Goal: Task Accomplishment & Management: Use online tool/utility

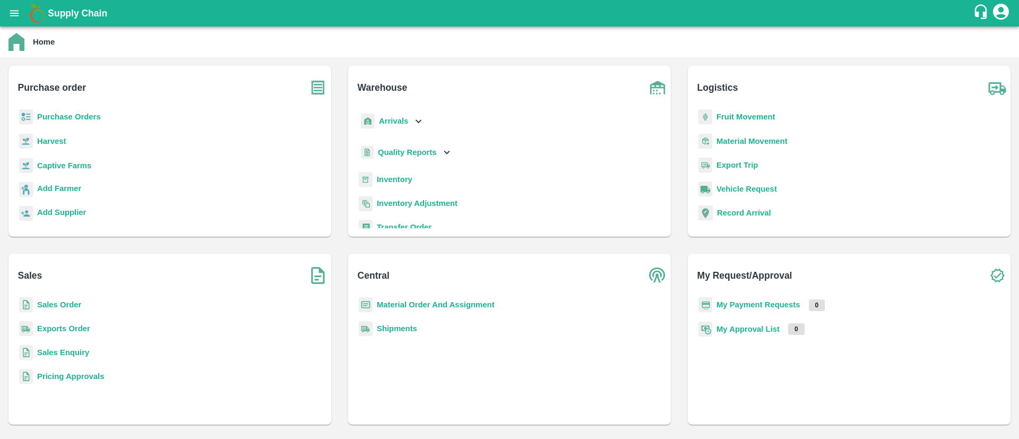
click at [421, 304] on b "Material Order And Assignment" at bounding box center [436, 304] width 118 height 8
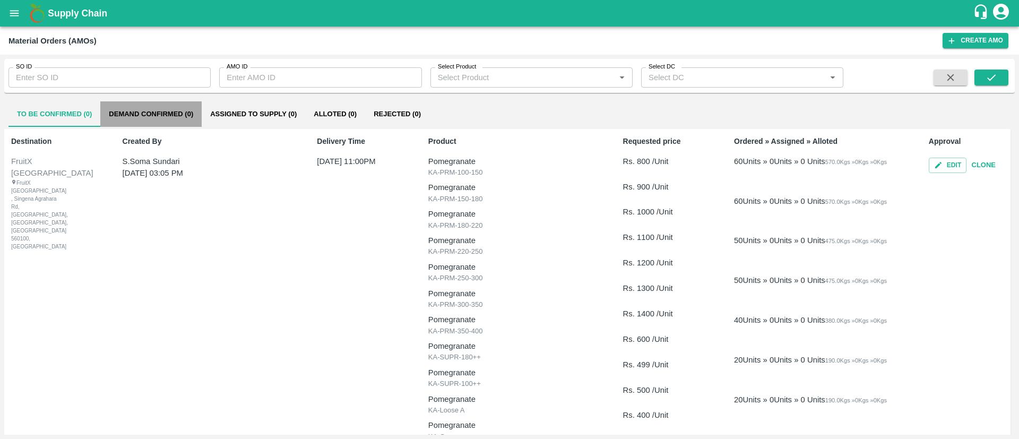
click at [181, 118] on button "Demand Confirmed (0)" at bounding box center [150, 113] width 101 height 25
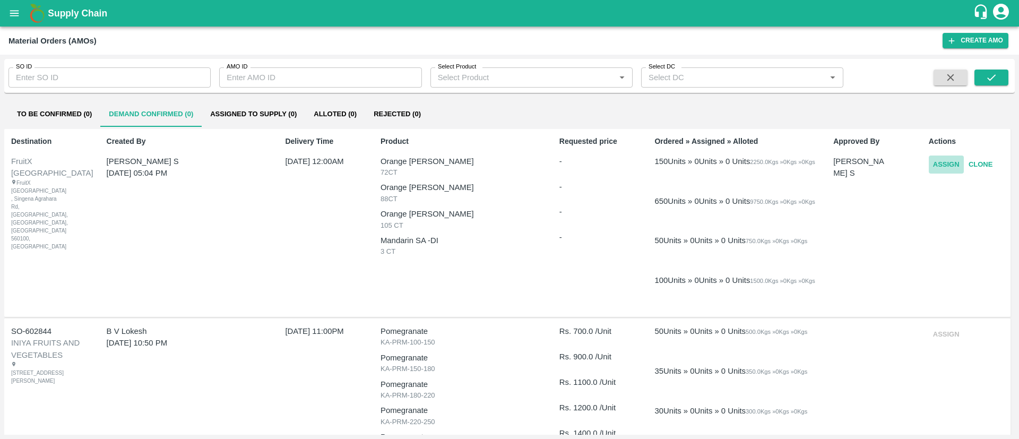
click at [943, 161] on button "Assign" at bounding box center [946, 165] width 35 height 19
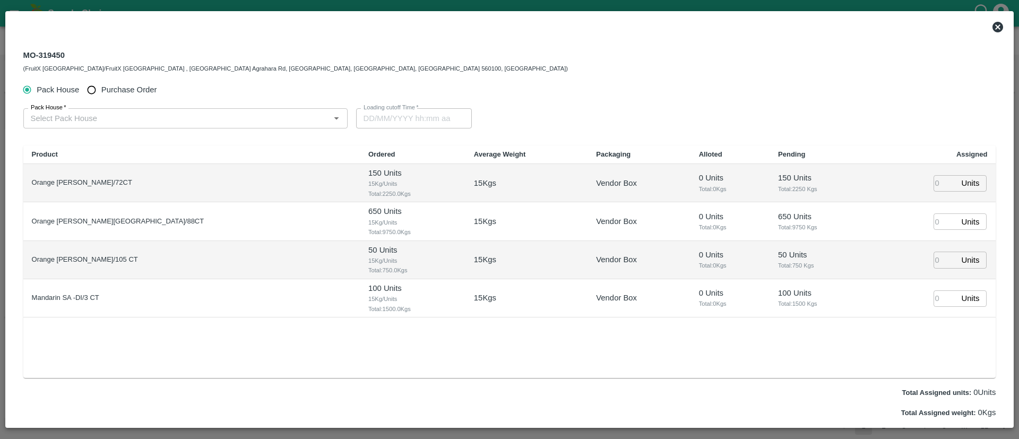
click at [127, 91] on span "Purchase Order" at bounding box center [129, 90] width 56 height 12
click at [101, 91] on input "Purchase Order" at bounding box center [92, 90] width 20 height 20
radio input "true"
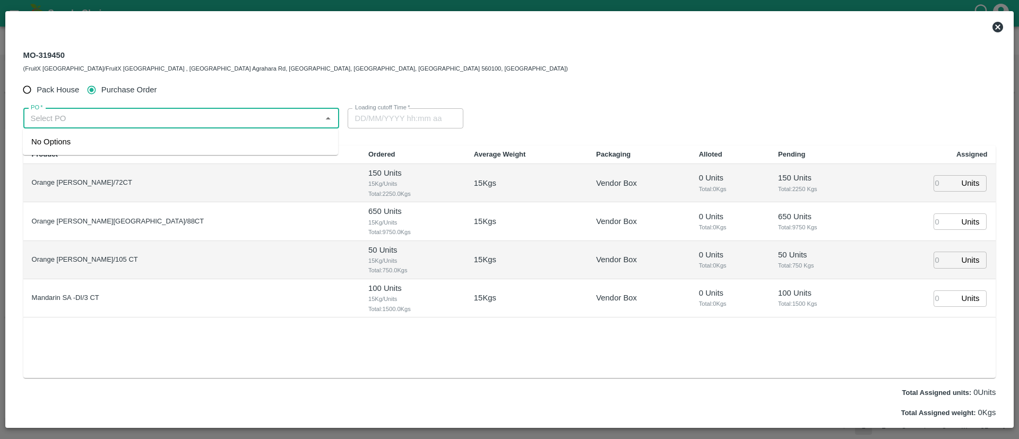
click at [146, 121] on input "PO   *" at bounding box center [173, 118] width 292 height 14
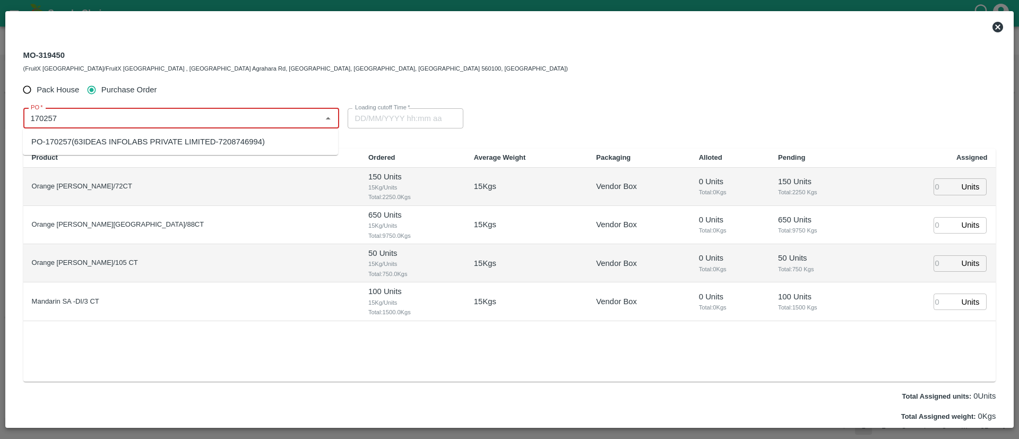
click at [247, 139] on div "PO-170257(63IDEAS INFOLABS PRIVATE LIMITED-7208746994)" at bounding box center [148, 142] width 234 height 12
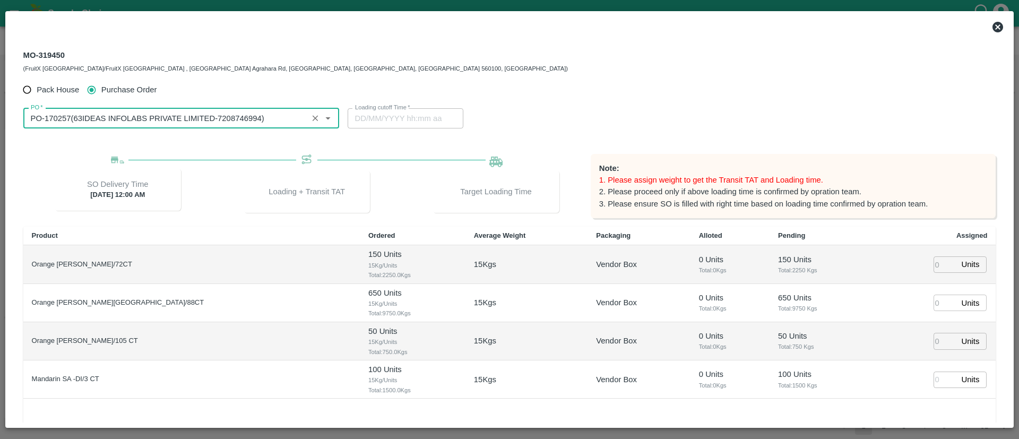
type input "PO-170257(63IDEAS INFOLABS PRIVATE LIMITED-7208746994)"
click at [934, 263] on input "number" at bounding box center [945, 264] width 23 height 16
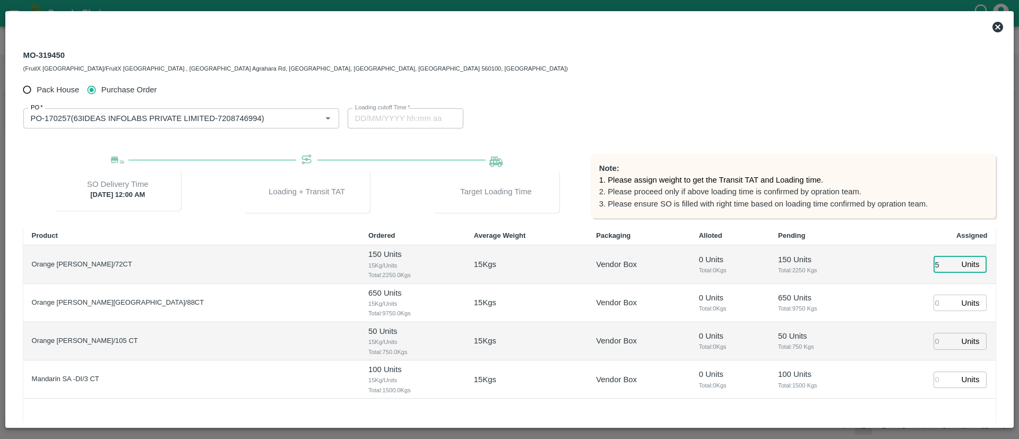
type input "50"
type input "28/08/2025 03:44 PM"
type input "50"
click at [941, 304] on input "number" at bounding box center [945, 303] width 23 height 16
type input "200"
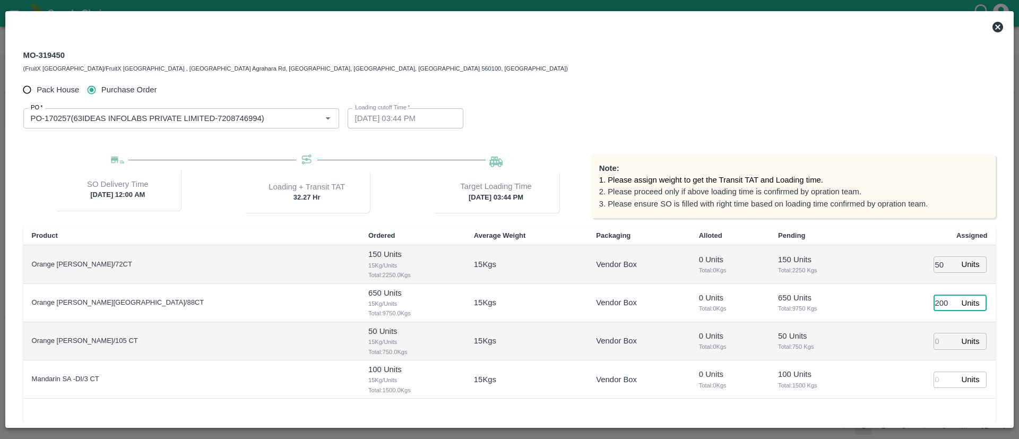
type input "28/08/2025 02:44 PM"
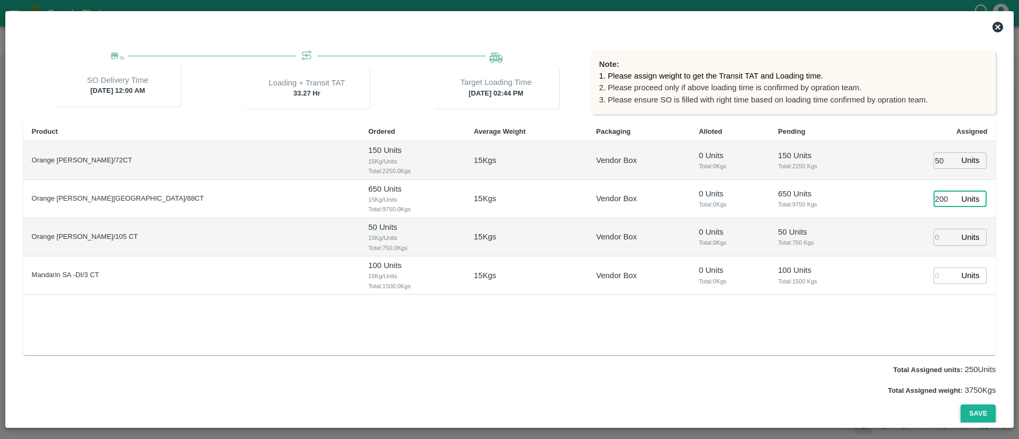
type input "200"
click at [977, 412] on button "Save" at bounding box center [978, 414] width 35 height 19
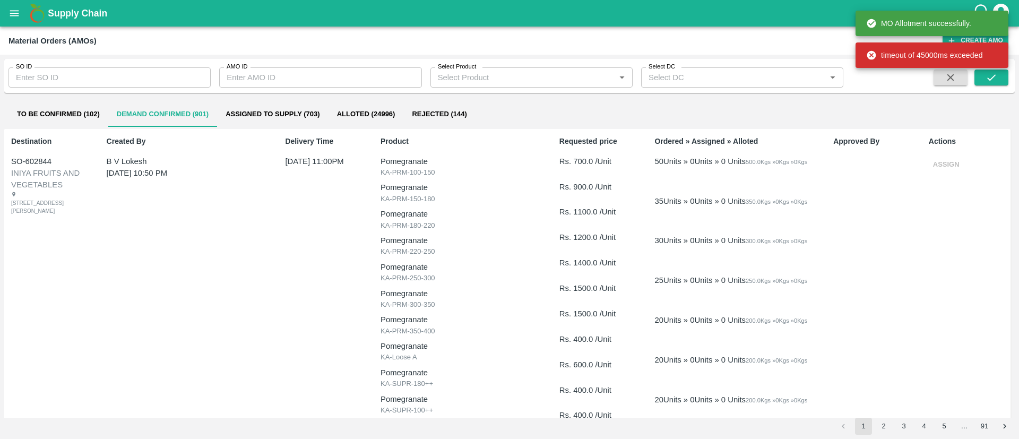
click at [263, 116] on button "Assigned to Supply (703)" at bounding box center [272, 113] width 111 height 25
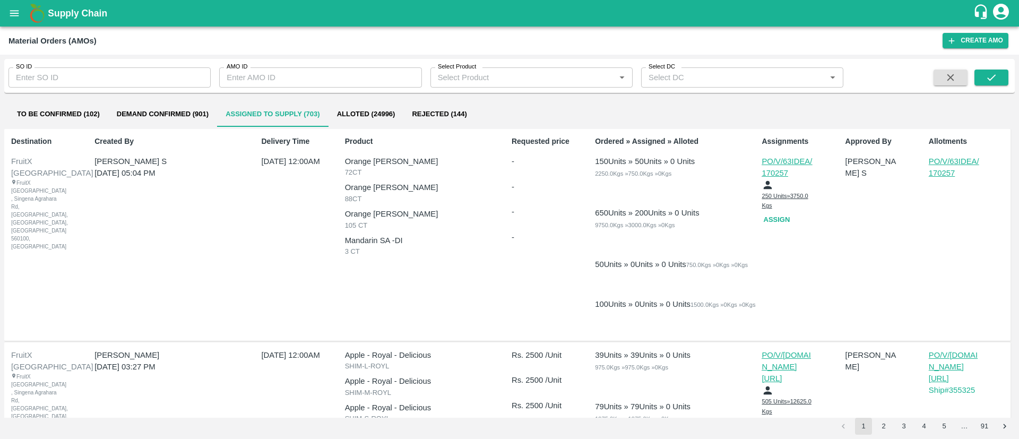
click at [776, 217] on button "Assign" at bounding box center [779, 220] width 34 height 19
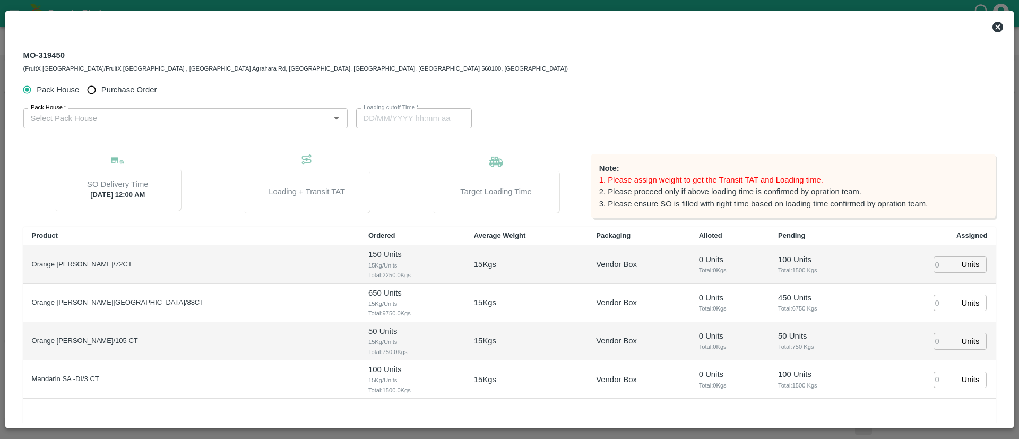
click at [126, 91] on span "Purchase Order" at bounding box center [129, 90] width 56 height 12
click at [101, 91] on input "Purchase Order" at bounding box center [92, 90] width 20 height 20
radio input "true"
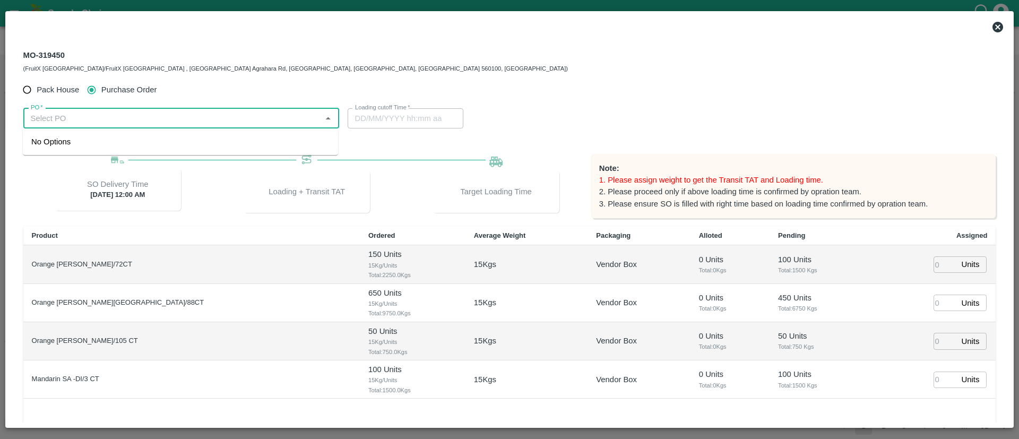
click at [150, 122] on input "PO   *" at bounding box center [173, 118] width 292 height 14
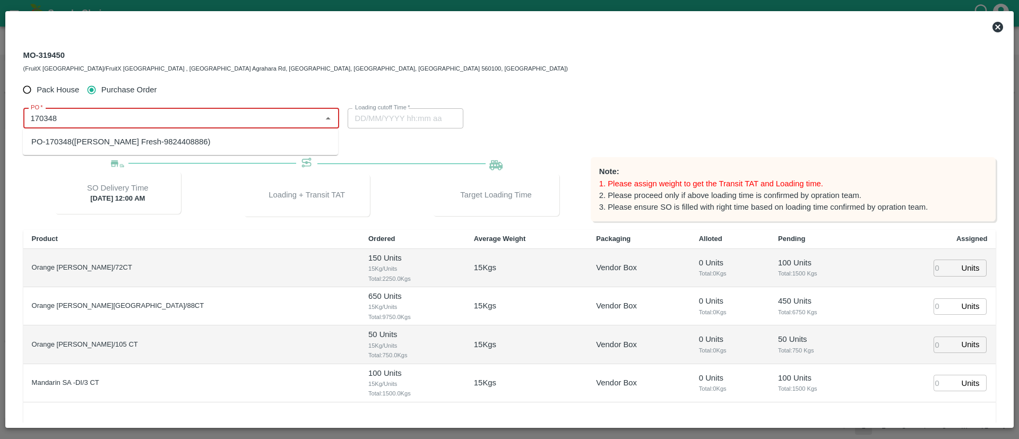
click at [167, 134] on div "PO-170348(Sheemit Agro Fresh-9824408886)" at bounding box center [180, 142] width 315 height 18
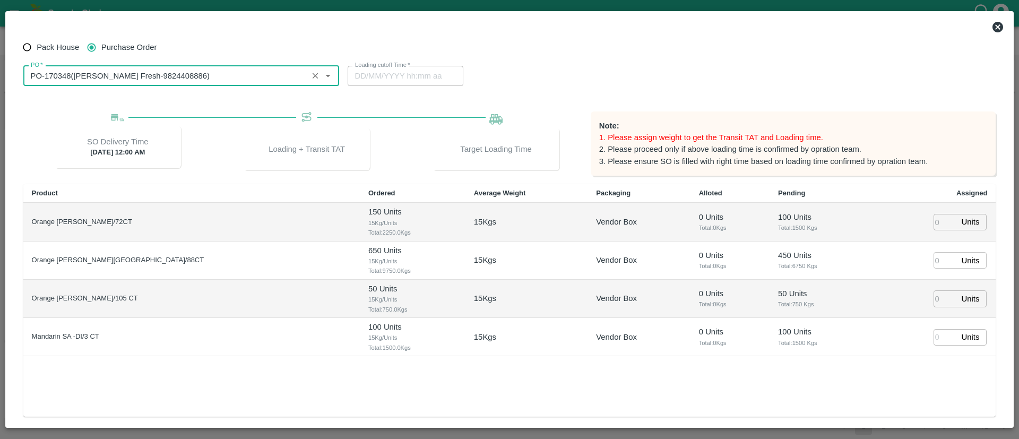
scroll to position [43, 0]
type input "PO-170348(Sheemit Agro Fresh-9824408886)"
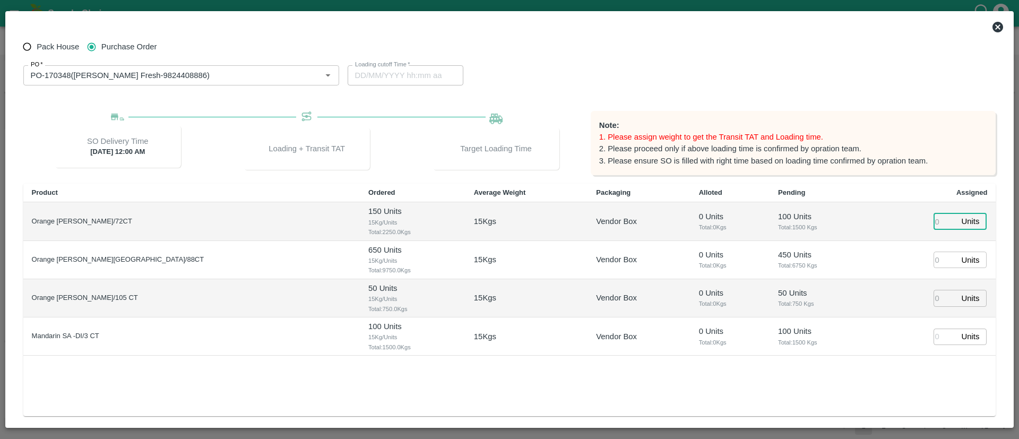
click at [934, 219] on input "number" at bounding box center [945, 221] width 23 height 16
type input "100"
type input "27/08/2025 09:38 PM"
type input "100"
click at [940, 260] on input "number" at bounding box center [945, 260] width 23 height 16
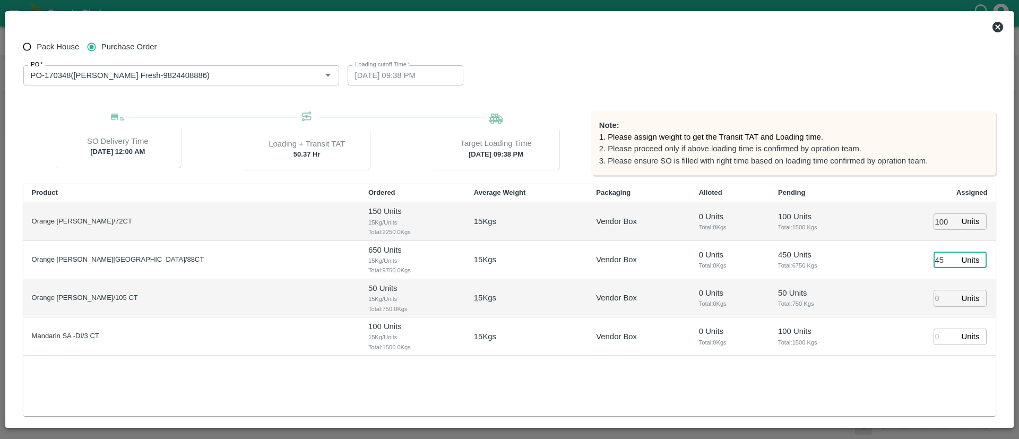
type input "450"
type input "27/08/2025 07:38 PM"
type input "450"
click at [940, 300] on input "number" at bounding box center [945, 298] width 23 height 16
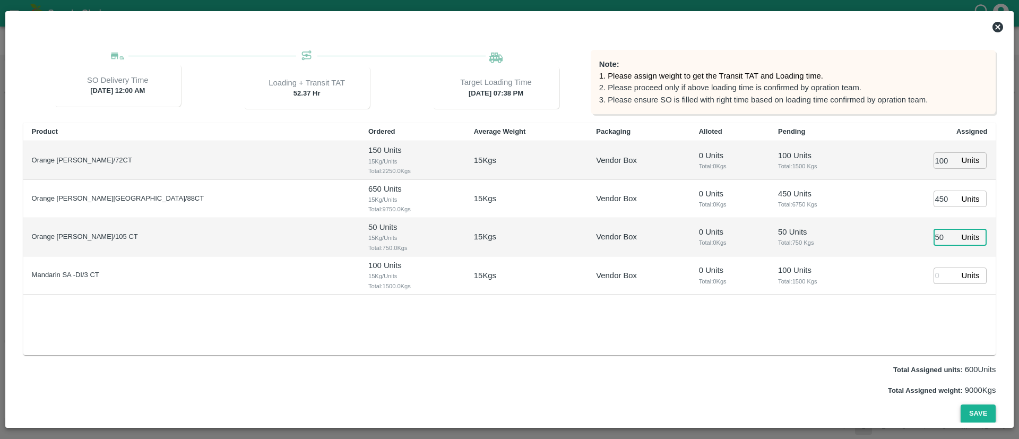
type input "50"
click at [971, 410] on button "Save" at bounding box center [978, 414] width 35 height 19
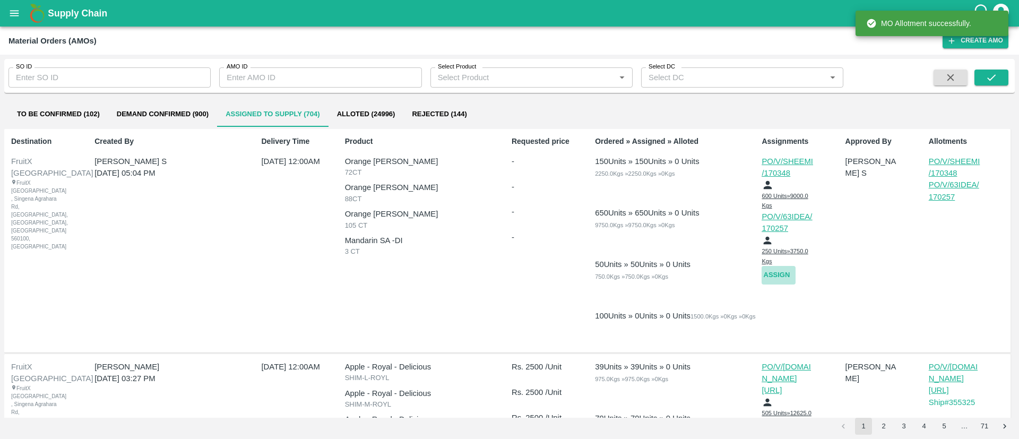
click at [781, 271] on button "Assign" at bounding box center [779, 275] width 34 height 19
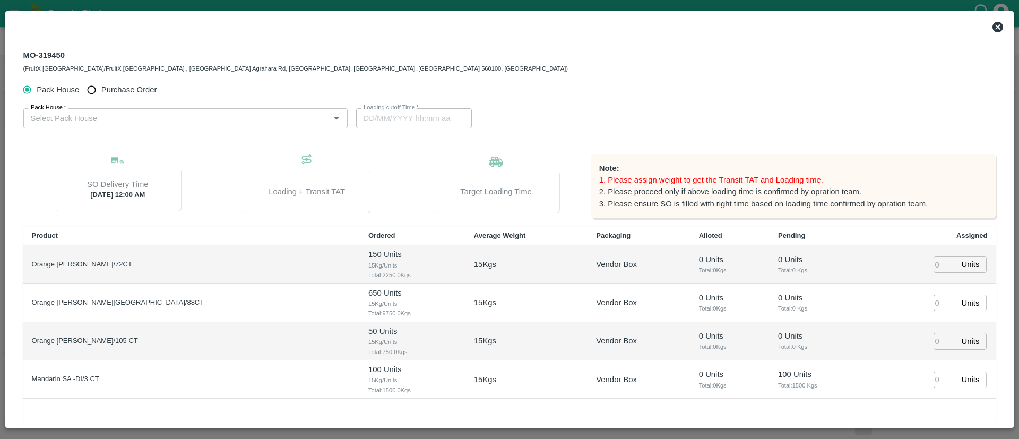
click at [112, 120] on input "Pack House   *" at bounding box center [177, 118] width 300 height 14
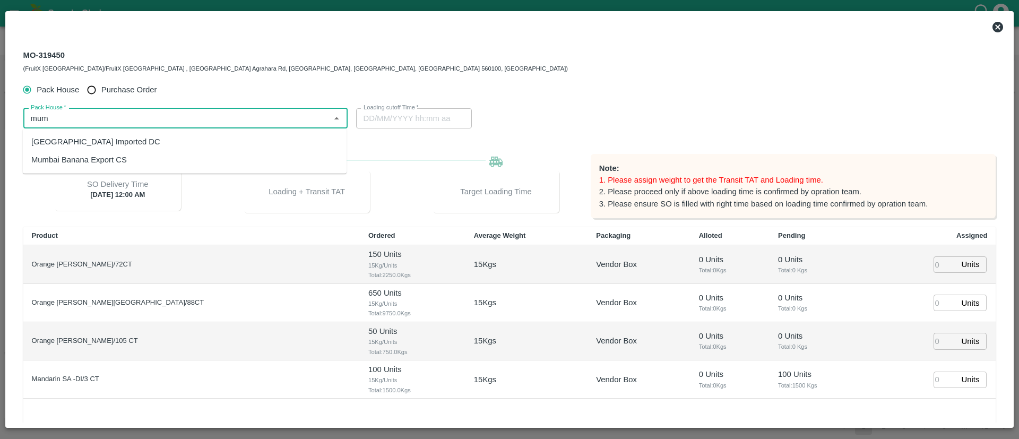
click at [116, 137] on div "[GEOGRAPHIC_DATA] Imported DC" at bounding box center [185, 142] width 324 height 18
type input "[GEOGRAPHIC_DATA] Imported DC"
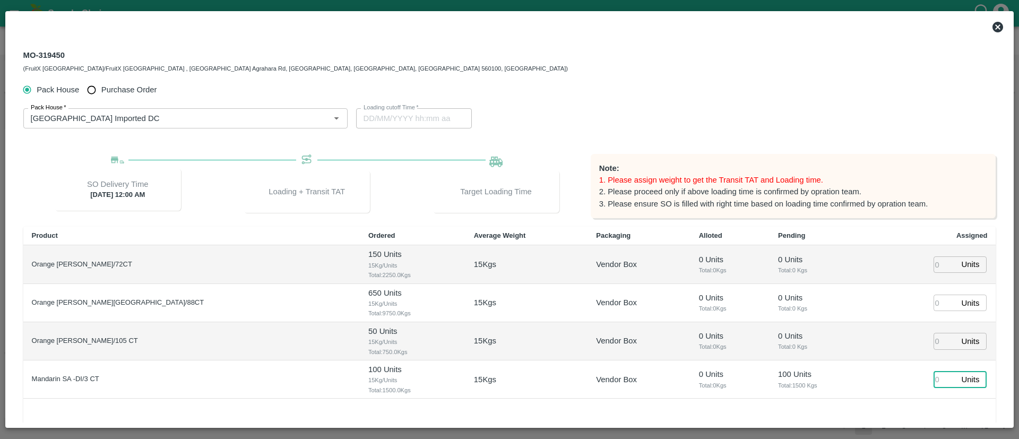
click at [936, 377] on input "number" at bounding box center [945, 380] width 23 height 16
type input "100"
type input "27/08/2025 09:38 PM"
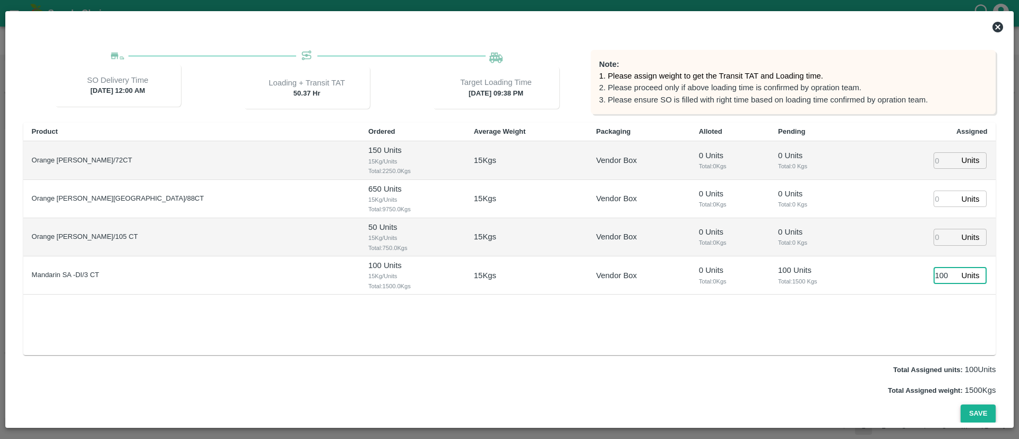
type input "100"
drag, startPoint x: 985, startPoint y: 420, endPoint x: 980, endPoint y: 416, distance: 6.8
click at [984, 419] on button "Save" at bounding box center [978, 414] width 35 height 19
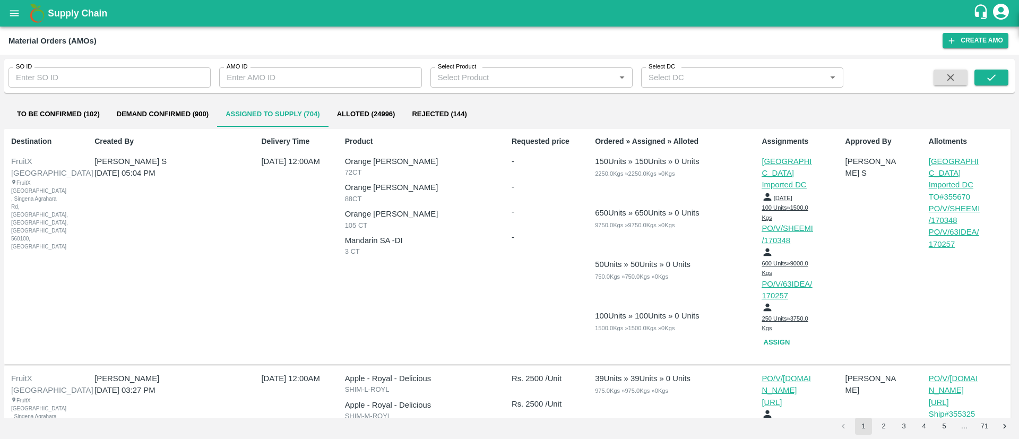
click at [776, 333] on button "Assign" at bounding box center [779, 342] width 34 height 19
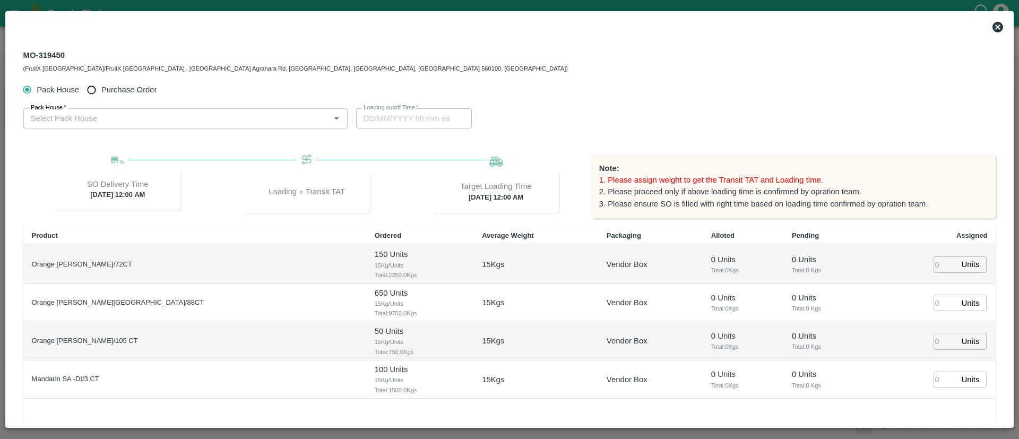
type input "30/08/2025 12:00 AM"
click at [49, 55] on div "MO-319450 (FruitX Bangalore/FruitX Bangalore , Singena Agrahara Rd, Gulimangala…" at bounding box center [295, 60] width 545 height 25
click at [50, 56] on div "MO-319450 (FruitX Bangalore/FruitX Bangalore , Singena Agrahara Rd, Gulimangala…" at bounding box center [295, 60] width 545 height 25
drag, startPoint x: 26, startPoint y: 52, endPoint x: 74, endPoint y: 61, distance: 49.1
click at [74, 62] on div "MO-319450 (FruitX Bangalore/FruitX Bangalore , Singena Agrahara Rd, Gulimangala…" at bounding box center [295, 60] width 545 height 25
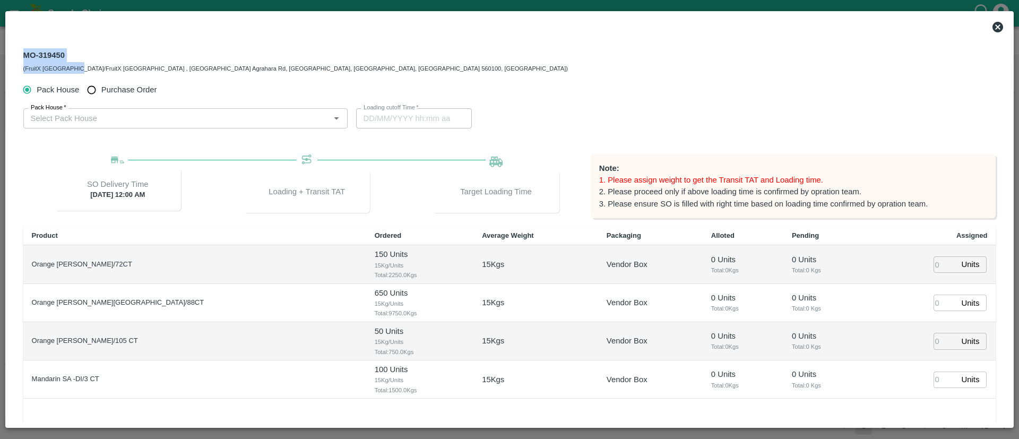
click at [75, 61] on div "MO-319450 (FruitX Bangalore/FruitX Bangalore , Singena Agrahara Rd, Gulimangala…" at bounding box center [295, 60] width 545 height 25
click at [65, 55] on div "MO-319450 (FruitX Bangalore/FruitX Bangalore , Singena Agrahara Rd, Gulimangala…" at bounding box center [295, 60] width 545 height 25
drag, startPoint x: 65, startPoint y: 54, endPoint x: 35, endPoint y: 54, distance: 30.8
click at [22, 55] on div "MO-319450 (FruitX Bangalore/FruitX Bangalore , Singena Agrahara Rd, Gulimangala…" at bounding box center [510, 61] width 990 height 38
copy div "MO-319450"
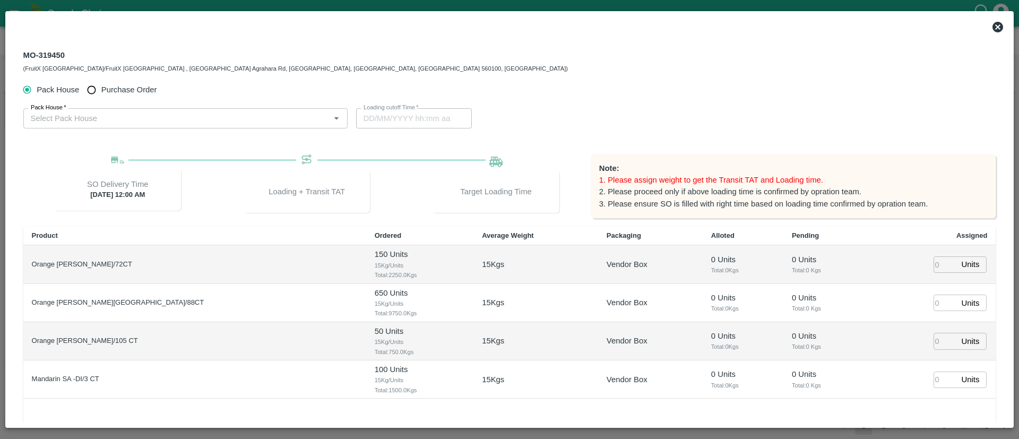
click at [814, 104] on div "Pack House   * Pack House   * Loading cutoff Time   * Loading cutoff Time" at bounding box center [509, 118] width 973 height 37
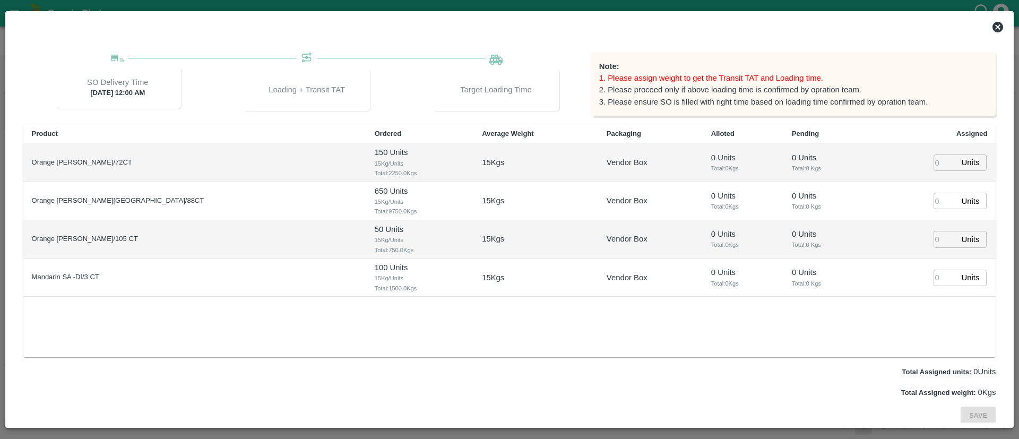
scroll to position [0, 0]
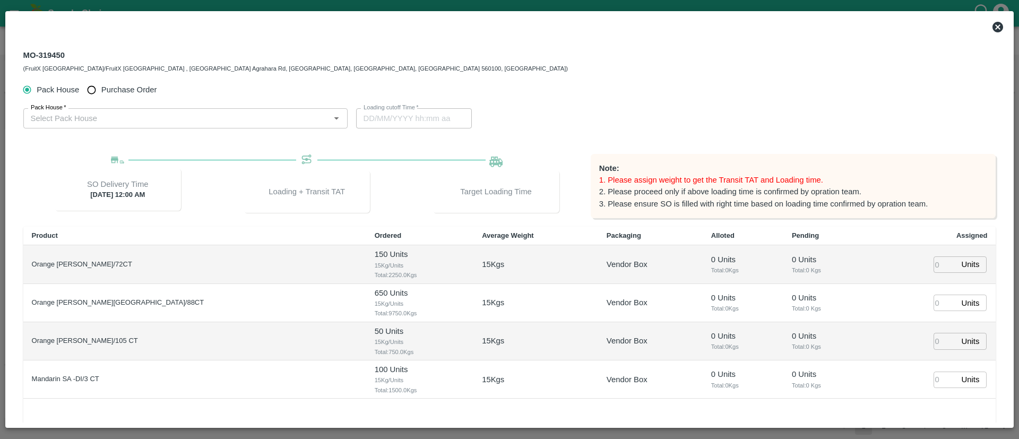
click at [1000, 25] on icon at bounding box center [998, 27] width 11 height 11
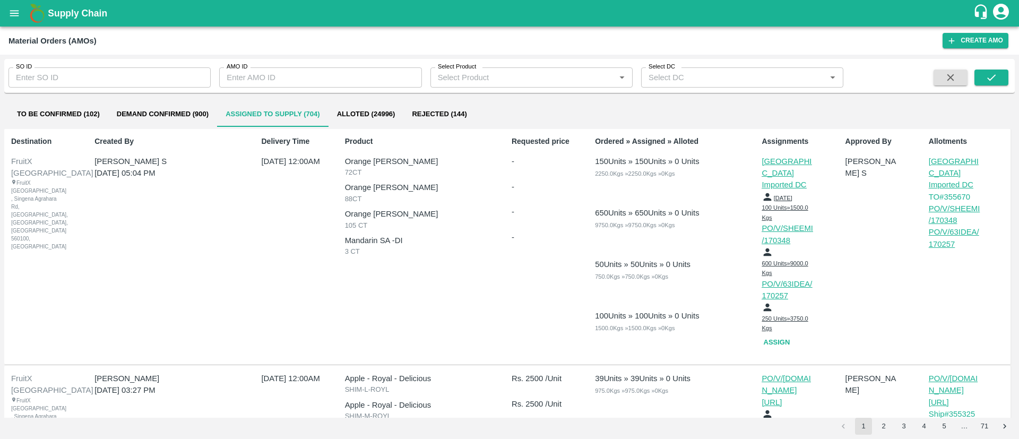
click at [17, 13] on icon "open drawer" at bounding box center [14, 13] width 9 height 6
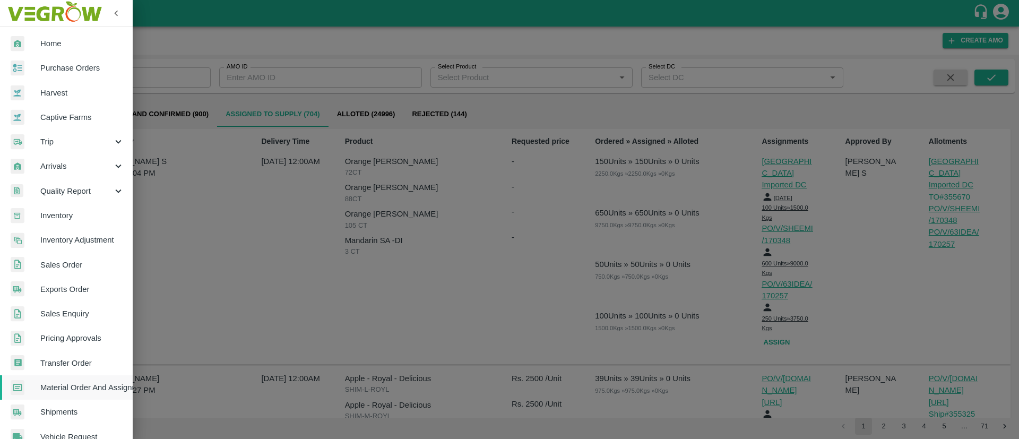
click at [108, 359] on span "Transfer Order" at bounding box center [82, 363] width 84 height 12
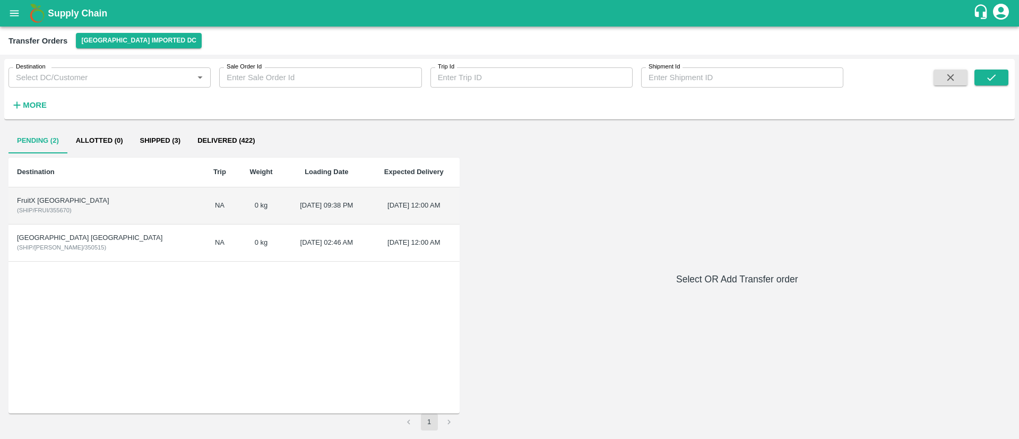
click at [237, 208] on td "0 kg" at bounding box center [260, 205] width 47 height 37
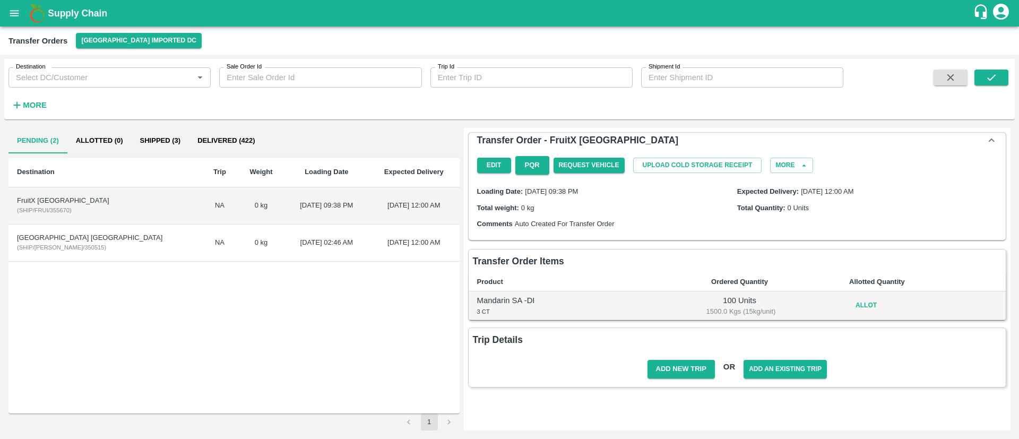
click at [285, 250] on td "01 Aug 2025, 02:46 AM" at bounding box center [326, 243] width 83 height 37
click at [797, 170] on button "More" at bounding box center [791, 165] width 42 height 15
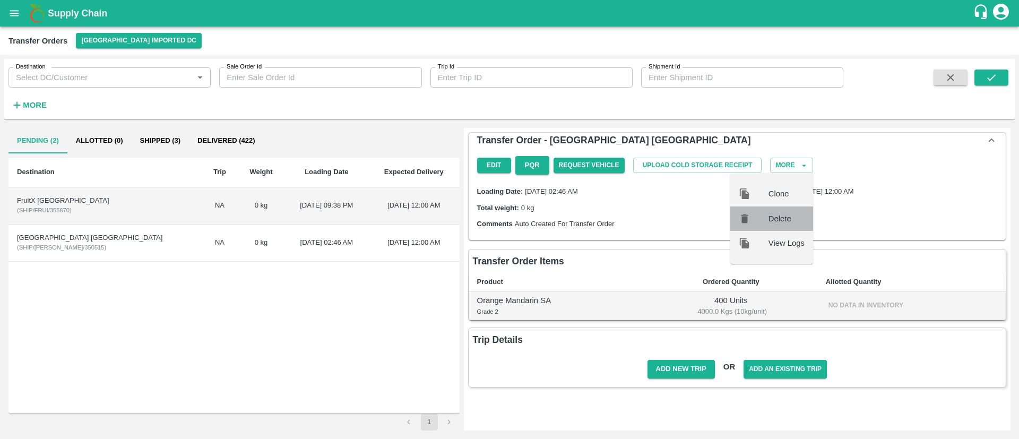
click at [793, 214] on span "Delete" at bounding box center [787, 219] width 36 height 12
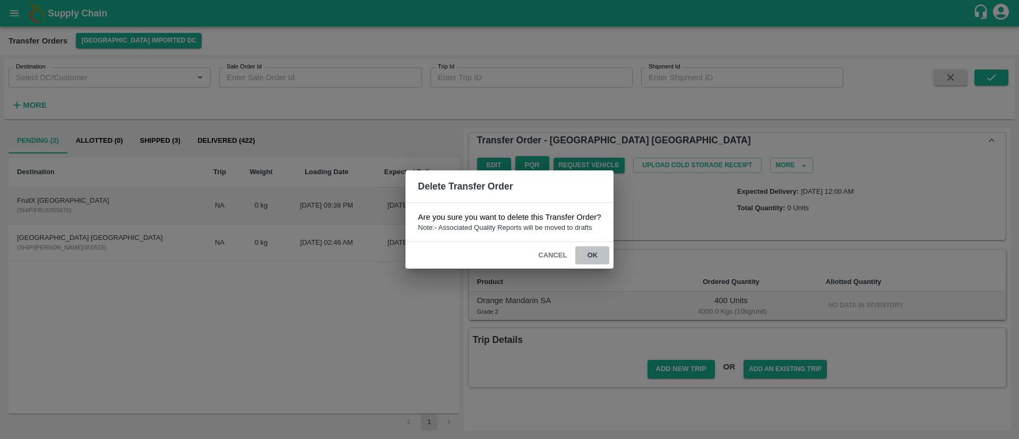
click at [600, 256] on button "ok" at bounding box center [592, 255] width 34 height 19
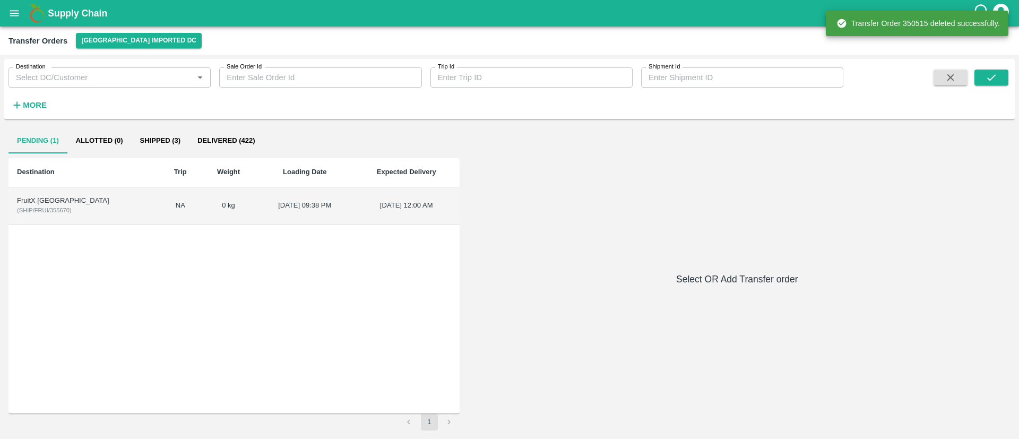
click at [201, 205] on td "0 kg" at bounding box center [228, 205] width 55 height 37
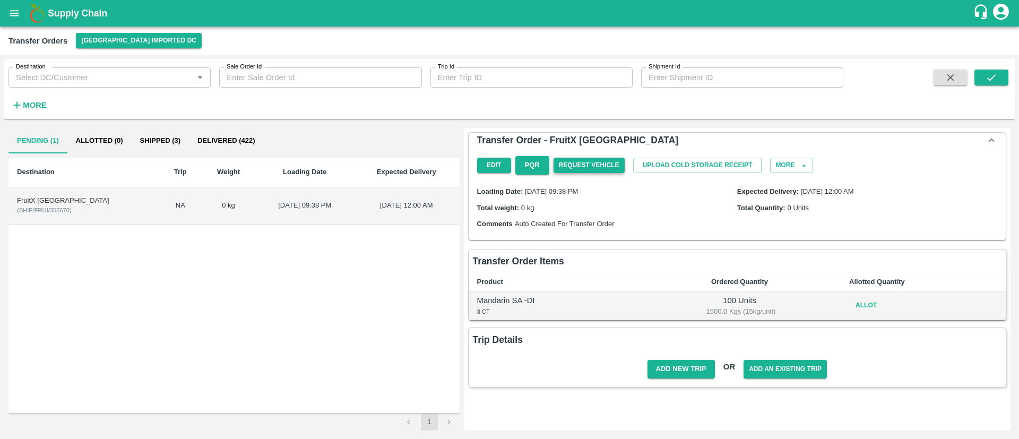
click at [588, 162] on button "Request Vehicle" at bounding box center [589, 165] width 71 height 15
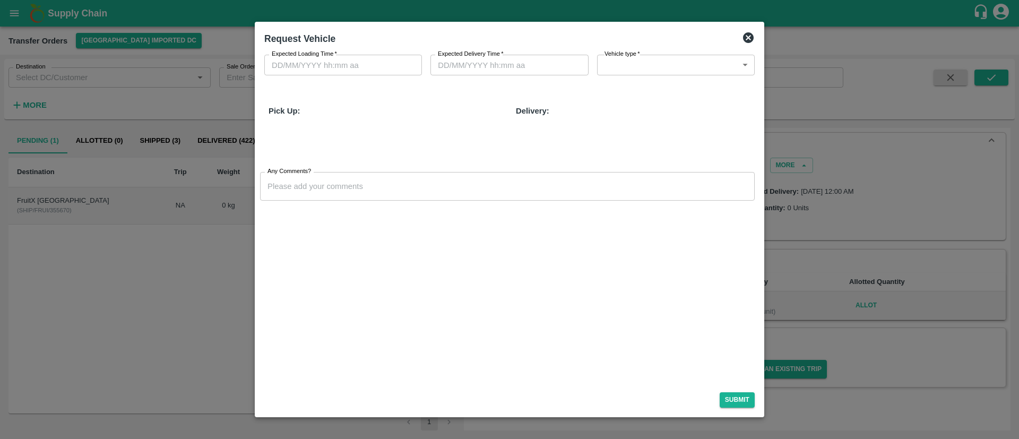
type input "DD/MM/YYYY hh:mm aa"
click at [353, 61] on input "DD/MM/YYYY hh:mm aa" at bounding box center [339, 65] width 150 height 20
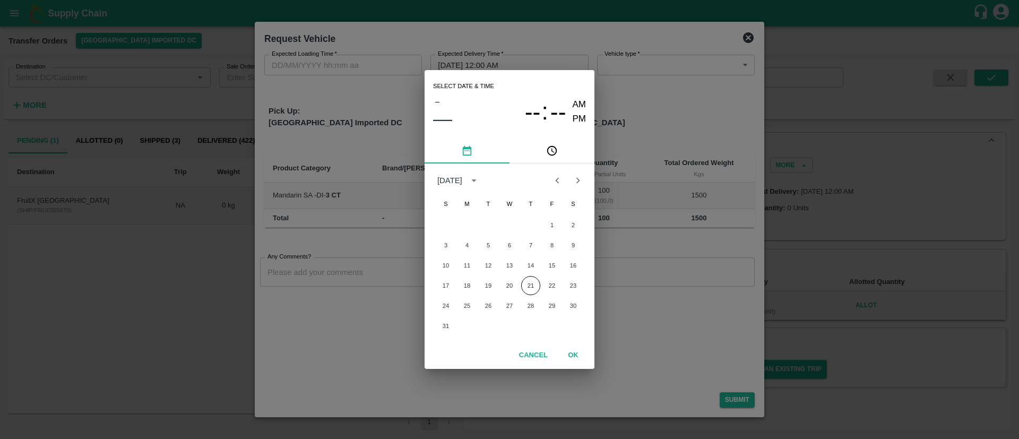
type input "30/08/2025 12:00 AM"
click at [492, 281] on button "19" at bounding box center [488, 285] width 19 height 19
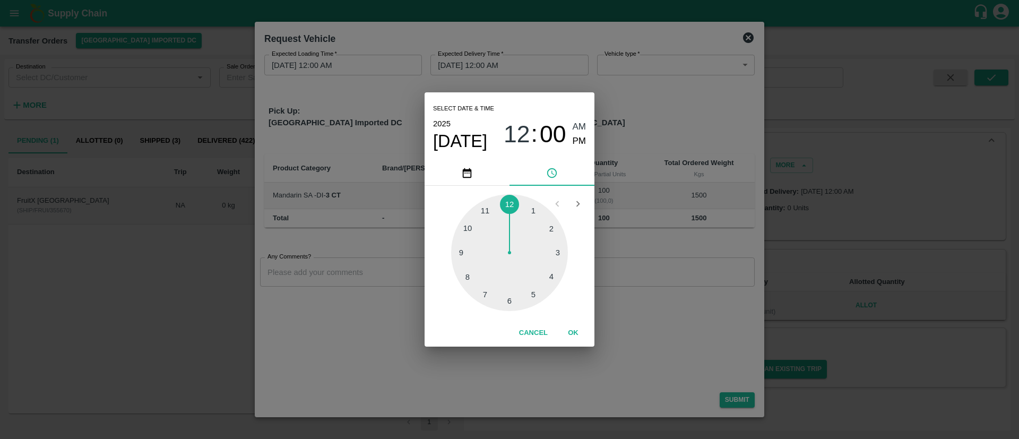
click at [529, 131] on span "12" at bounding box center [517, 135] width 27 height 28
click at [469, 276] on div at bounding box center [509, 252] width 117 height 117
drag, startPoint x: 512, startPoint y: 203, endPoint x: 536, endPoint y: 175, distance: 36.9
click at [511, 203] on div at bounding box center [509, 252] width 117 height 117
click at [583, 140] on span "PM" at bounding box center [580, 141] width 14 height 14
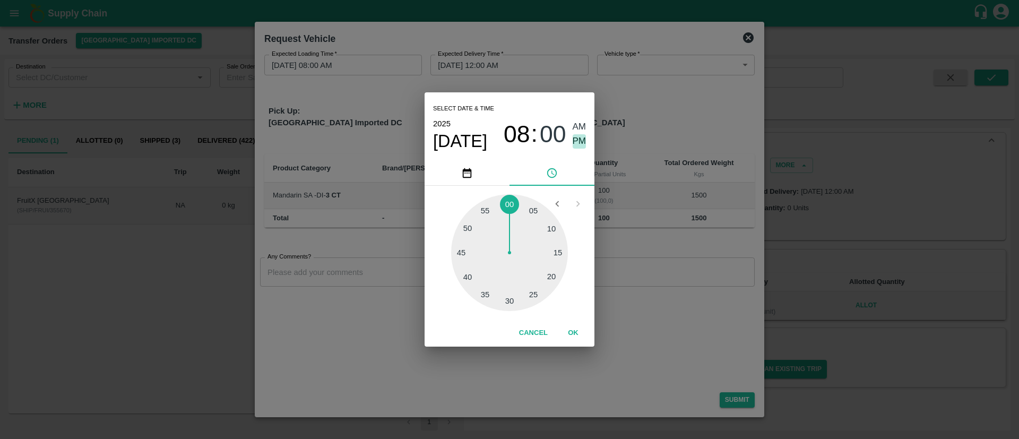
type input "19/08/2025 08:00 PM"
drag, startPoint x: 576, startPoint y: 331, endPoint x: 571, endPoint y: 296, distance: 35.4
click at [576, 330] on button "OK" at bounding box center [573, 333] width 34 height 19
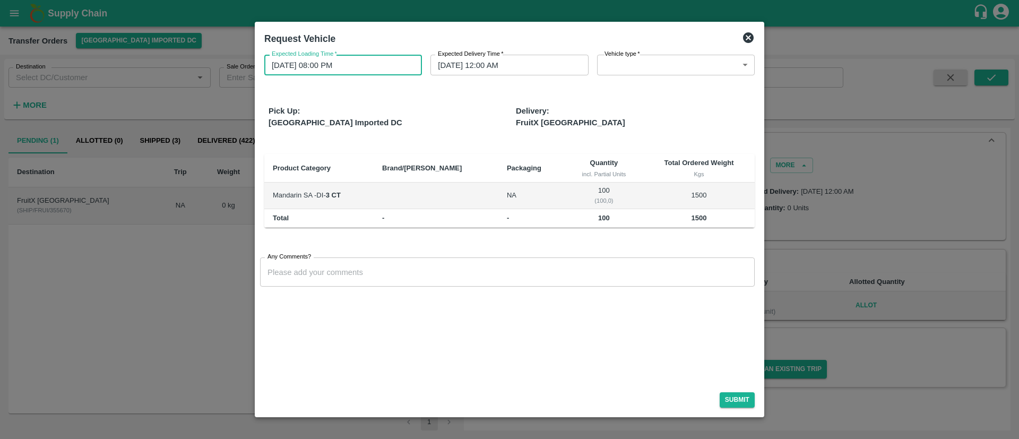
click at [657, 59] on body "Supply Chain Transfer Orders Mumbai Imported DC Destination Destination   * Sal…" at bounding box center [509, 219] width 1019 height 439
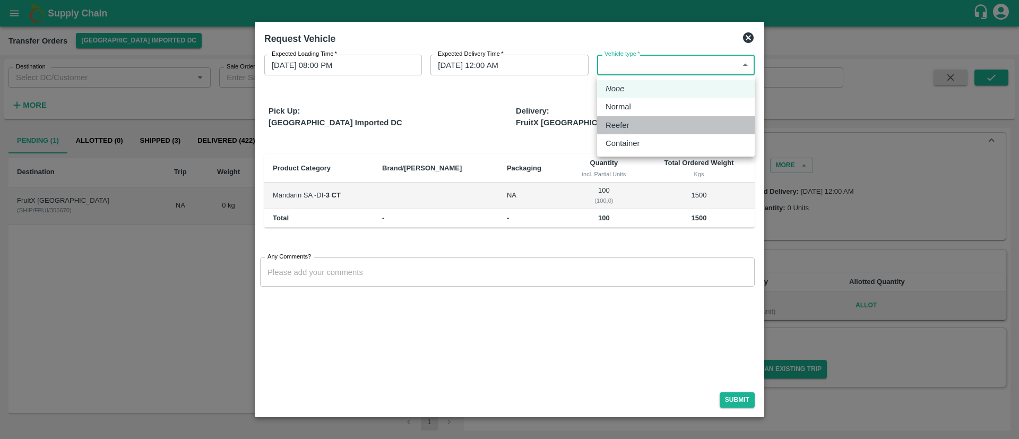
click at [648, 124] on div "Reefer" at bounding box center [676, 125] width 141 height 12
type input "2"
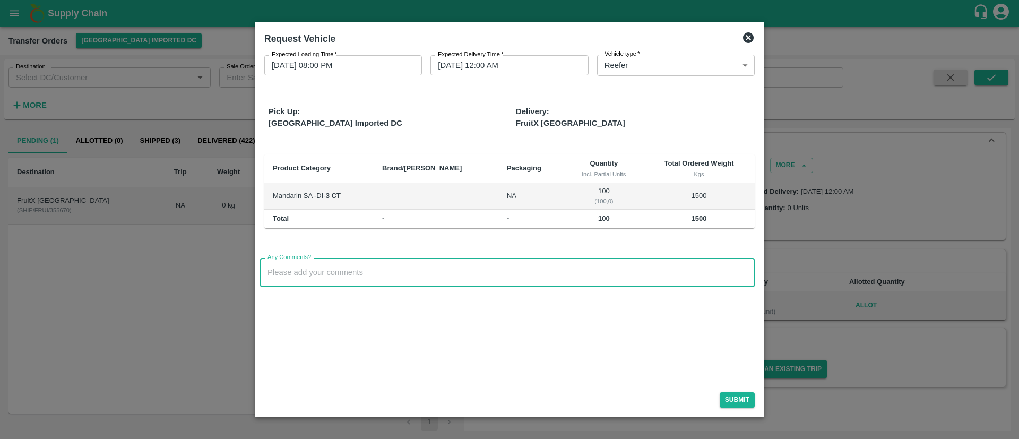
click at [455, 274] on input "Any Comments?" at bounding box center [507, 272] width 495 height 29
click at [485, 270] on input "15 MT reefer for Bangalore" at bounding box center [507, 272] width 495 height 29
type input "15 MT reefer for Bangalore Fruit X"
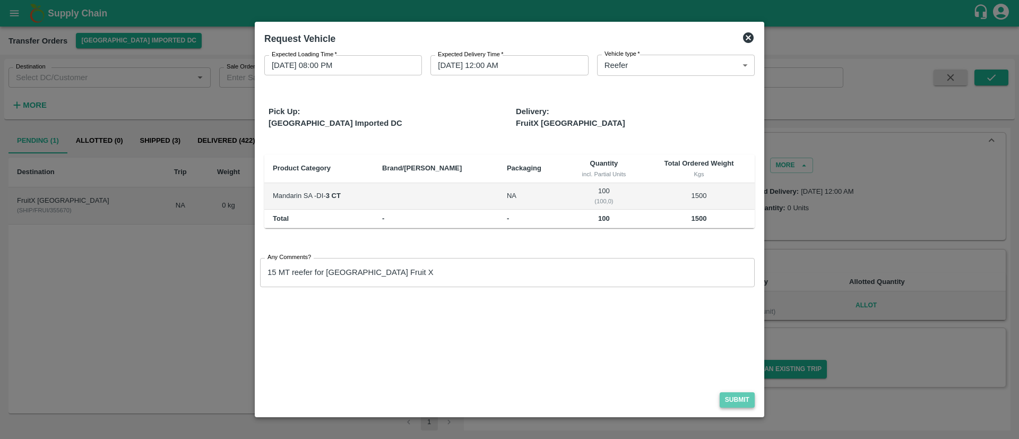
click at [744, 399] on button "Submit" at bounding box center [737, 399] width 35 height 15
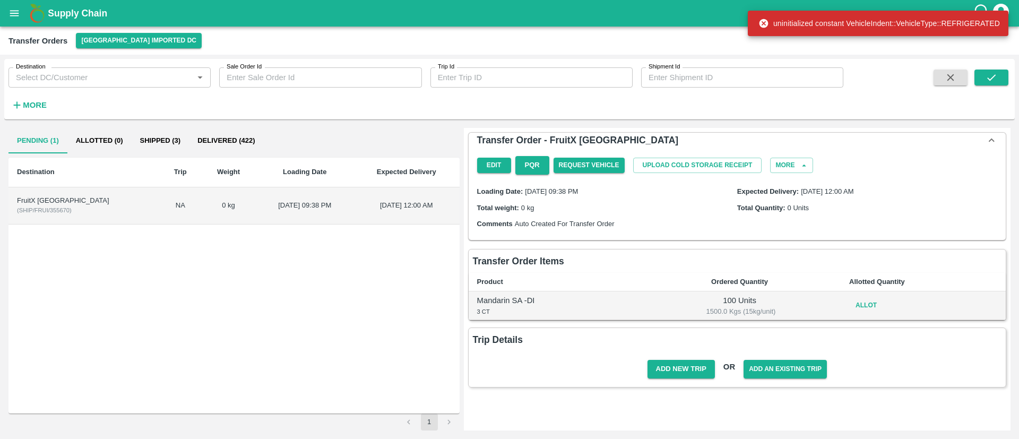
click at [17, 14] on icon "open drawer" at bounding box center [14, 13] width 12 height 12
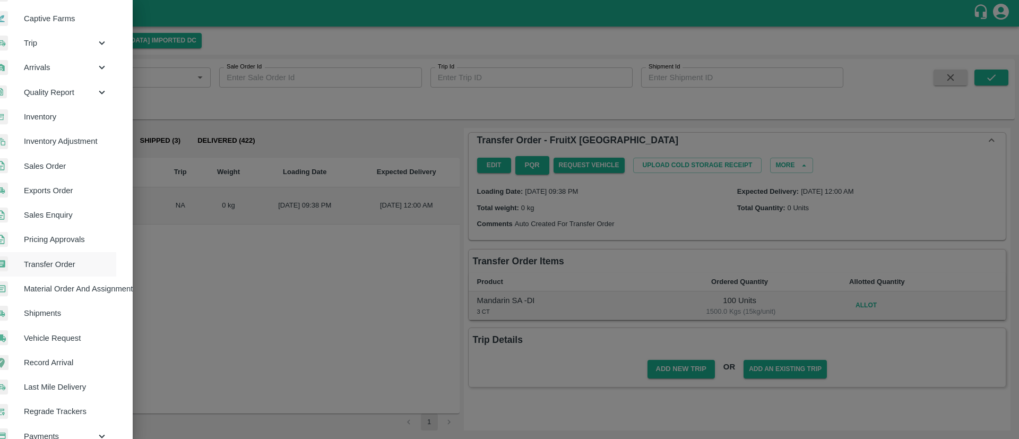
scroll to position [100, 19]
click at [76, 334] on span "Vehicle Request" at bounding box center [66, 337] width 84 height 12
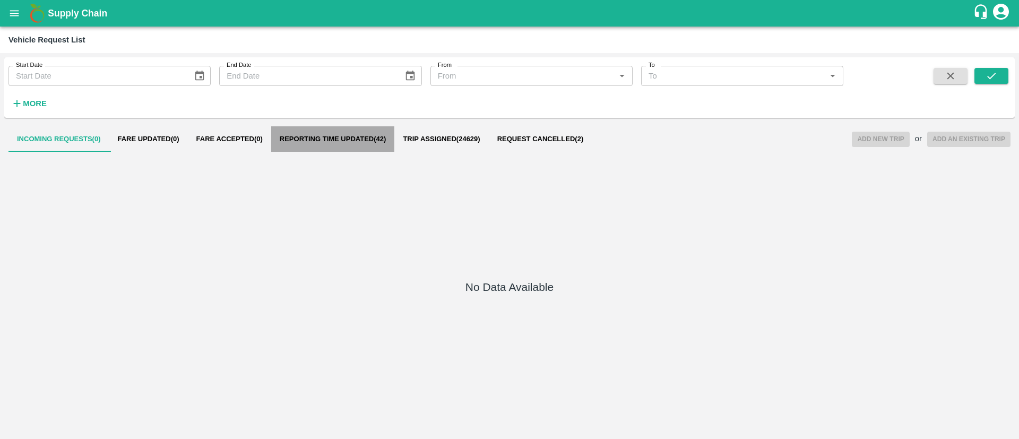
click at [316, 138] on span "Reporting Time Updated ( 42 )" at bounding box center [333, 139] width 107 height 8
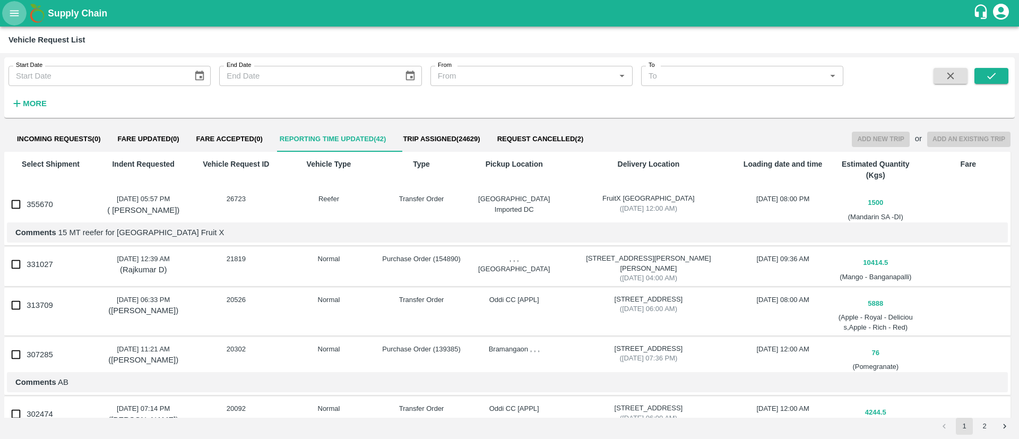
click at [13, 15] on icon "open drawer" at bounding box center [14, 13] width 9 height 6
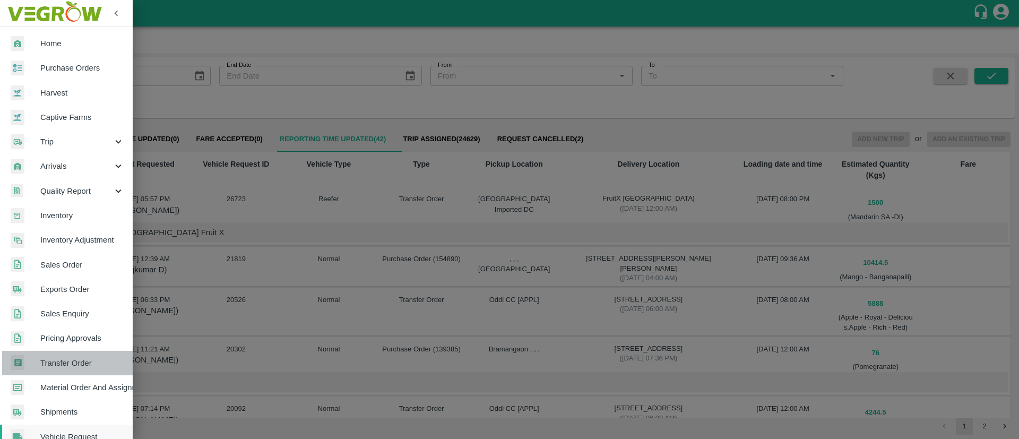
click at [77, 363] on span "Transfer Order" at bounding box center [82, 363] width 84 height 12
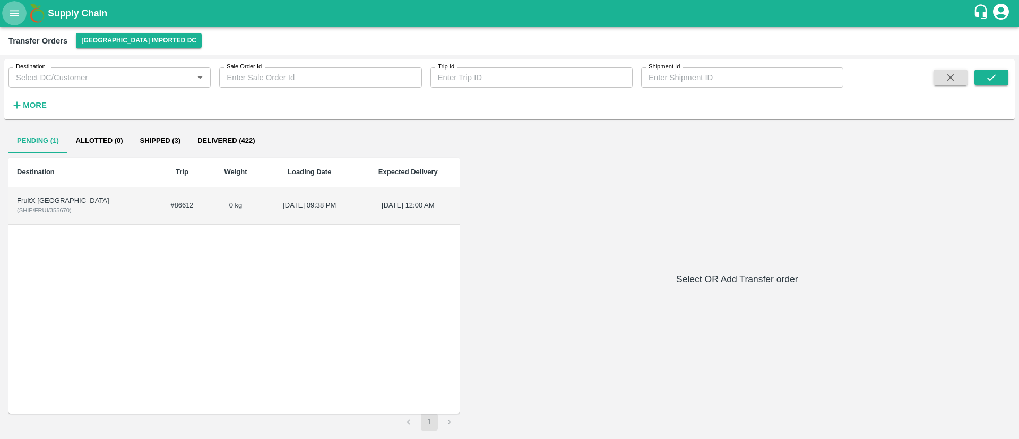
click at [11, 21] on button "open drawer" at bounding box center [14, 13] width 24 height 24
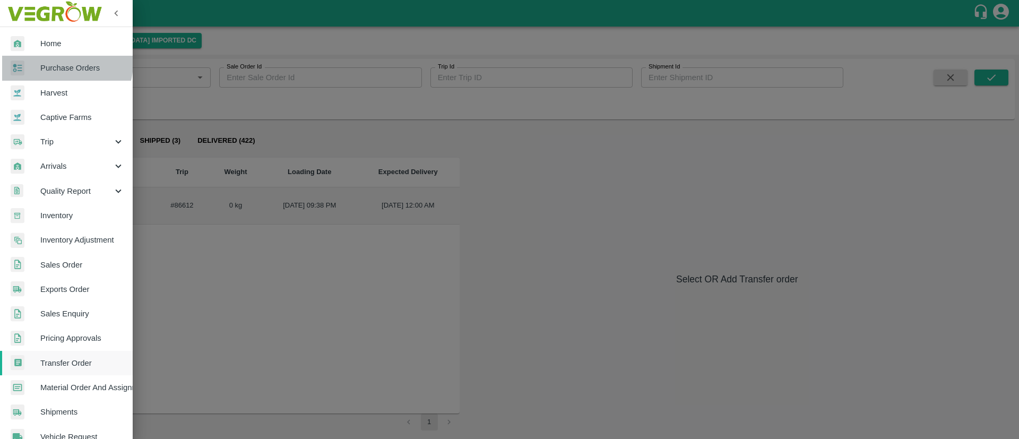
click at [55, 63] on span "Purchase Orders" at bounding box center [82, 68] width 84 height 12
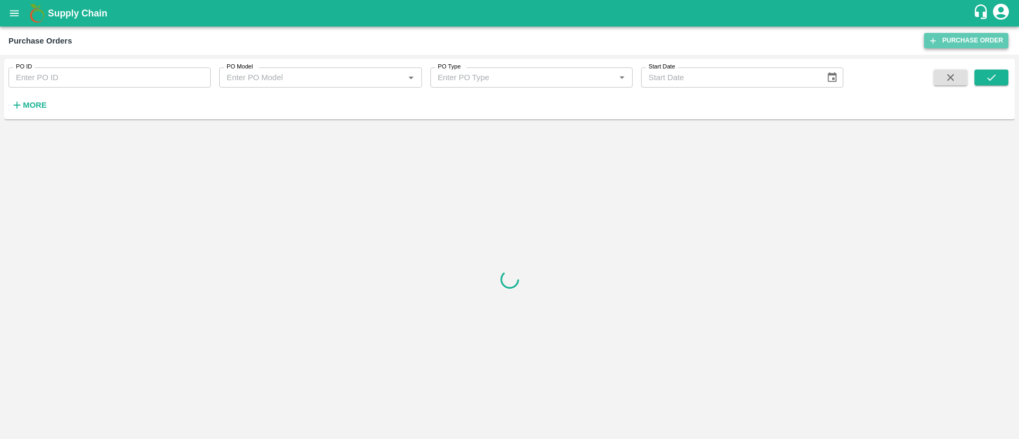
click at [948, 36] on link "Purchase Order" at bounding box center [966, 40] width 84 height 15
click at [128, 78] on input "PO ID" at bounding box center [109, 77] width 202 height 20
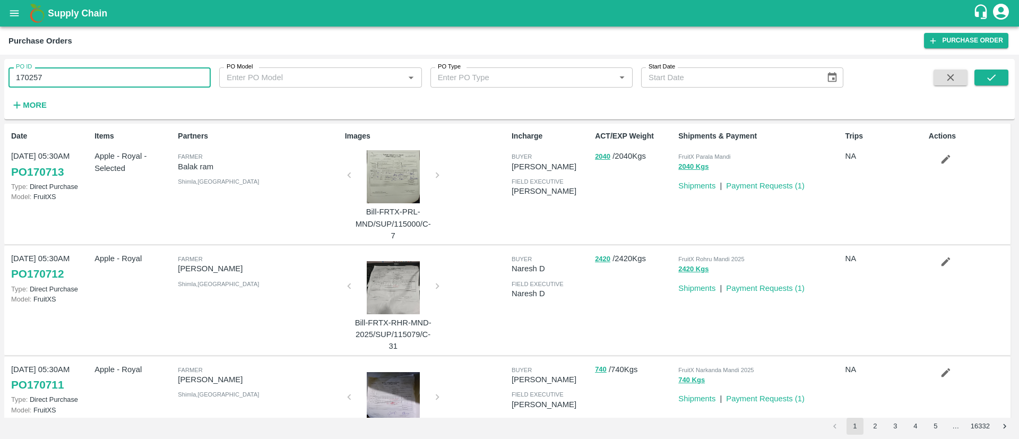
type input "170257"
click at [1001, 76] on button "submit" at bounding box center [992, 78] width 34 height 16
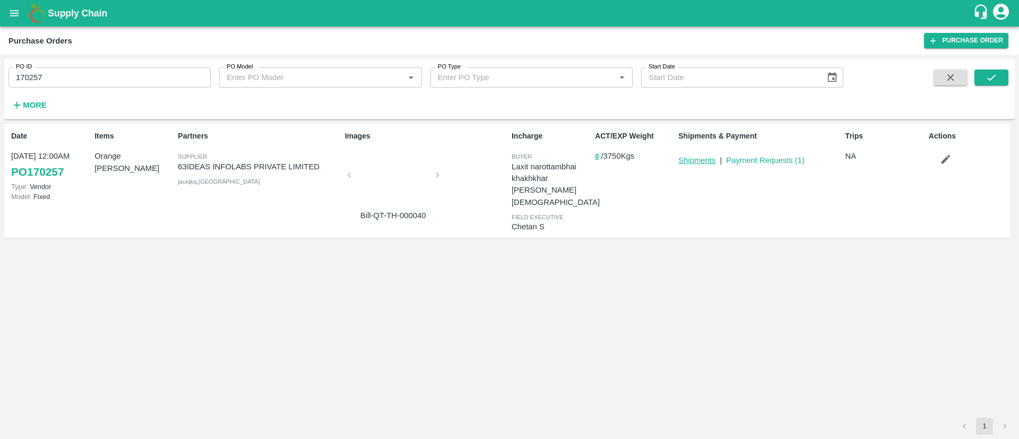
click at [699, 159] on link "Shipments" at bounding box center [696, 160] width 37 height 8
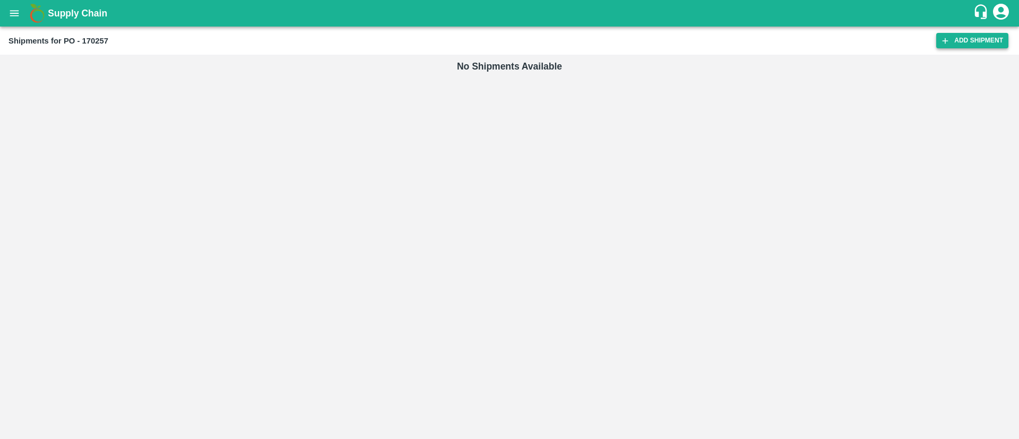
click at [988, 39] on link "Add Shipment" at bounding box center [972, 40] width 72 height 15
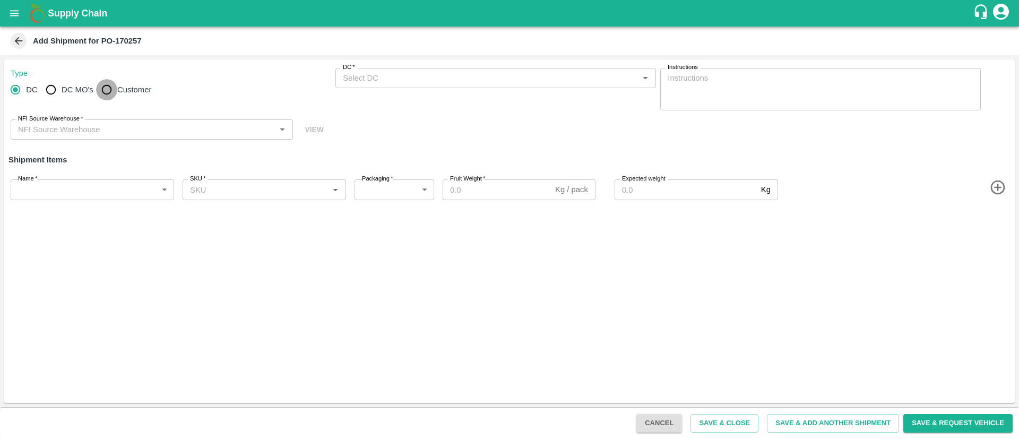
click at [108, 89] on input "Customer" at bounding box center [106, 89] width 21 height 21
radio input "true"
drag, startPoint x: 71, startPoint y: 88, endPoint x: 89, endPoint y: 94, distance: 19.0
click at [70, 88] on span "DC MO's" at bounding box center [78, 90] width 32 height 12
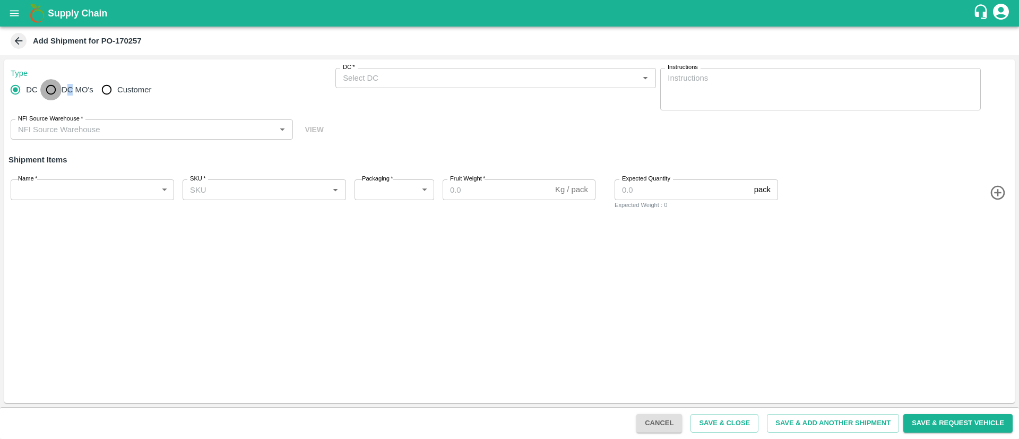
click at [55, 94] on input "DC MO's" at bounding box center [50, 89] width 21 height 21
radio input "true"
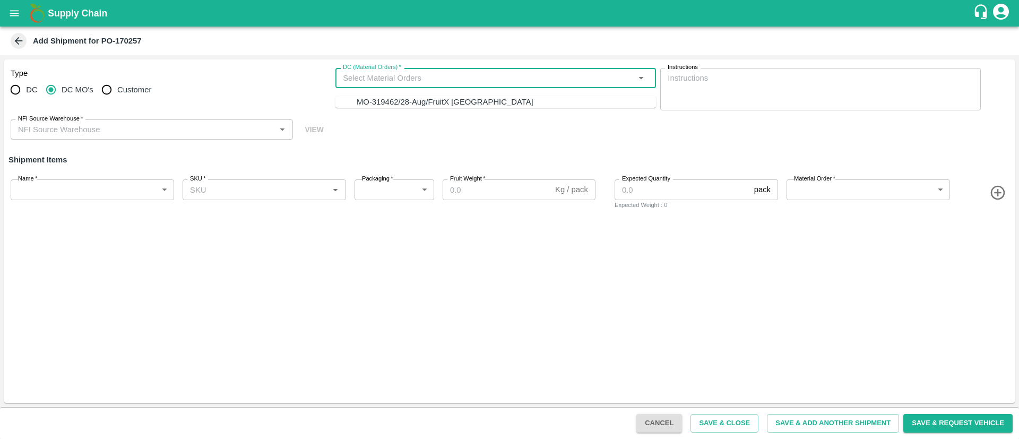
click at [482, 71] on input "DC (Material Orders)   *" at bounding box center [487, 78] width 297 height 14
click at [479, 102] on div "MO-319462/28-Aug/FruitX Bangalore" at bounding box center [506, 102] width 299 height 12
type input "MO-319462/28-Aug/FruitX Bangalore"
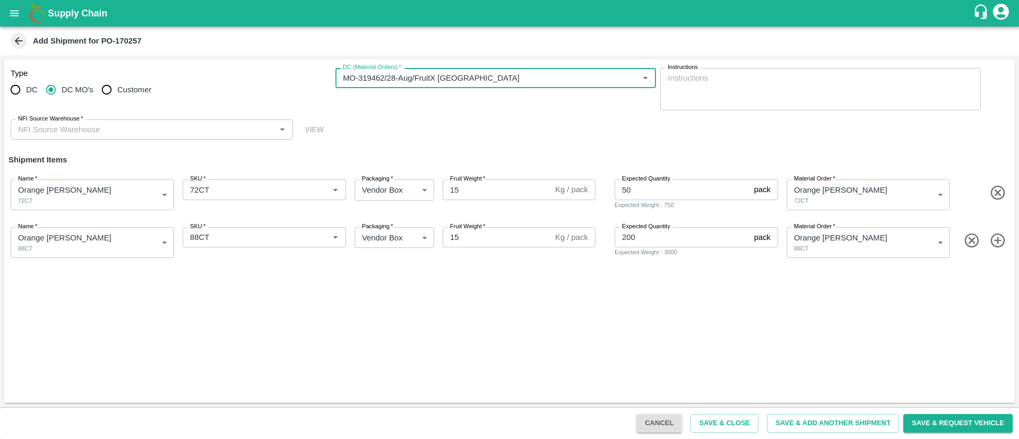
click at [176, 133] on input "NFI Source Warehouse   *" at bounding box center [143, 130] width 259 height 14
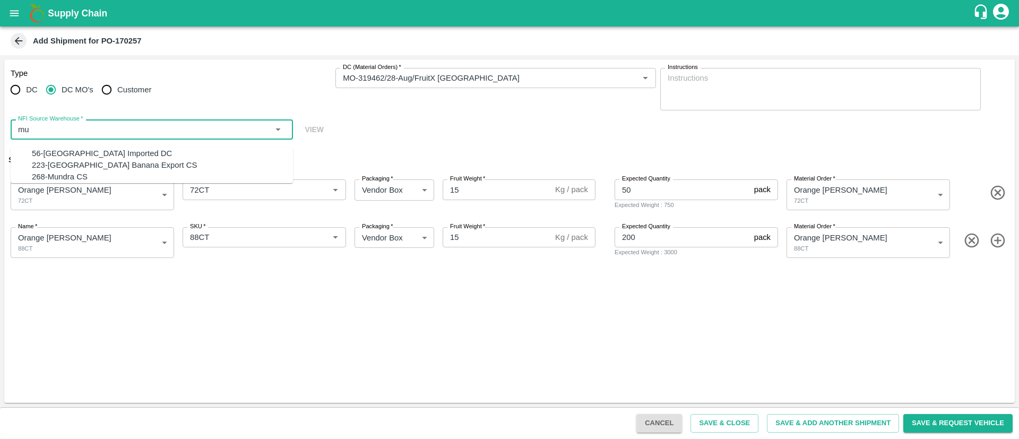
click at [134, 148] on div "56-Mumbai Imported DC" at bounding box center [162, 154] width 261 height 12
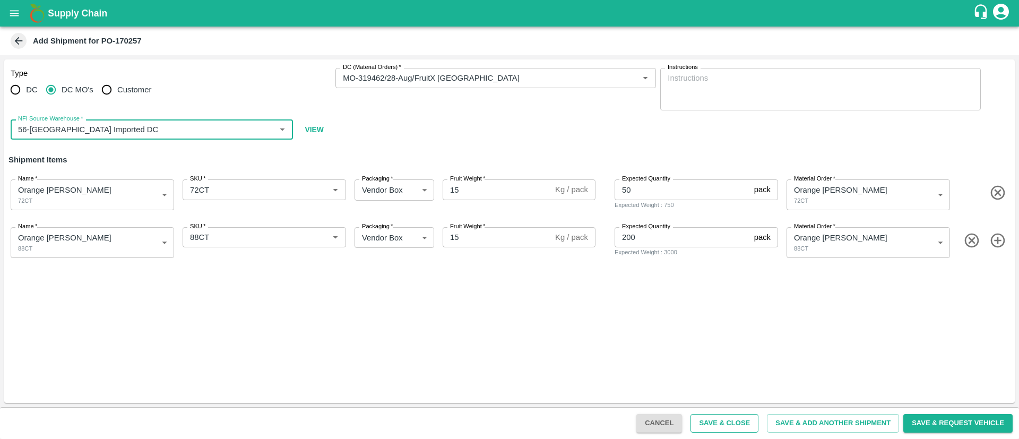
type input "56-Mumbai Imported DC"
click at [733, 420] on button "Save & Close" at bounding box center [725, 423] width 68 height 19
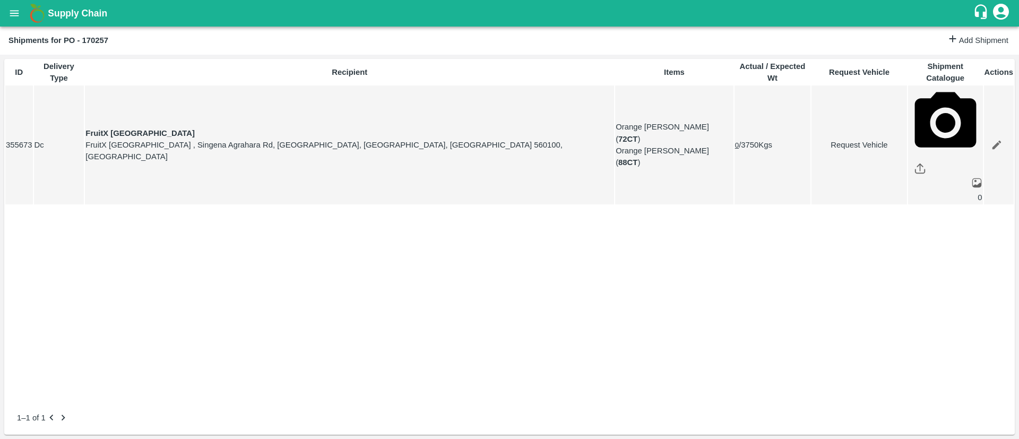
click at [11, 15] on icon "open drawer" at bounding box center [14, 13] width 9 height 6
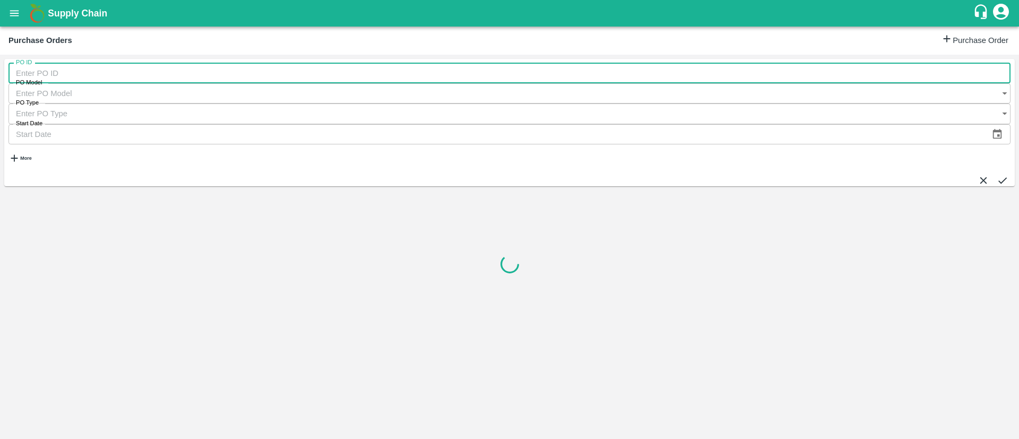
click at [135, 78] on input "PO ID" at bounding box center [509, 73] width 1002 height 20
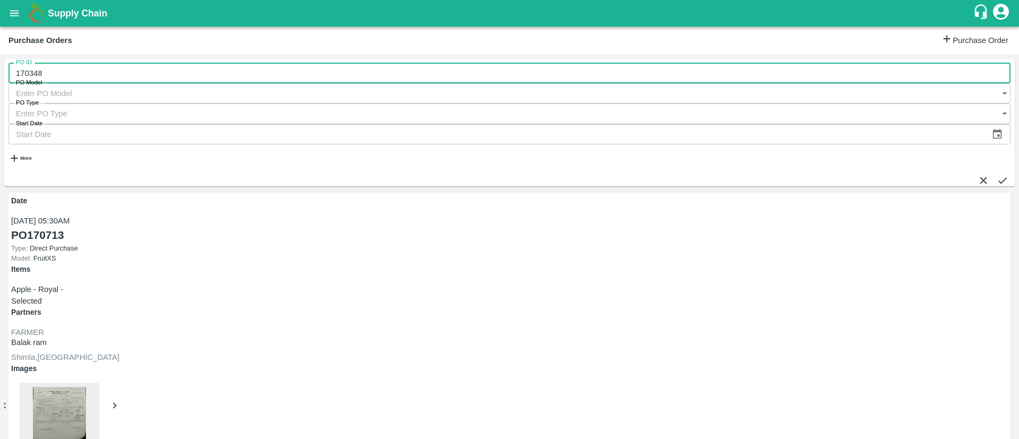
type input "170348"
click at [1004, 175] on button "submit" at bounding box center [1003, 181] width 12 height 12
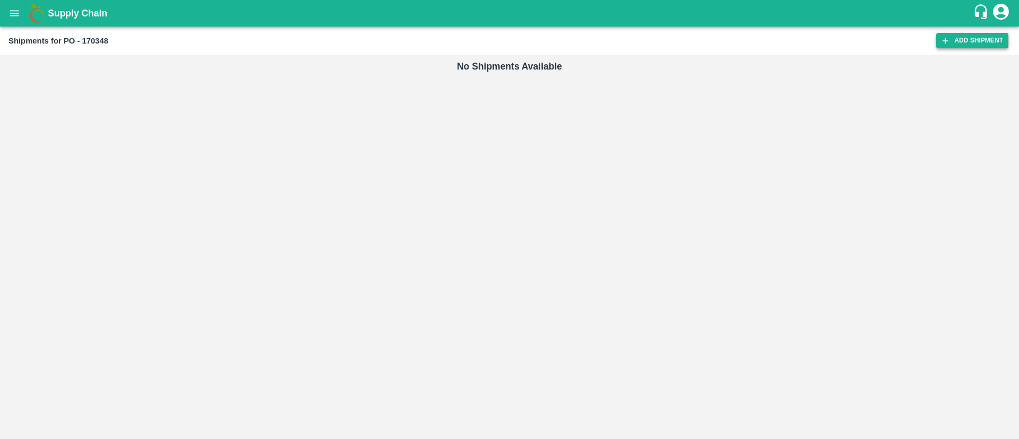
click at [982, 40] on link "Add Shipment" at bounding box center [972, 40] width 72 height 15
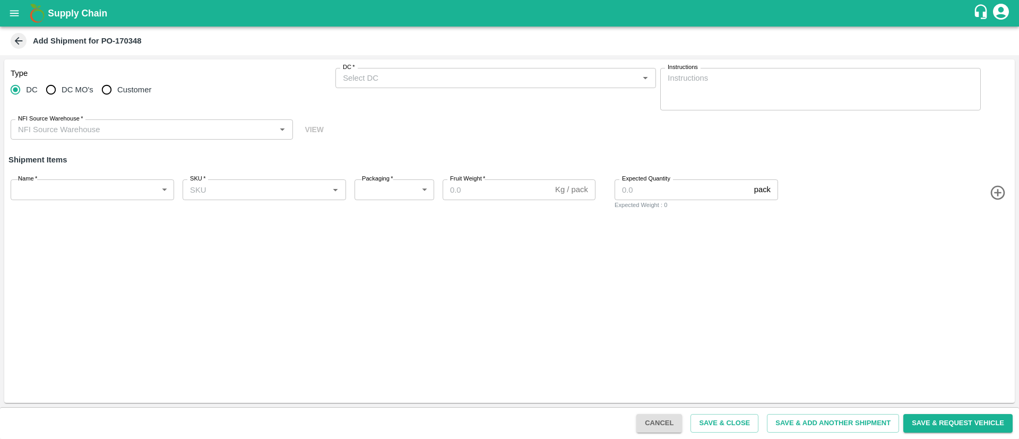
click at [71, 93] on span "DC MO's" at bounding box center [78, 90] width 32 height 12
click at [62, 93] on input "DC MO's" at bounding box center [50, 89] width 21 height 21
radio input "true"
click at [431, 68] on div "DC (Material Orders)   *" at bounding box center [495, 78] width 321 height 20
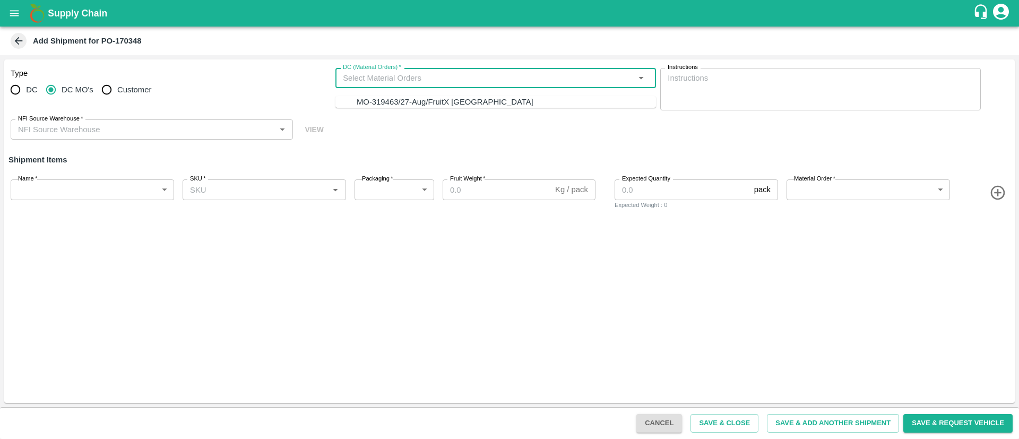
click at [433, 96] on div "MO-319463/27-Aug/FruitX Bangalore" at bounding box center [506, 102] width 299 height 12
type input "MO-319463/27-Aug/FruitX Bangalore"
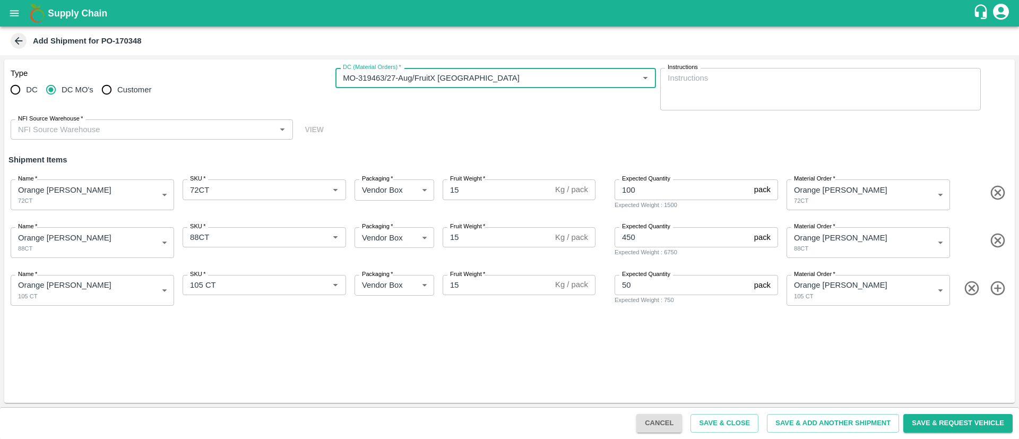
click at [187, 121] on div "NFI Source Warehouse   *" at bounding box center [152, 129] width 282 height 20
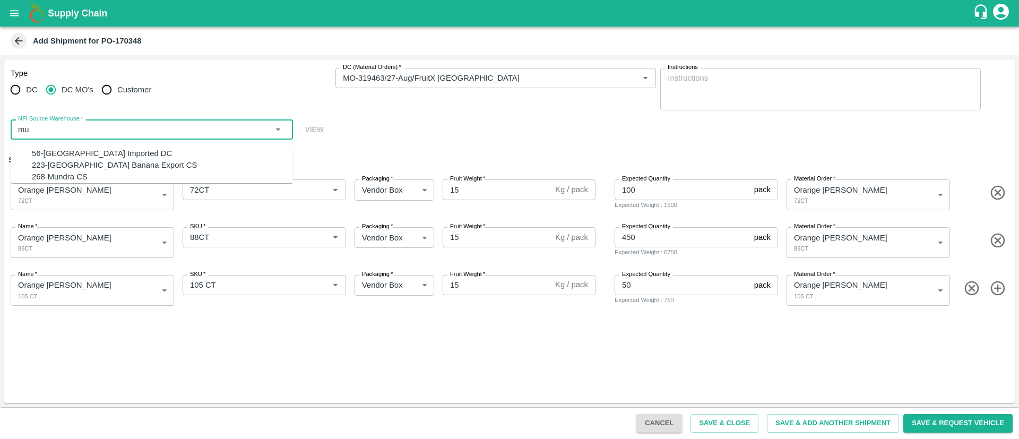
click at [127, 154] on div "56-Mumbai Imported DC" at bounding box center [162, 154] width 261 height 12
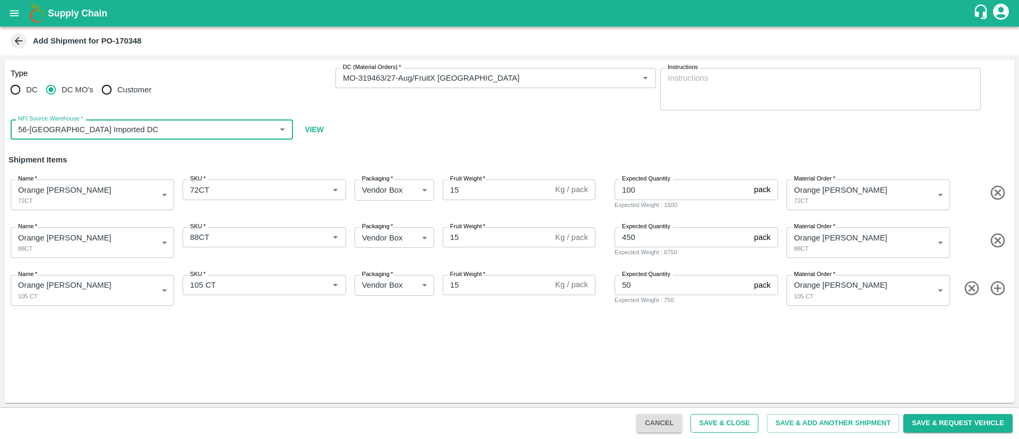
type input "56-Mumbai Imported DC"
click at [721, 423] on button "Save & Close" at bounding box center [725, 423] width 68 height 19
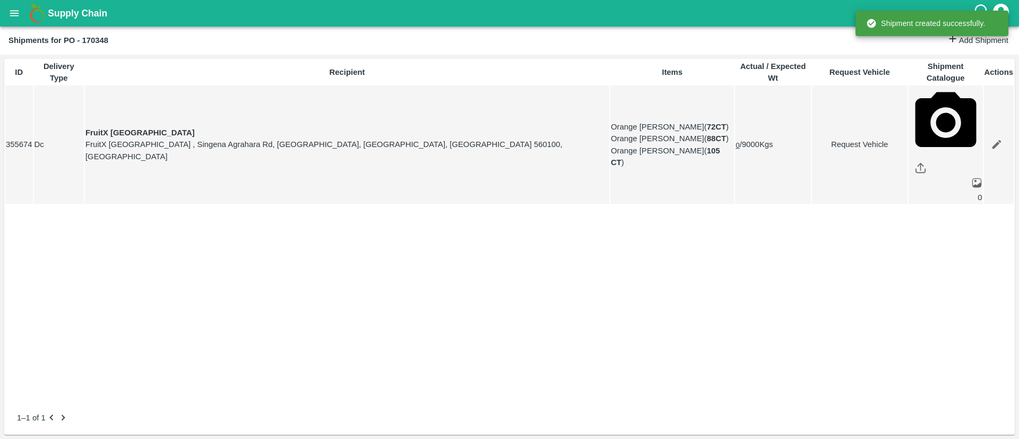
click at [18, 14] on icon "open drawer" at bounding box center [14, 13] width 12 height 12
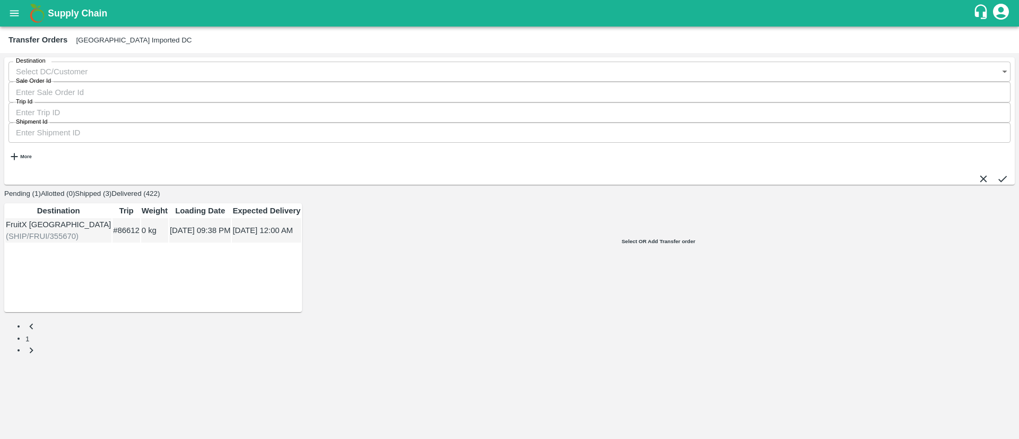
click at [168, 218] on td "0 kg" at bounding box center [154, 230] width 27 height 25
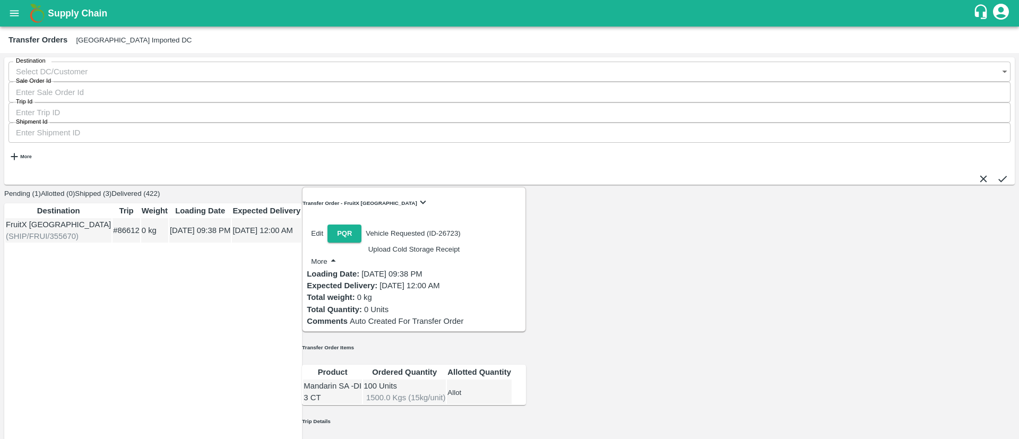
click at [461, 389] on button "Allot" at bounding box center [455, 393] width 14 height 8
type input "100"
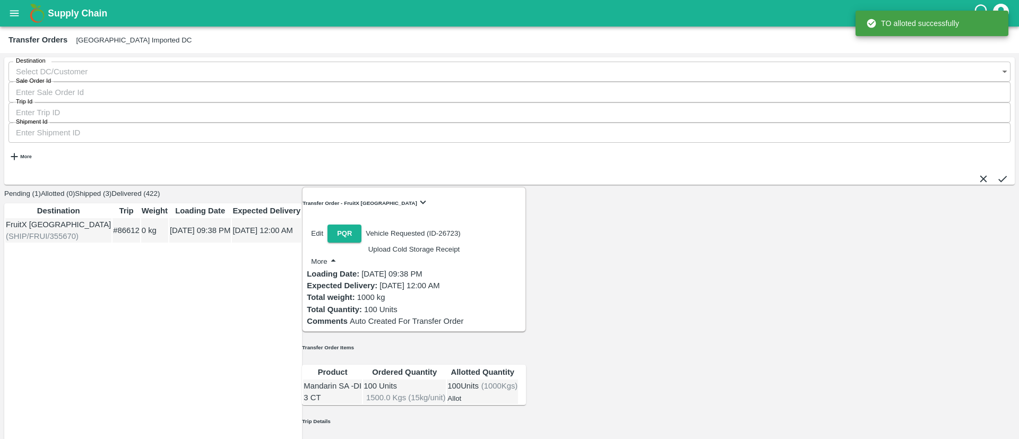
click at [11, 16] on icon "open drawer" at bounding box center [14, 13] width 9 height 6
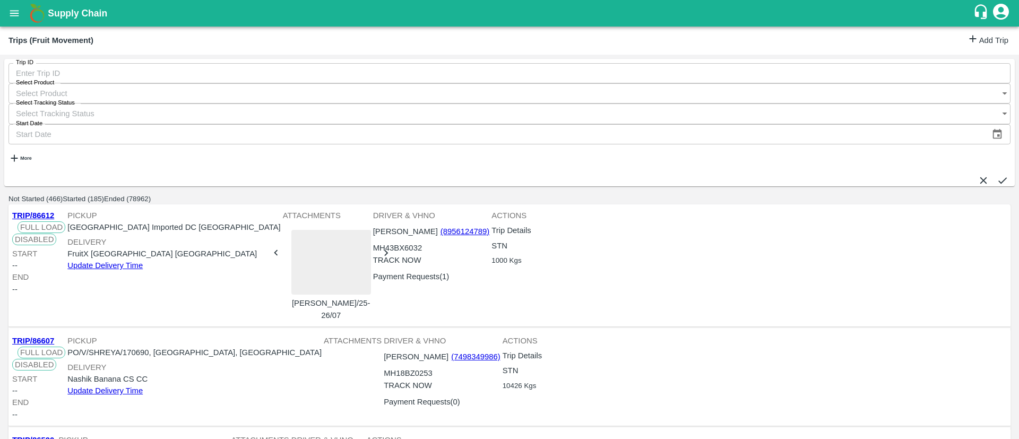
click at [46, 211] on link "TRIP/86612" at bounding box center [33, 215] width 42 height 8
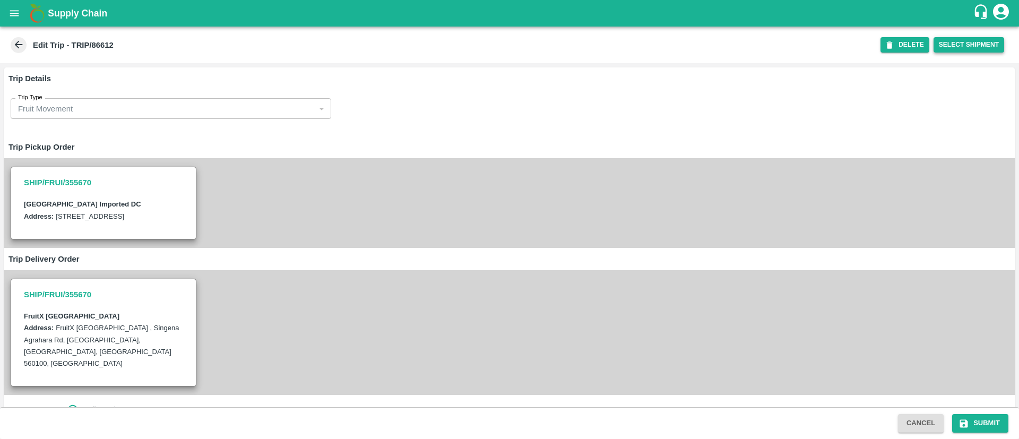
click at [975, 44] on button "Select Shipment" at bounding box center [969, 44] width 71 height 15
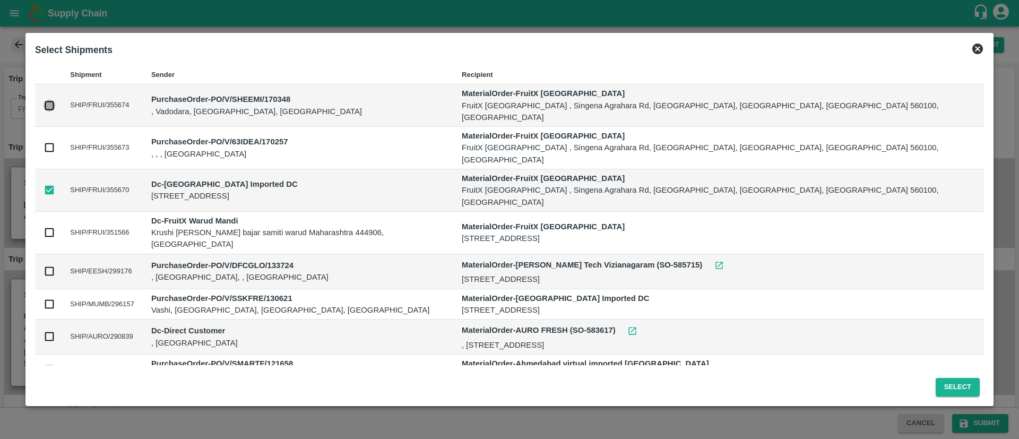
click at [50, 100] on input "checkbox" at bounding box center [50, 106] width 12 height 12
checkbox input "true"
click at [53, 142] on input "checkbox" at bounding box center [50, 148] width 12 height 12
checkbox input "true"
click at [965, 385] on button "Select" at bounding box center [958, 387] width 44 height 19
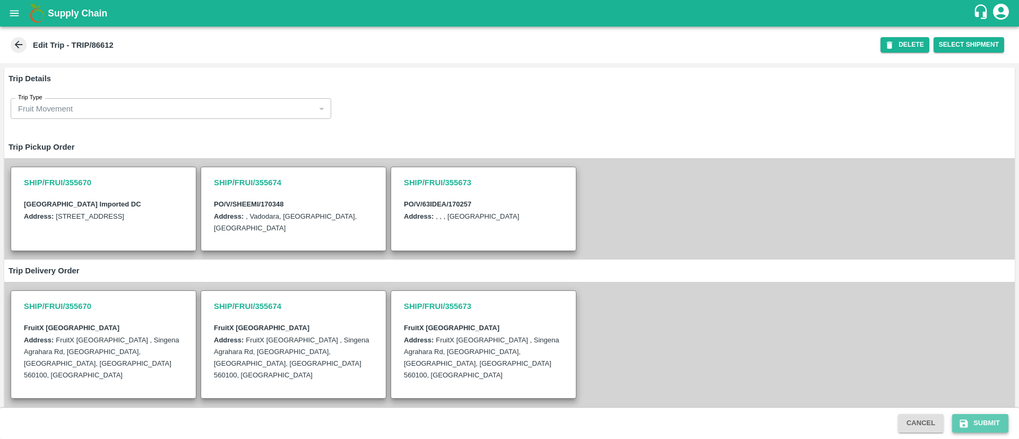
click at [983, 420] on button "Submit" at bounding box center [980, 423] width 56 height 19
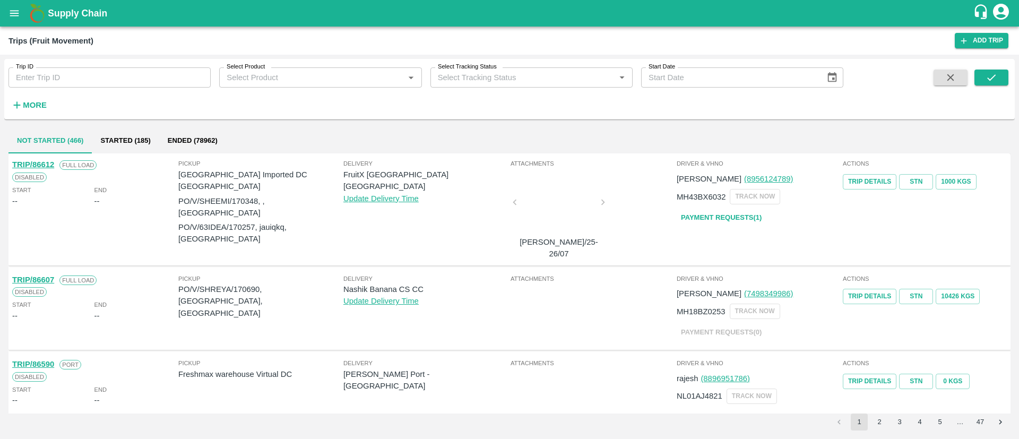
click at [244, 195] on p "PO/V/SHEEMI/170348, , [GEOGRAPHIC_DATA]" at bounding box center [260, 207] width 165 height 24
copy p "170348"
click at [19, 11] on icon "open drawer" at bounding box center [14, 13] width 12 height 12
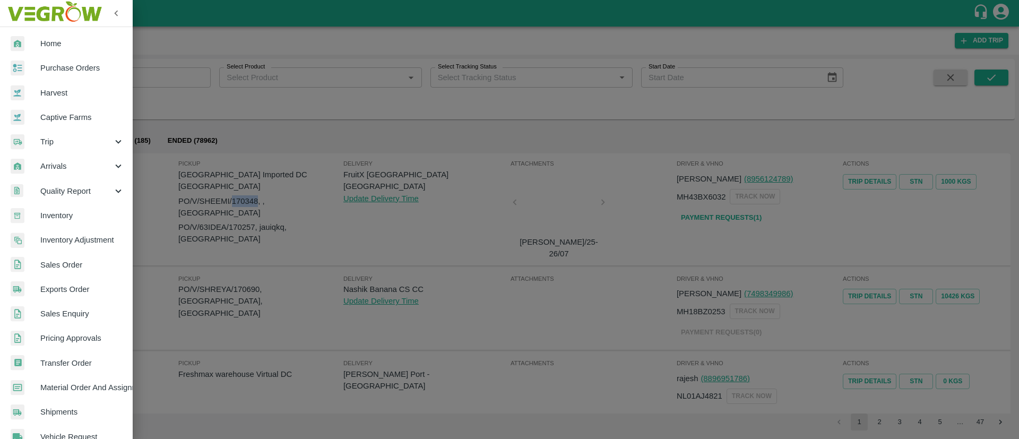
click at [66, 64] on span "Purchase Orders" at bounding box center [82, 68] width 84 height 12
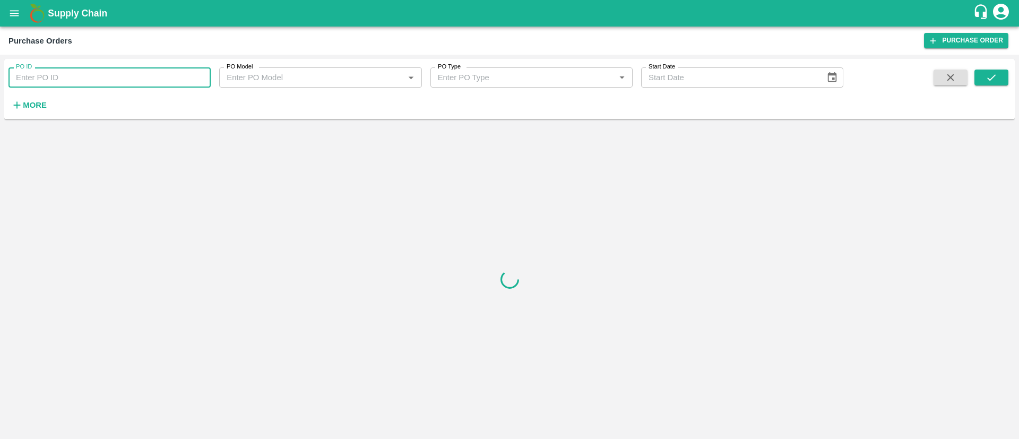
click at [80, 82] on input "PO ID" at bounding box center [109, 77] width 202 height 20
paste input "170348"
click at [998, 80] on button "submit" at bounding box center [992, 78] width 34 height 16
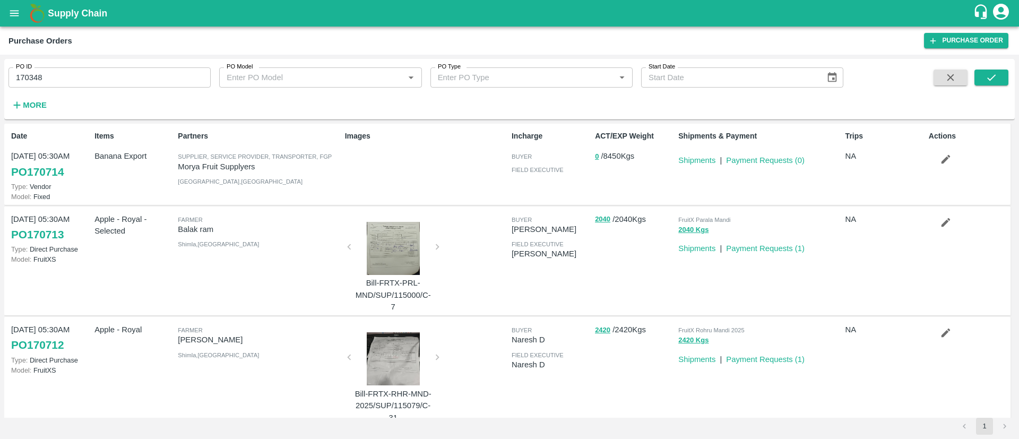
click at [167, 74] on input "170348" at bounding box center [109, 77] width 202 height 20
type input "170348"
click at [981, 81] on button "submit" at bounding box center [992, 78] width 34 height 16
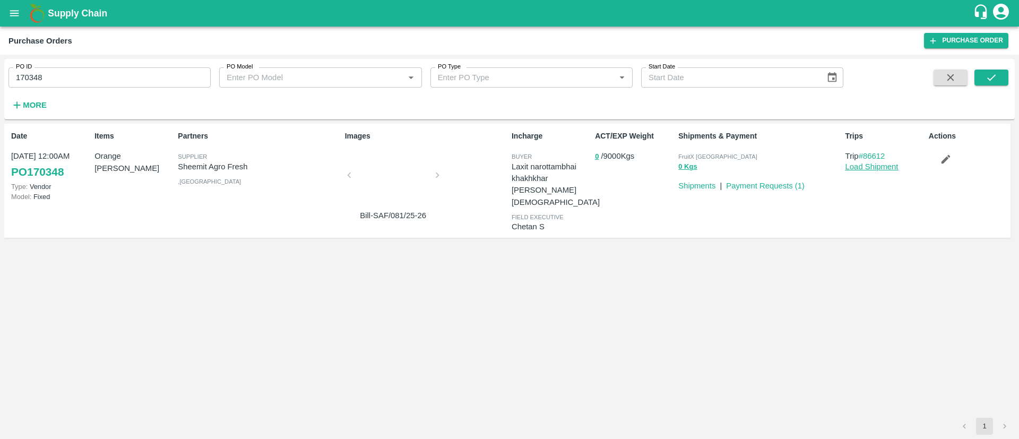
click at [872, 164] on link "Load Shipment" at bounding box center [872, 166] width 53 height 8
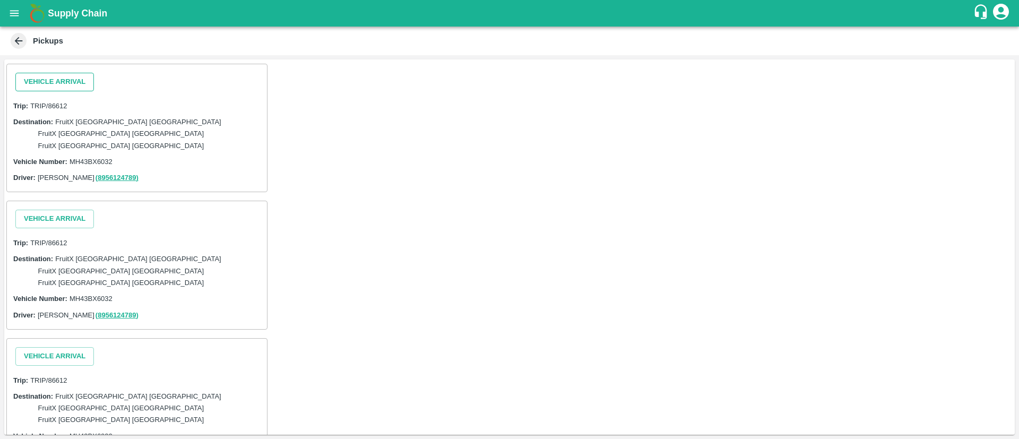
click at [50, 84] on button "Vehicle Arrival" at bounding box center [54, 82] width 79 height 19
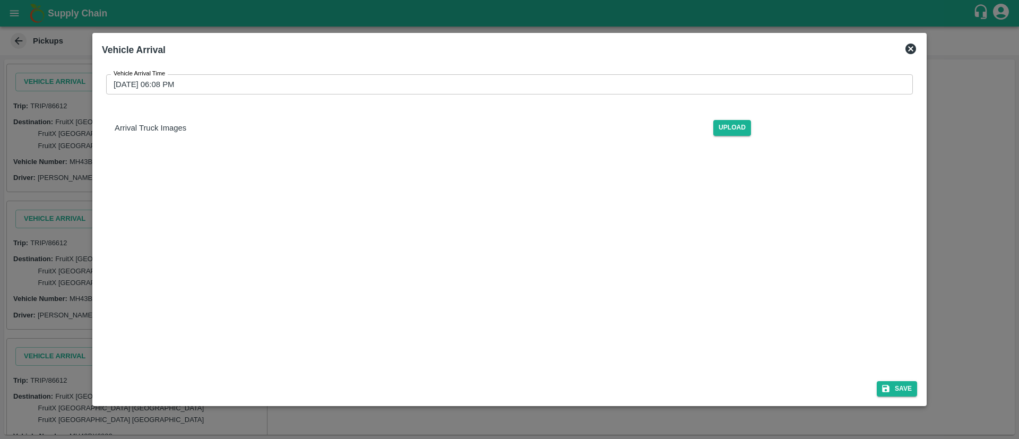
click at [459, 92] on input "[DATE] 06:08 PM" at bounding box center [505, 84] width 799 height 20
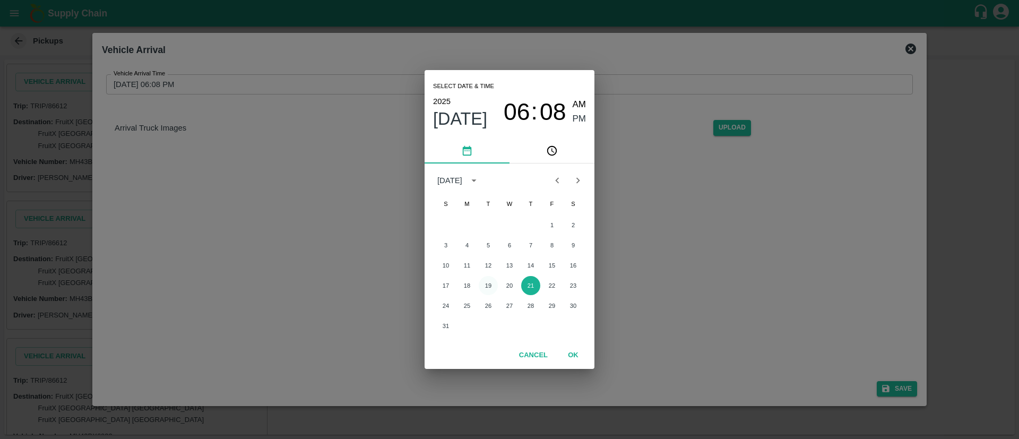
click at [491, 282] on button "19" at bounding box center [488, 285] width 19 height 19
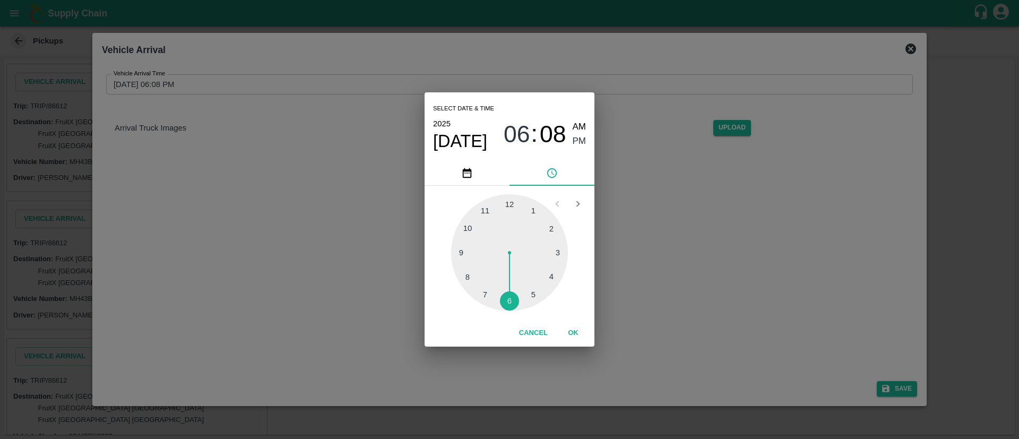
click at [546, 140] on span "08" at bounding box center [553, 135] width 27 height 28
click at [502, 300] on div at bounding box center [509, 252] width 117 height 117
type input "[DATE] 06:32 PM"
click at [578, 139] on span "PM" at bounding box center [580, 141] width 14 height 14
click at [572, 325] on button "OK" at bounding box center [573, 333] width 34 height 19
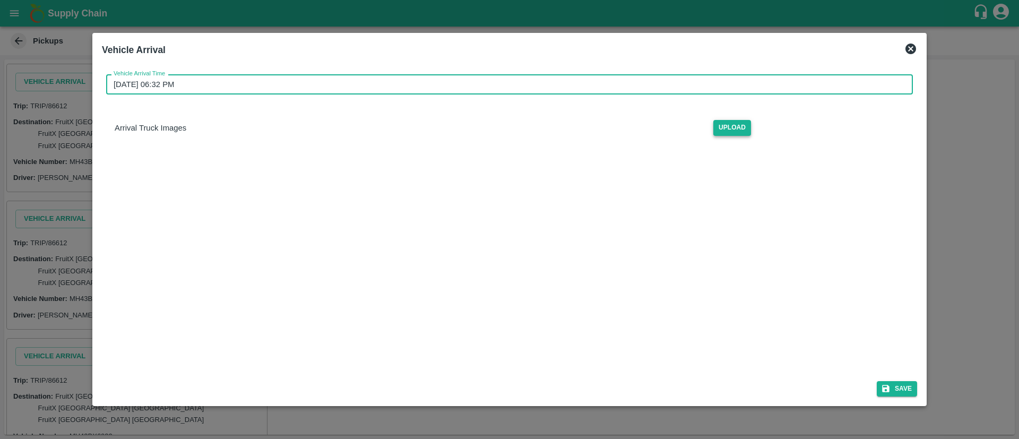
click at [745, 130] on span "Upload" at bounding box center [732, 127] width 38 height 15
click at [0, 0] on input "Upload" at bounding box center [0, 0] width 0 height 0
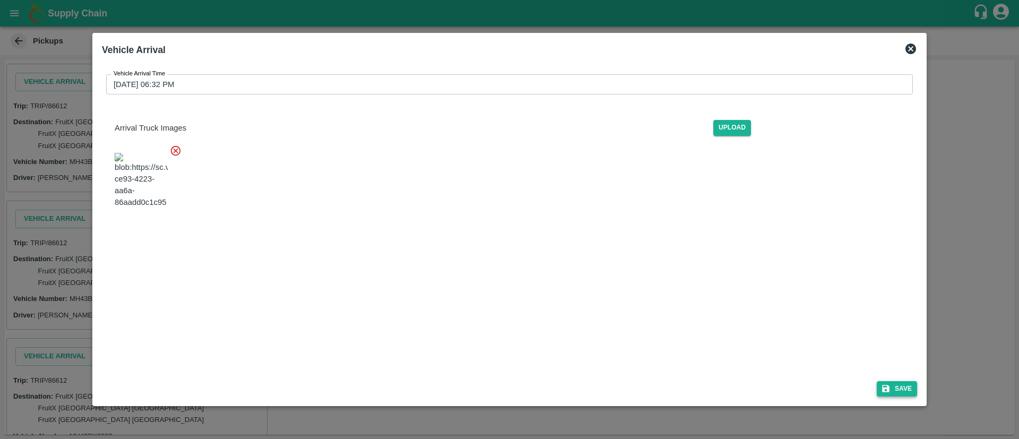
click at [900, 382] on button "Save" at bounding box center [897, 388] width 40 height 15
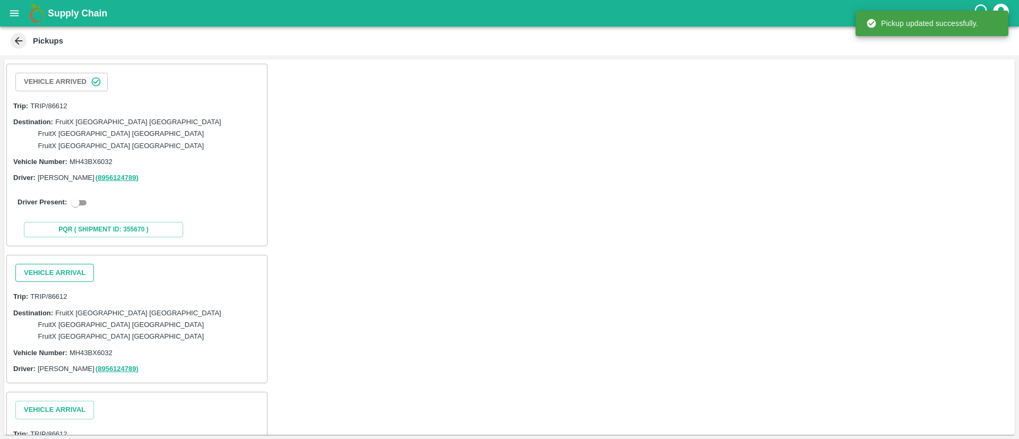
click at [57, 264] on button "Vehicle Arrival" at bounding box center [54, 273] width 79 height 19
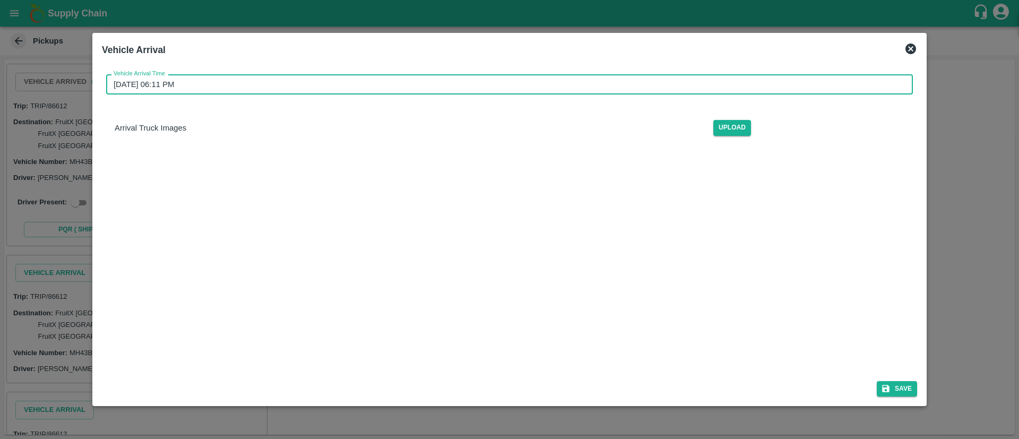
click at [582, 91] on input "[DATE] 06:11 PM" at bounding box center [505, 84] width 799 height 20
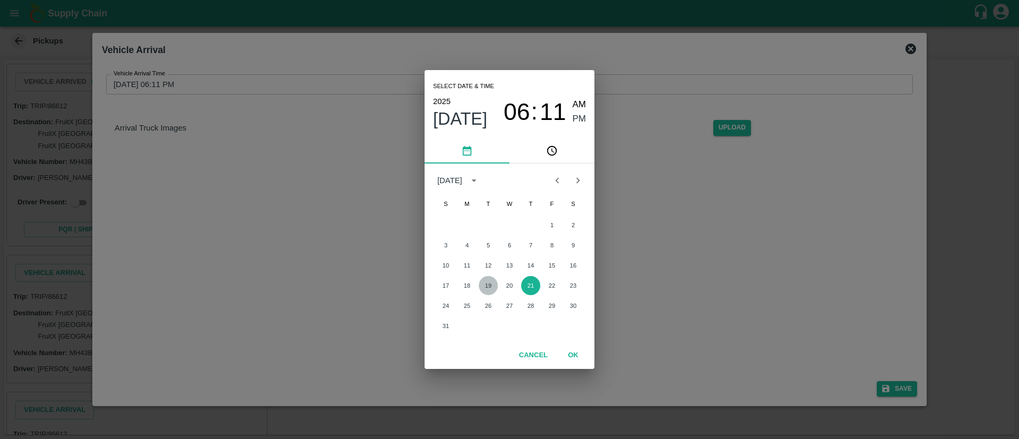
click at [492, 284] on button "19" at bounding box center [488, 285] width 19 height 19
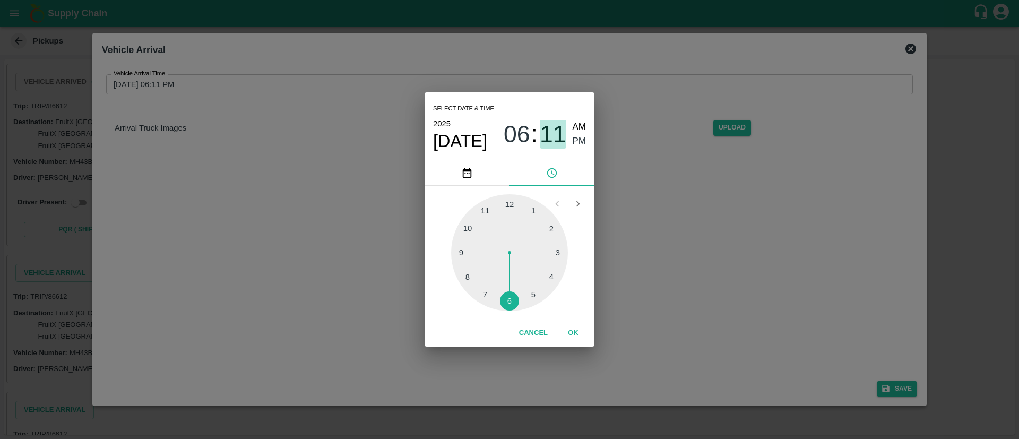
click at [553, 136] on span "11" at bounding box center [553, 135] width 27 height 28
click at [501, 298] on div at bounding box center [509, 252] width 117 height 117
type input "[DATE] 06:32 PM"
click at [581, 140] on span "PM" at bounding box center [580, 141] width 14 height 14
click at [575, 333] on button "OK" at bounding box center [573, 333] width 34 height 19
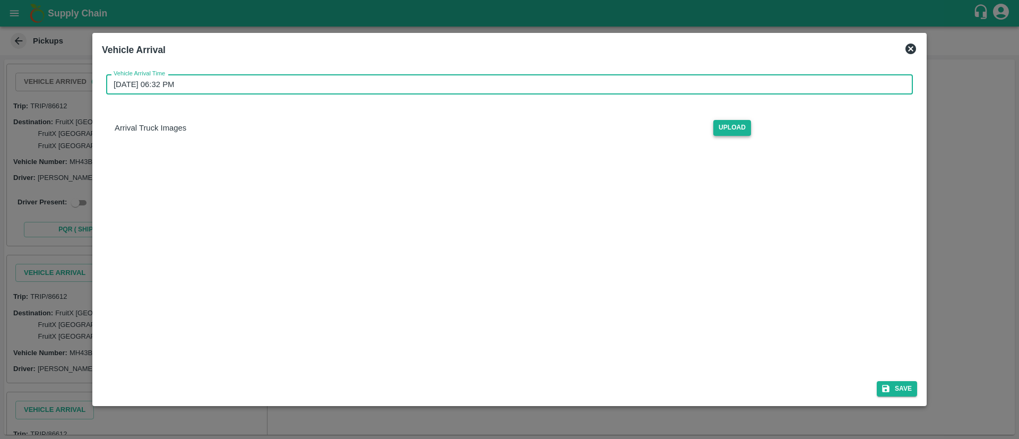
click at [741, 131] on span "Upload" at bounding box center [732, 127] width 38 height 15
click at [0, 0] on input "Upload" at bounding box center [0, 0] width 0 height 0
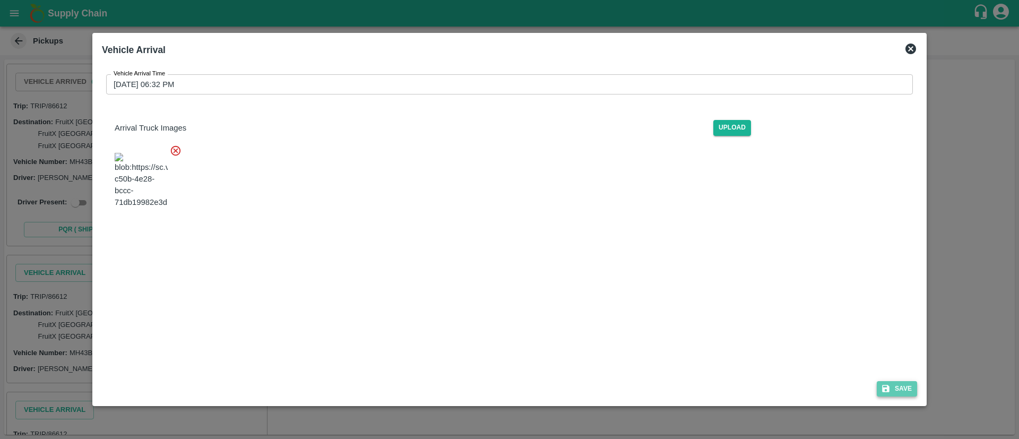
click at [896, 391] on button "Save" at bounding box center [897, 388] width 40 height 15
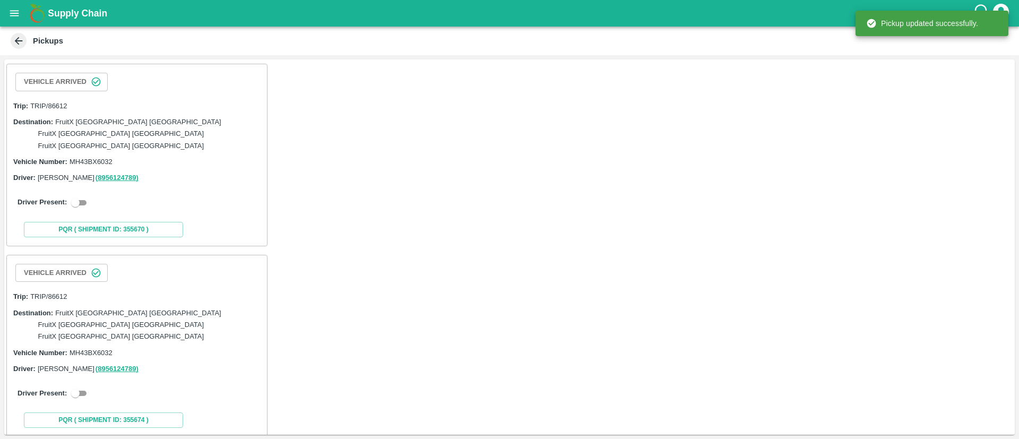
scroll to position [108, 0]
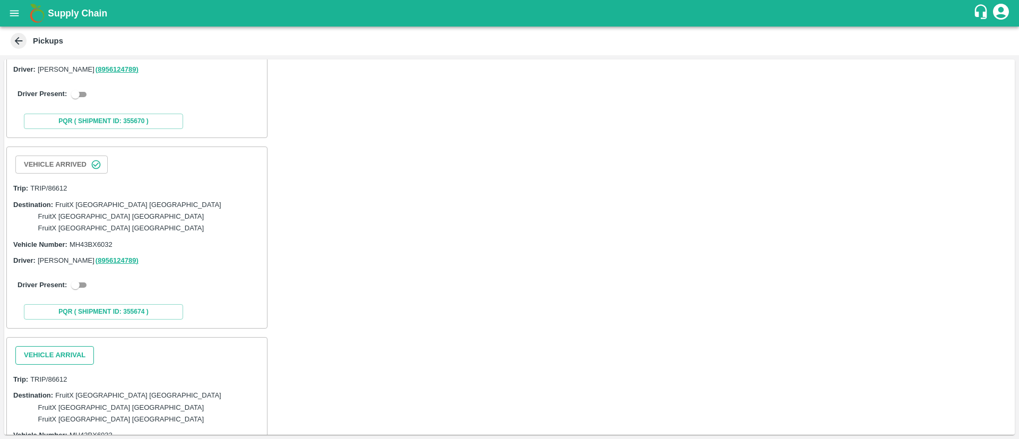
click at [76, 346] on button "Vehicle Arrival" at bounding box center [54, 355] width 79 height 19
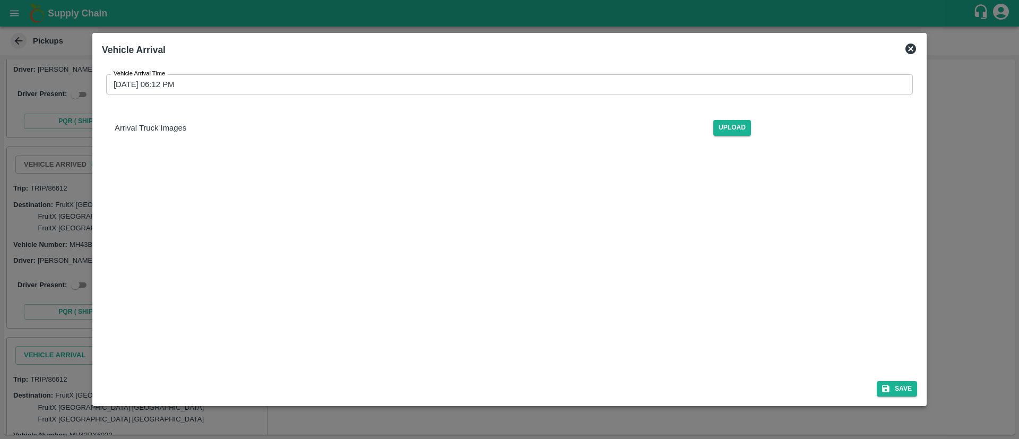
click at [761, 86] on input "[DATE] 06:12 PM" at bounding box center [505, 84] width 799 height 20
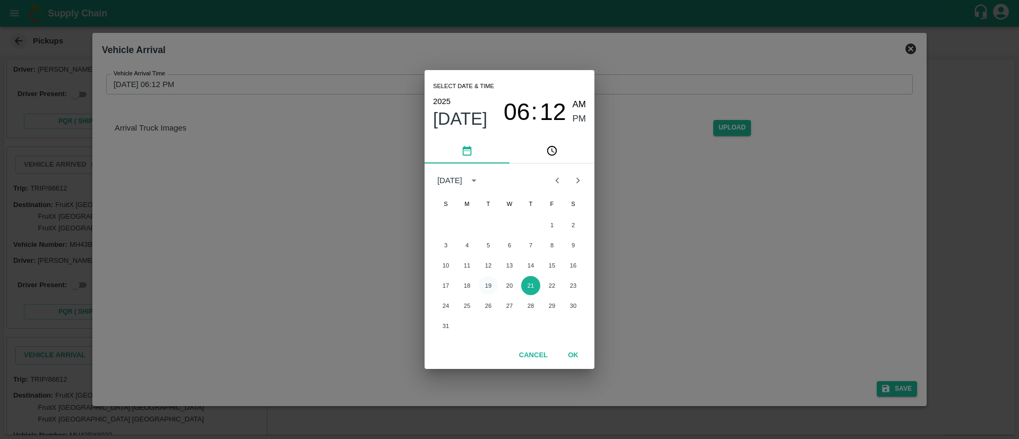
click at [492, 282] on button "19" at bounding box center [488, 285] width 19 height 19
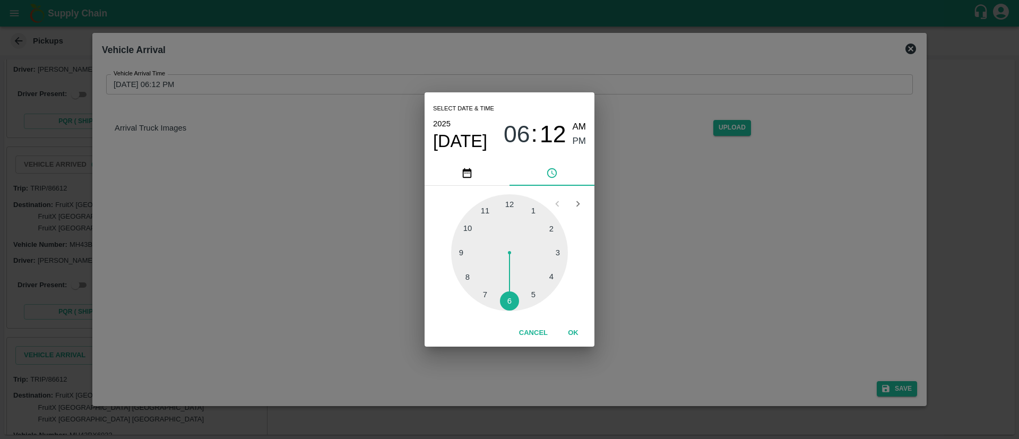
click at [558, 141] on span "12" at bounding box center [553, 135] width 27 height 28
click at [500, 302] on div at bounding box center [509, 252] width 117 height 117
type input "[DATE] 06:32 PM"
click at [581, 140] on span "PM" at bounding box center [580, 141] width 14 height 14
click at [575, 334] on button "OK" at bounding box center [573, 333] width 34 height 19
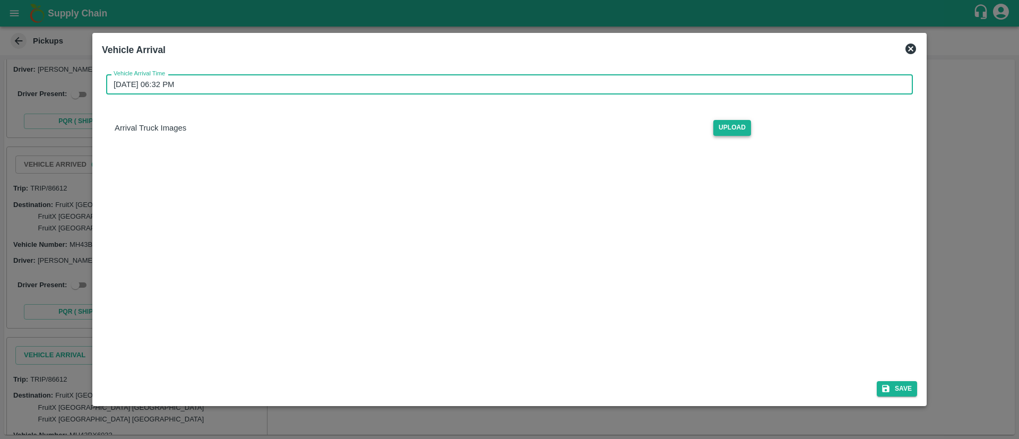
click at [732, 128] on span "Upload" at bounding box center [732, 127] width 38 height 15
click at [0, 0] on input "Upload" at bounding box center [0, 0] width 0 height 0
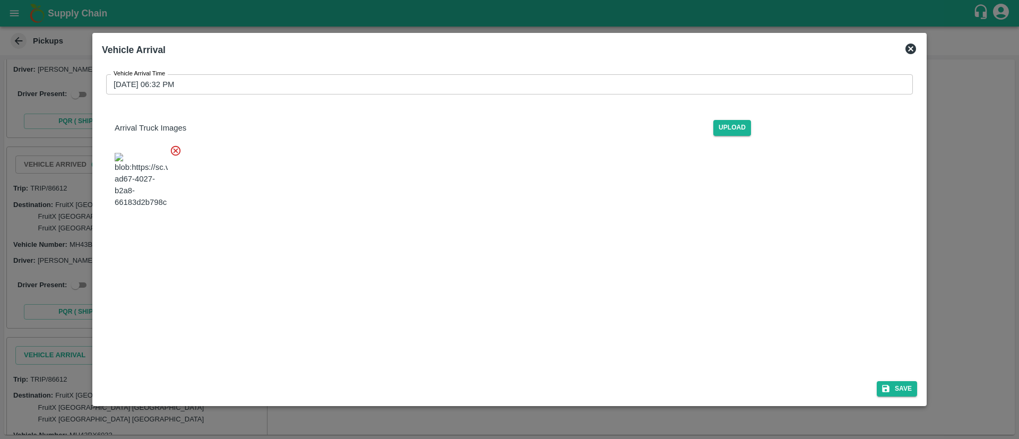
click at [898, 381] on button "Save" at bounding box center [897, 388] width 40 height 15
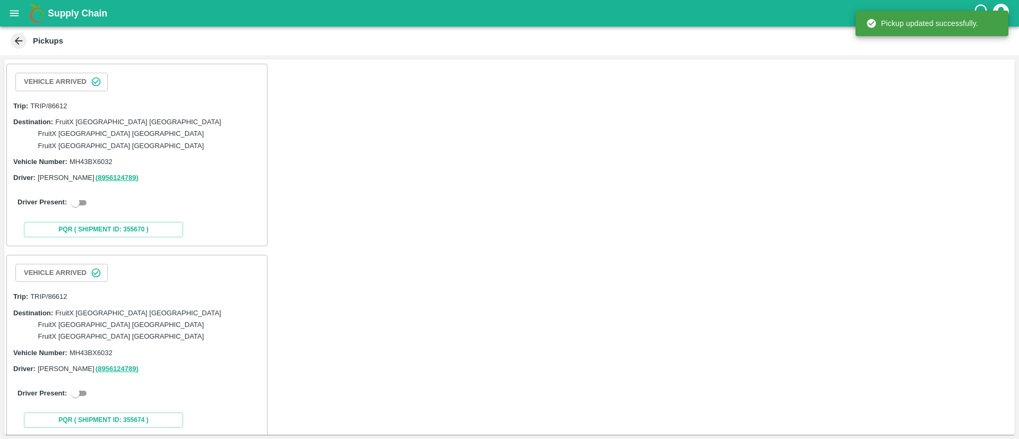
click at [88, 196] on input "checkbox" at bounding box center [75, 202] width 38 height 13
checkbox input "true"
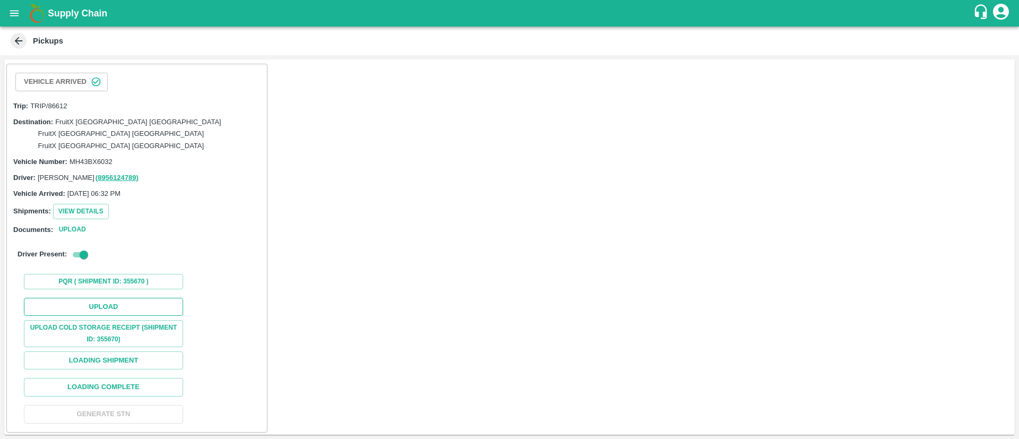
click at [110, 302] on button "Upload" at bounding box center [103, 307] width 159 height 19
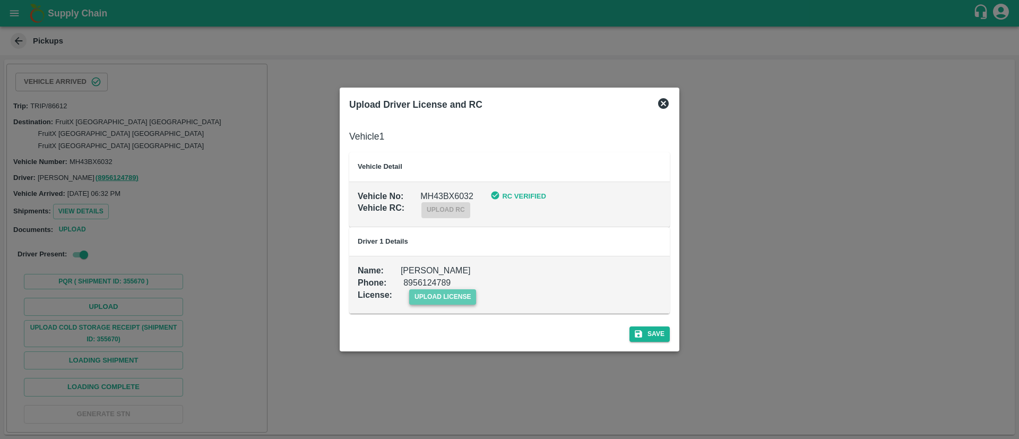
click at [448, 296] on span "upload license" at bounding box center [442, 296] width 67 height 15
click at [0, 0] on input "upload license" at bounding box center [0, 0] width 0 height 0
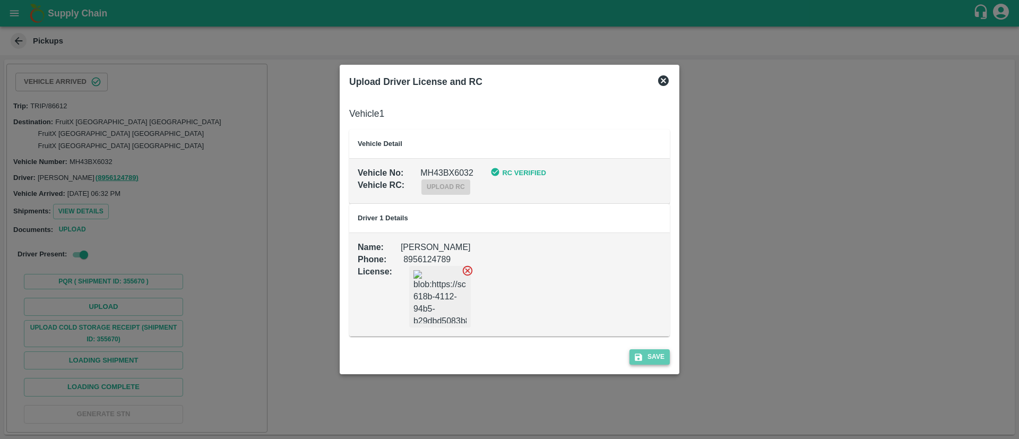
click at [646, 355] on button "Save" at bounding box center [650, 356] width 40 height 15
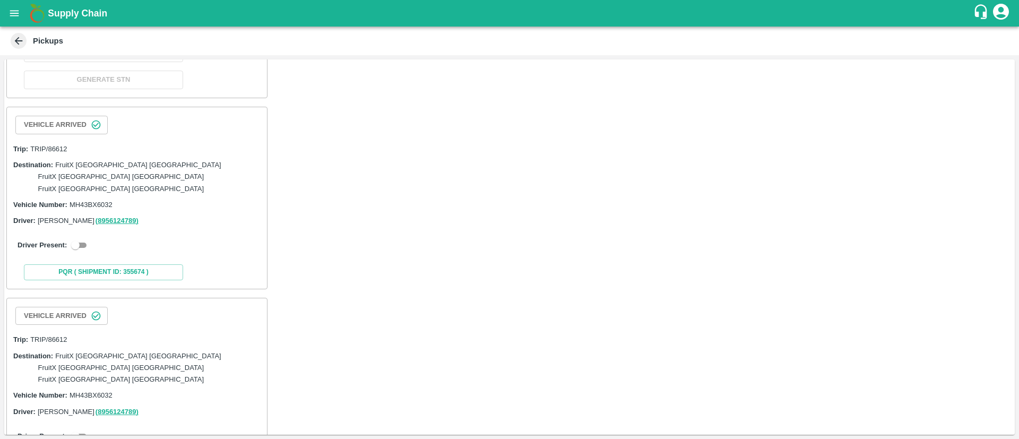
scroll to position [392, 0]
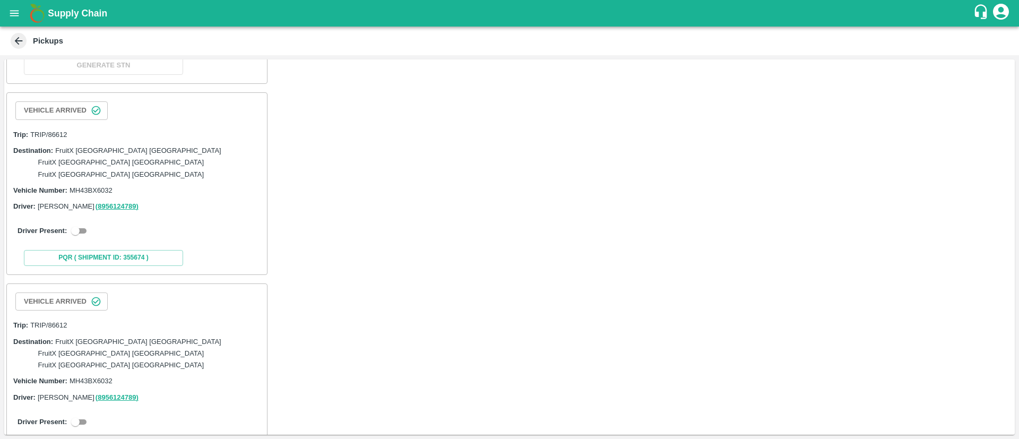
click at [85, 225] on input "checkbox" at bounding box center [75, 231] width 38 height 13
checkbox input "true"
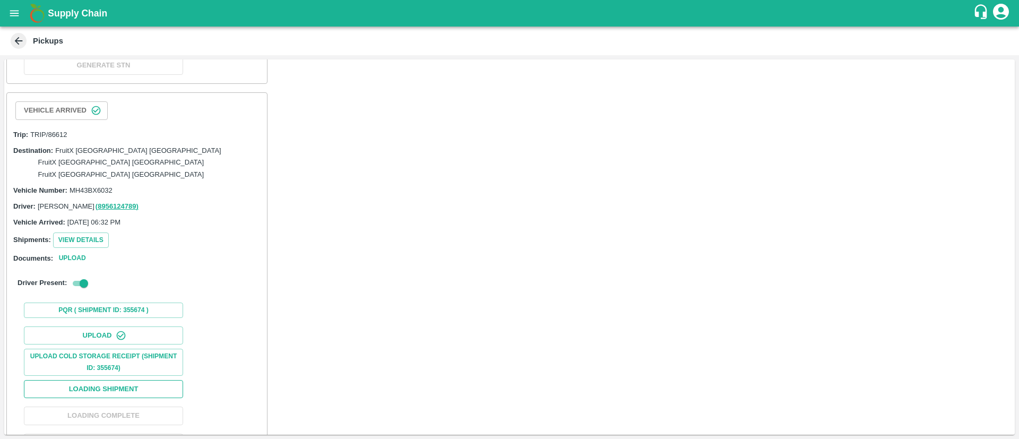
click at [117, 380] on button "Loading Shipment" at bounding box center [103, 389] width 159 height 19
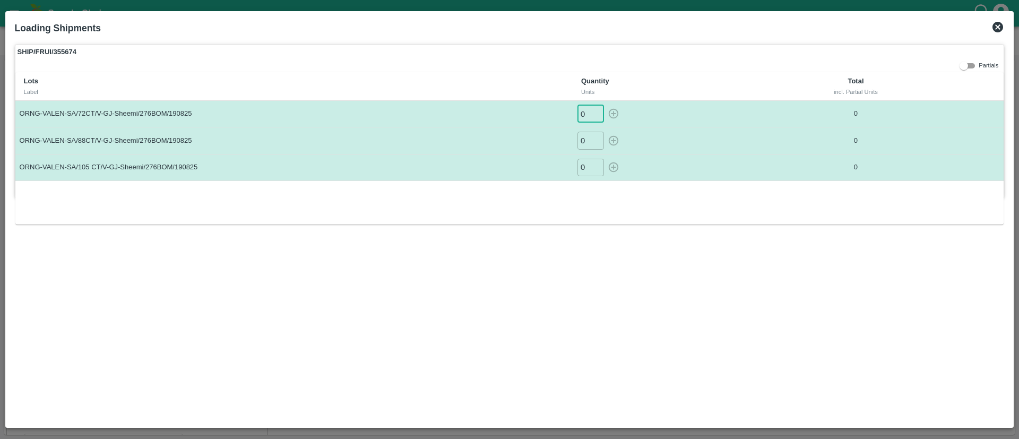
click at [579, 113] on input "0" at bounding box center [591, 114] width 27 height 18
click at [617, 111] on icon "button" at bounding box center [614, 114] width 10 height 10
type input "0"
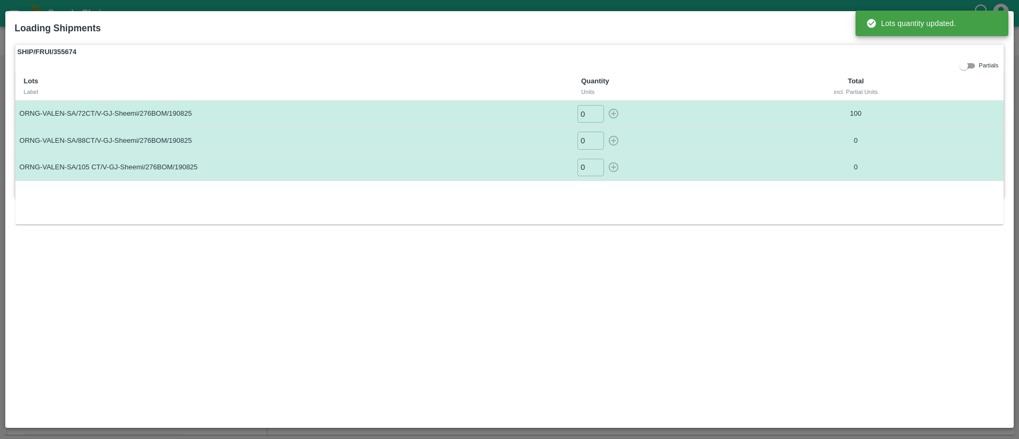
click at [580, 142] on input "0" at bounding box center [591, 141] width 27 height 18
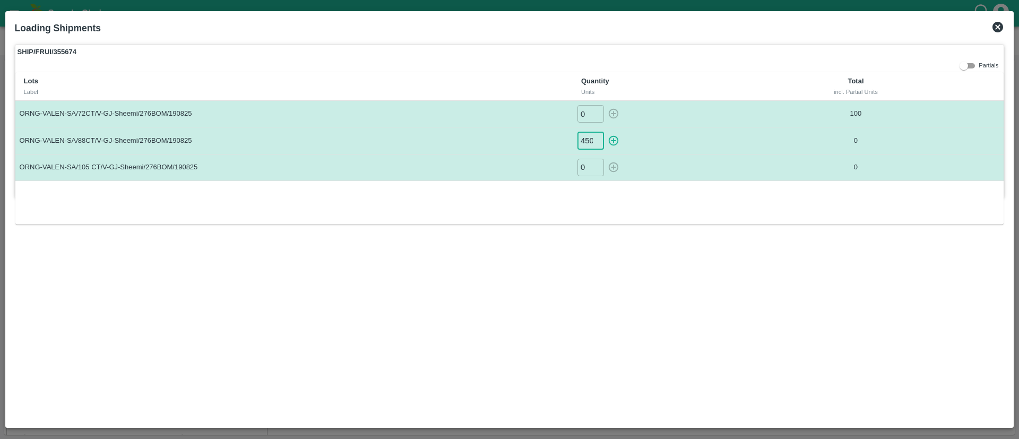
click at [616, 135] on icon "button" at bounding box center [614, 141] width 12 height 12
type input "0"
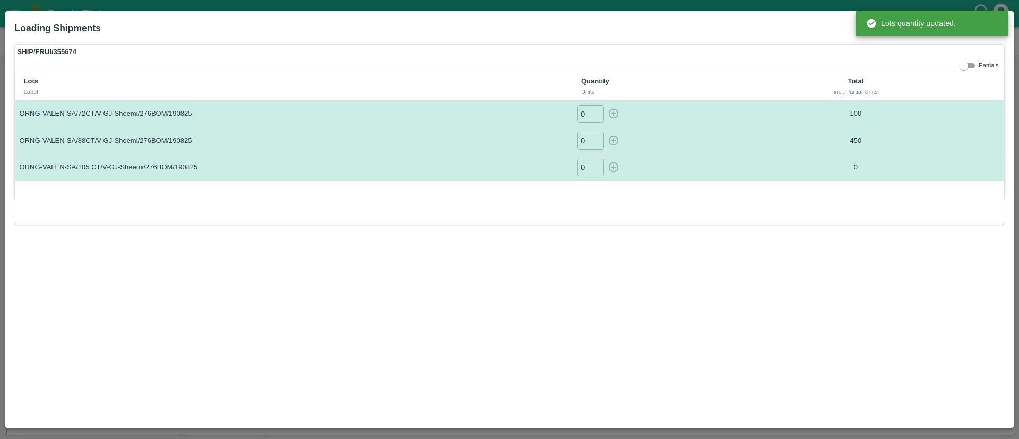
click at [580, 171] on input "0" at bounding box center [591, 168] width 27 height 18
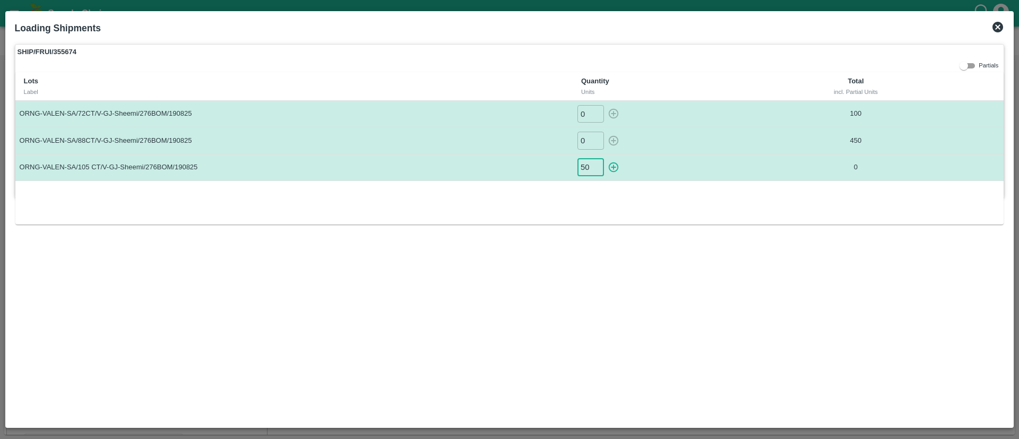
click at [614, 167] on icon "button" at bounding box center [614, 167] width 10 height 10
type input "0"
click at [1001, 26] on icon at bounding box center [998, 27] width 11 height 11
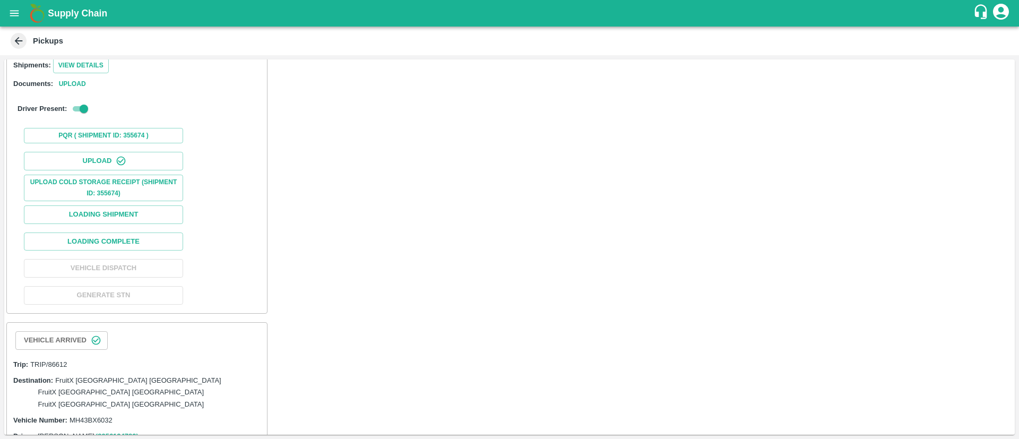
scroll to position [621, 0]
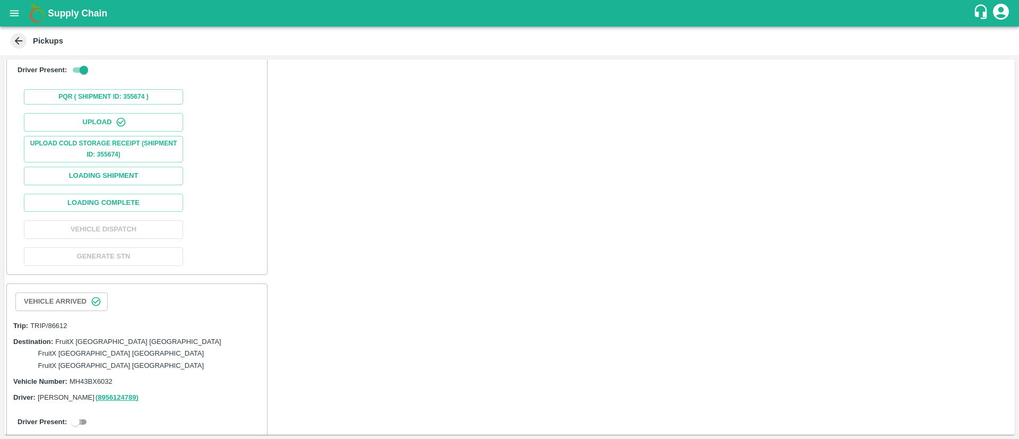
drag, startPoint x: 81, startPoint y: 389, endPoint x: 287, endPoint y: 348, distance: 209.5
click at [81, 416] on input "checkbox" at bounding box center [75, 422] width 38 height 13
checkbox input "true"
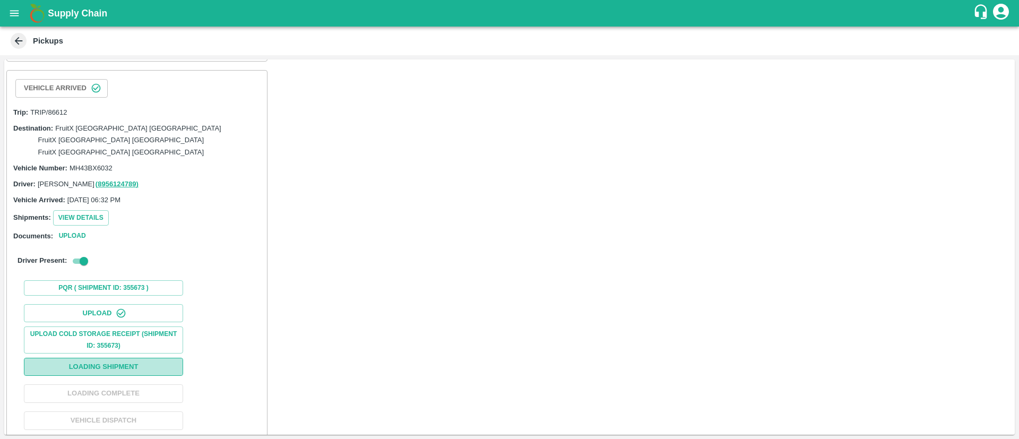
click at [153, 358] on button "Loading Shipment" at bounding box center [103, 367] width 159 height 19
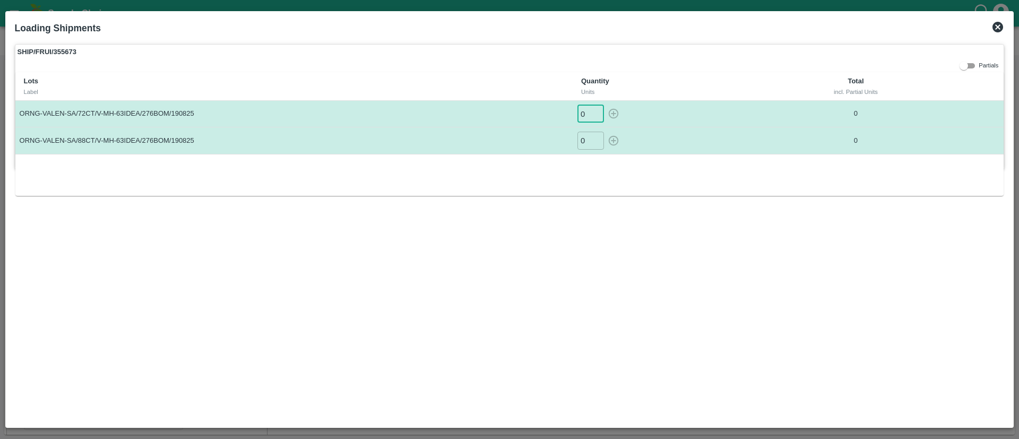
click at [582, 113] on input "0" at bounding box center [591, 114] width 27 height 18
click at [616, 108] on icon "button" at bounding box center [614, 114] width 12 height 12
type input "0"
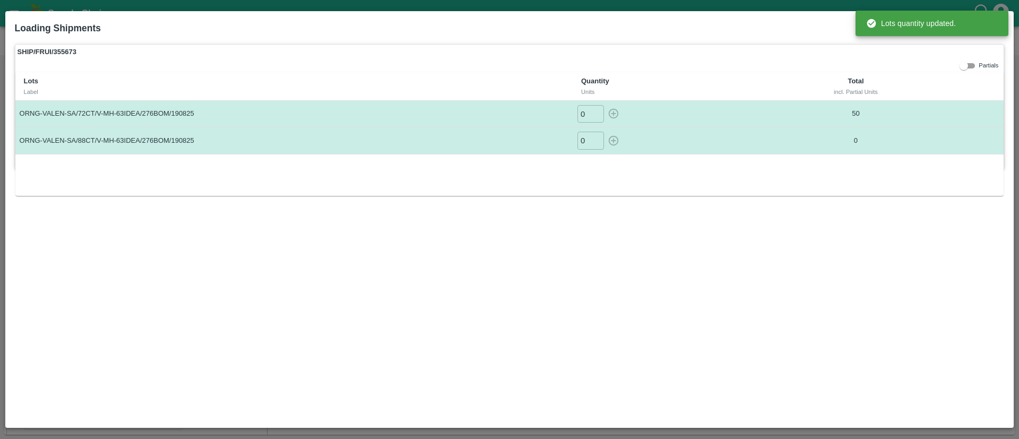
click at [579, 141] on input "0" at bounding box center [591, 141] width 27 height 18
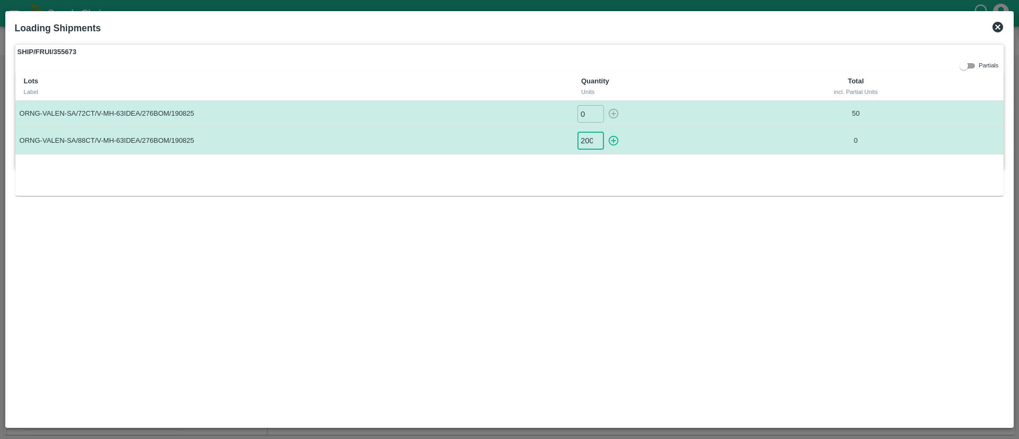
click at [617, 138] on icon "button" at bounding box center [614, 141] width 12 height 12
type input "0"
click at [995, 29] on icon at bounding box center [998, 27] width 11 height 11
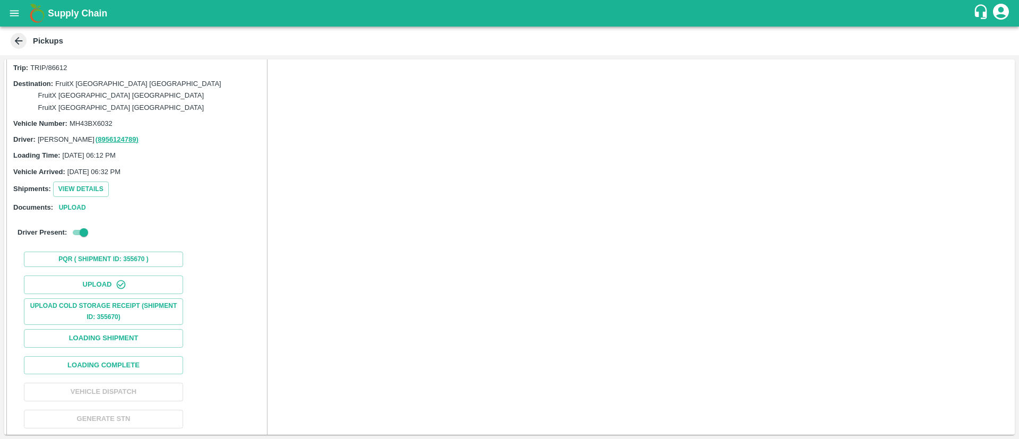
scroll to position [0, 0]
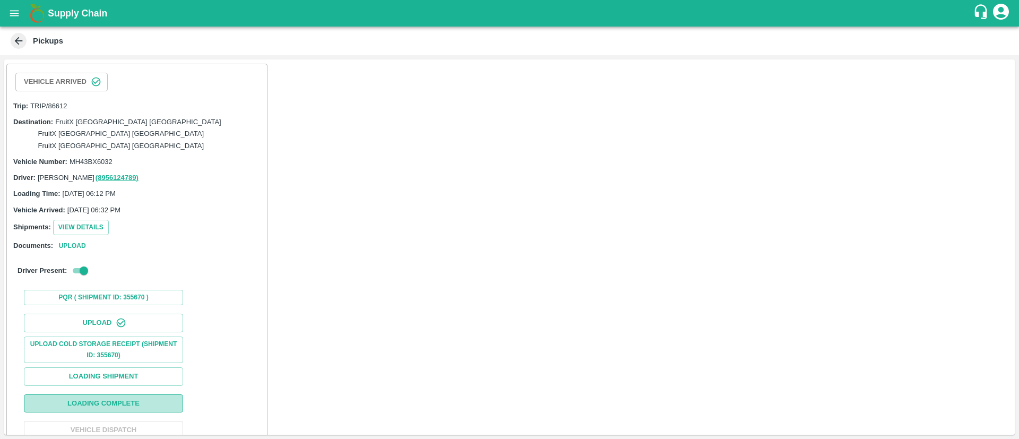
click at [131, 394] on button "Loading Complete" at bounding box center [103, 403] width 159 height 19
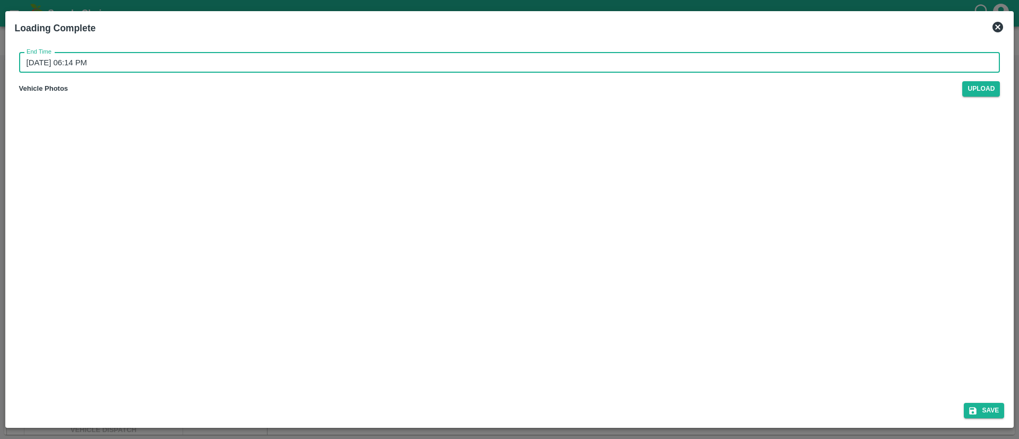
click at [516, 70] on input "[DATE] 06:14 PM" at bounding box center [506, 63] width 974 height 20
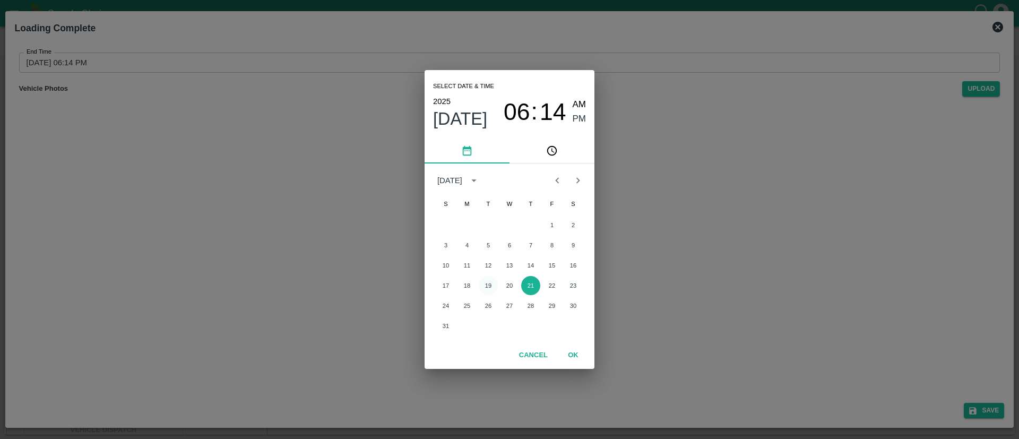
click at [486, 282] on button "19" at bounding box center [488, 285] width 19 height 19
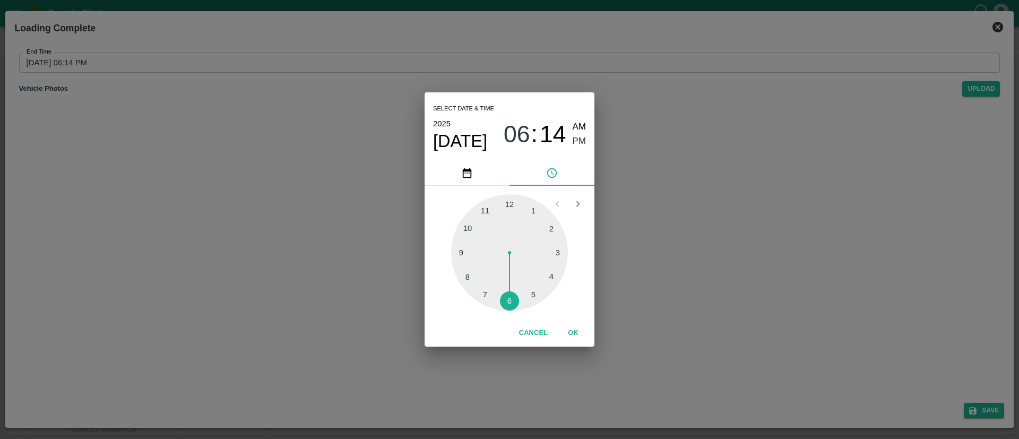
drag, startPoint x: 488, startPoint y: 209, endPoint x: 506, endPoint y: 200, distance: 20.9
click at [487, 209] on div at bounding box center [509, 252] width 117 height 117
click at [514, 200] on div at bounding box center [509, 252] width 117 height 117
click at [580, 134] on span "PM" at bounding box center [580, 141] width 14 height 14
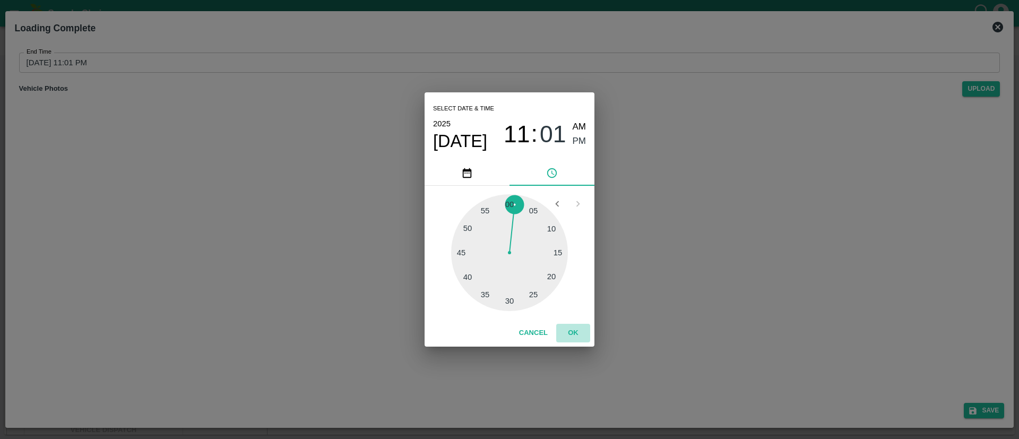
click at [573, 336] on button "OK" at bounding box center [573, 333] width 34 height 19
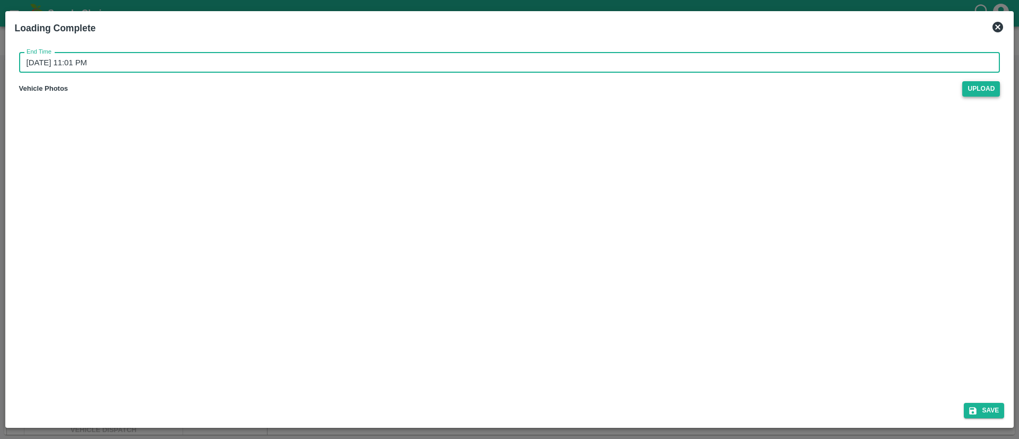
click at [983, 89] on span "Upload" at bounding box center [981, 88] width 38 height 15
click at [0, 0] on input "Upload" at bounding box center [0, 0] width 0 height 0
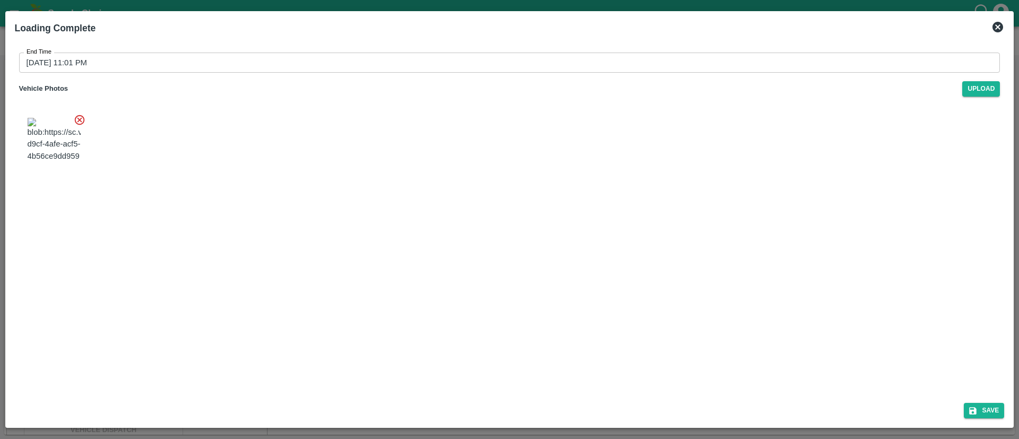
click at [980, 401] on div "Save" at bounding box center [510, 408] width 999 height 28
click at [991, 412] on button "Save" at bounding box center [984, 410] width 40 height 15
type input "[DATE] 06:15 PM"
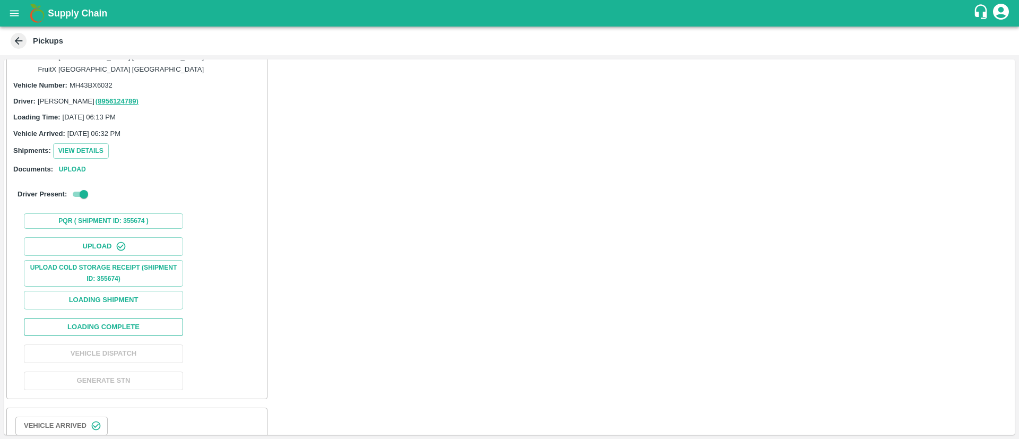
scroll to position [498, 0]
click at [132, 317] on button "Loading Complete" at bounding box center [103, 326] width 159 height 19
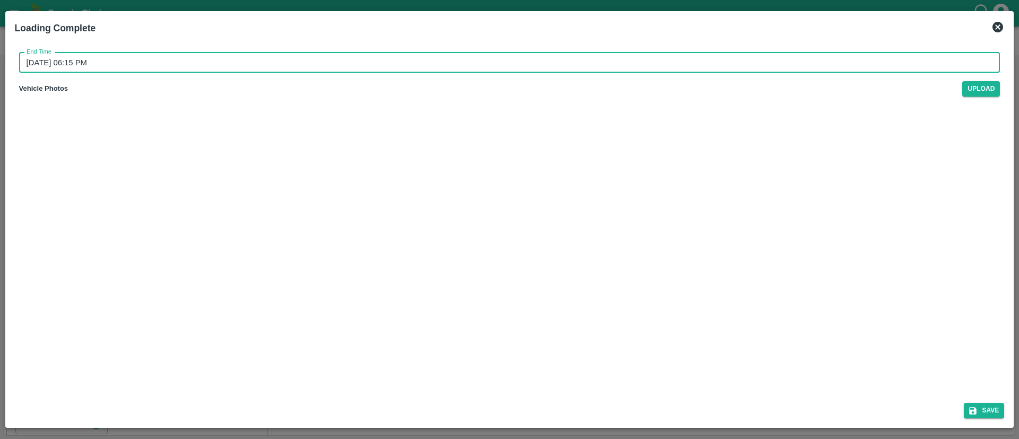
click at [857, 62] on input "[DATE] 06:15 PM" at bounding box center [506, 63] width 974 height 20
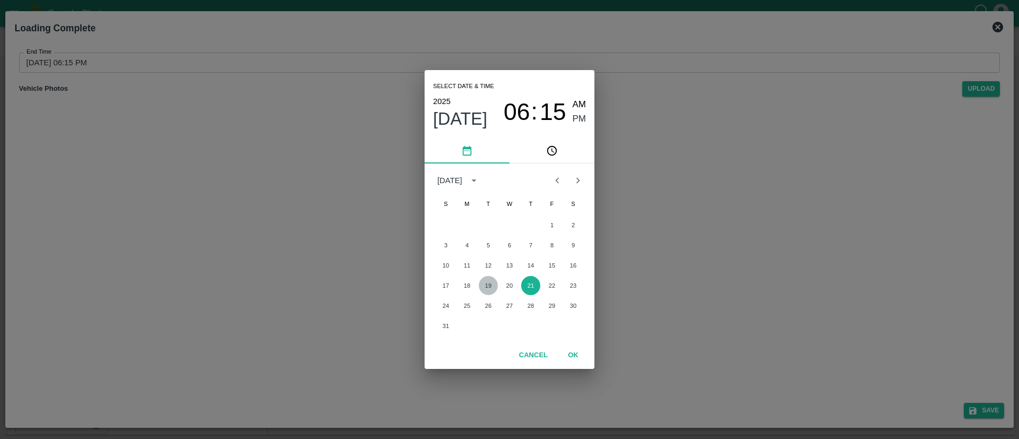
click at [485, 286] on button "19" at bounding box center [488, 285] width 19 height 19
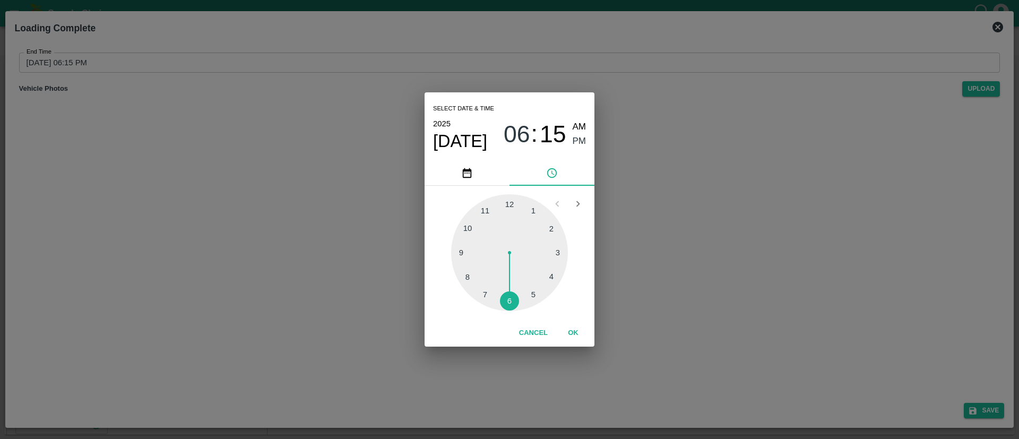
click at [486, 207] on div at bounding box center [509, 252] width 117 height 117
click at [518, 199] on div at bounding box center [509, 252] width 117 height 117
click at [582, 141] on span "PM" at bounding box center [580, 141] width 14 height 14
click at [580, 329] on button "OK" at bounding box center [573, 333] width 34 height 19
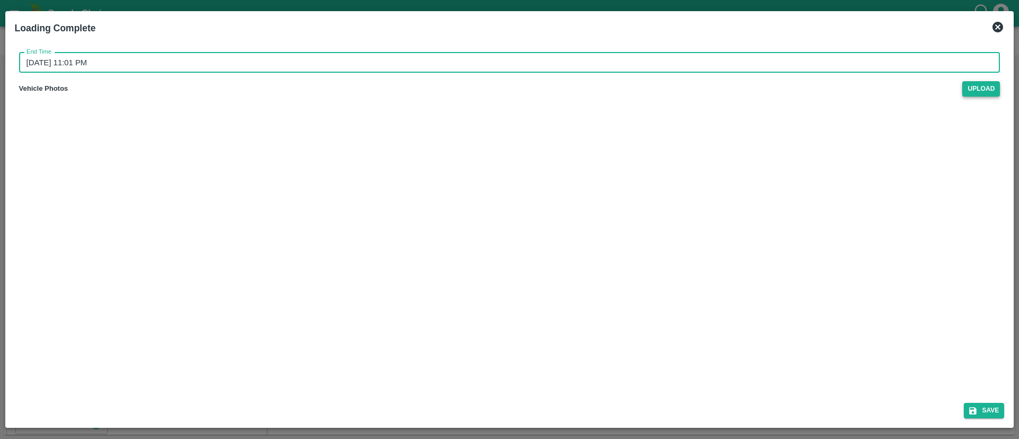
click at [985, 88] on span "Upload" at bounding box center [981, 88] width 38 height 15
click at [0, 0] on input "Upload" at bounding box center [0, 0] width 0 height 0
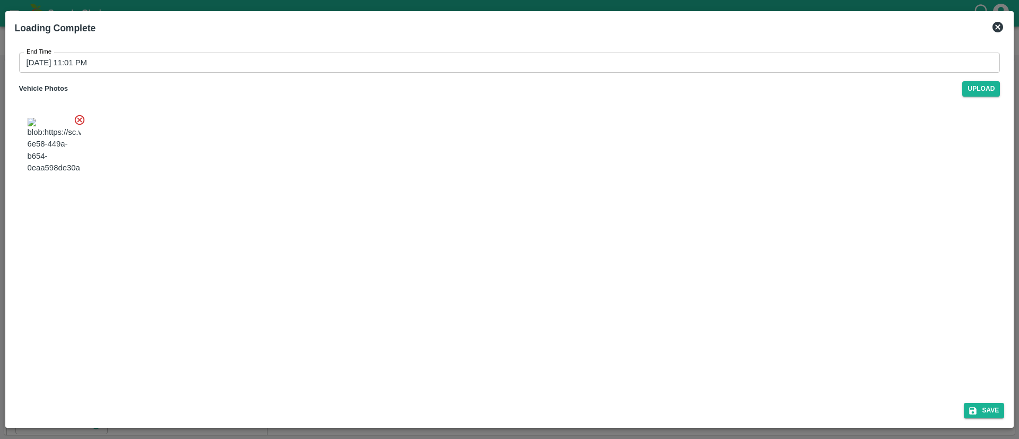
click at [992, 414] on button "Save" at bounding box center [984, 410] width 40 height 15
type input "[DATE] 06:15 PM"
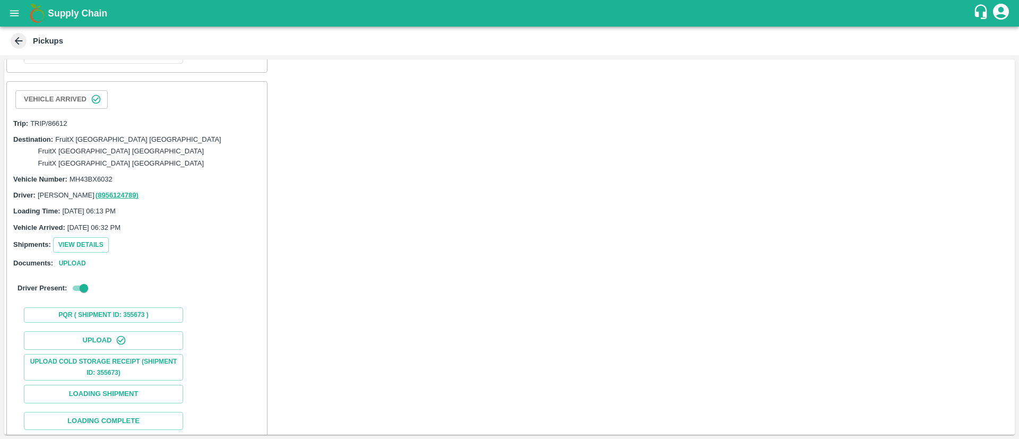
scroll to position [851, 0]
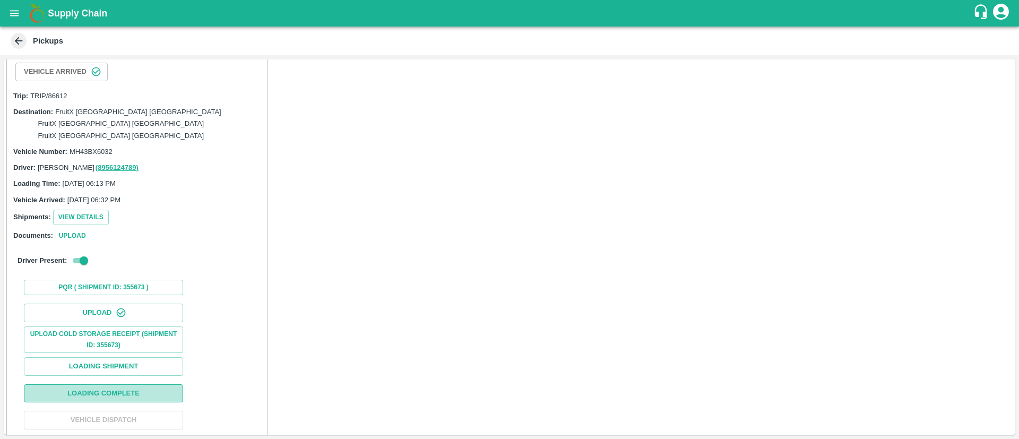
click at [146, 384] on button "Loading Complete" at bounding box center [103, 393] width 159 height 19
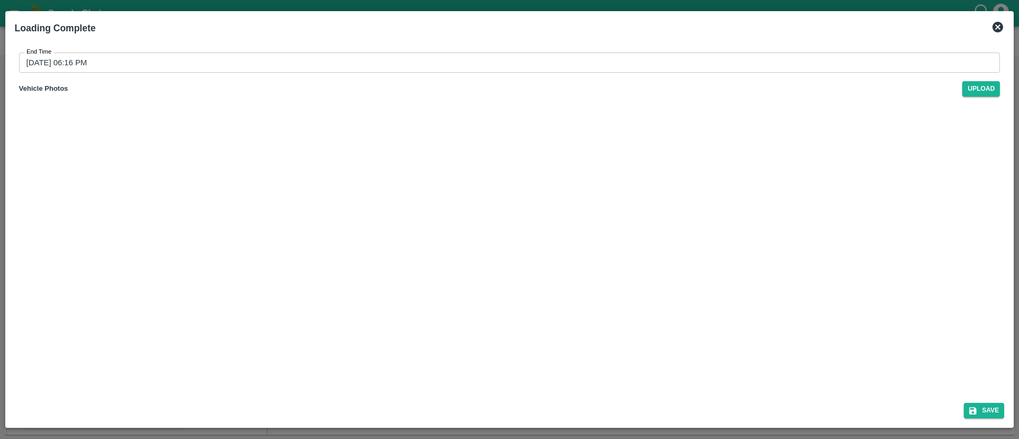
click at [721, 48] on div "End Time [DATE] 06:16 PM End Time Vehicle Photos Upload" at bounding box center [510, 74] width 990 height 61
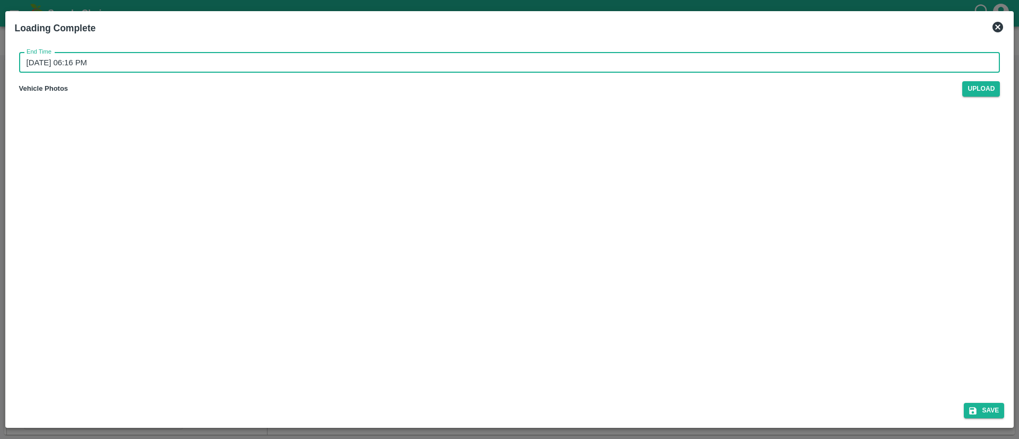
click at [687, 64] on input "[DATE] 06:16 PM" at bounding box center [506, 63] width 974 height 20
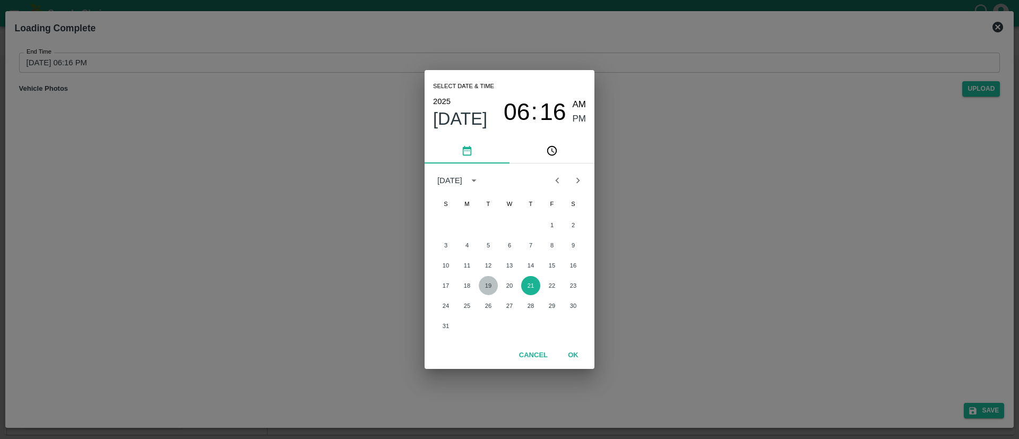
click at [489, 283] on button "19" at bounding box center [488, 285] width 19 height 19
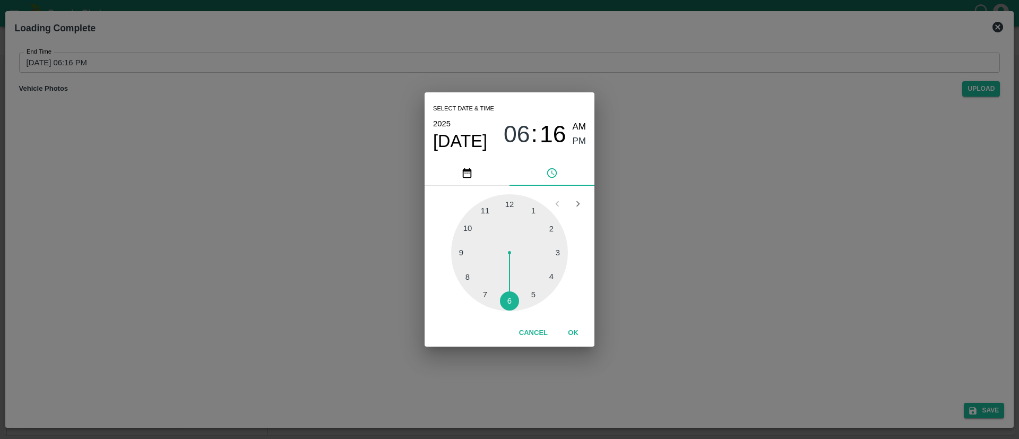
click at [486, 210] on div at bounding box center [509, 252] width 117 height 117
click at [515, 198] on div at bounding box center [509, 252] width 117 height 117
click at [581, 140] on span "PM" at bounding box center [580, 141] width 14 height 14
click at [572, 329] on button "OK" at bounding box center [573, 333] width 34 height 19
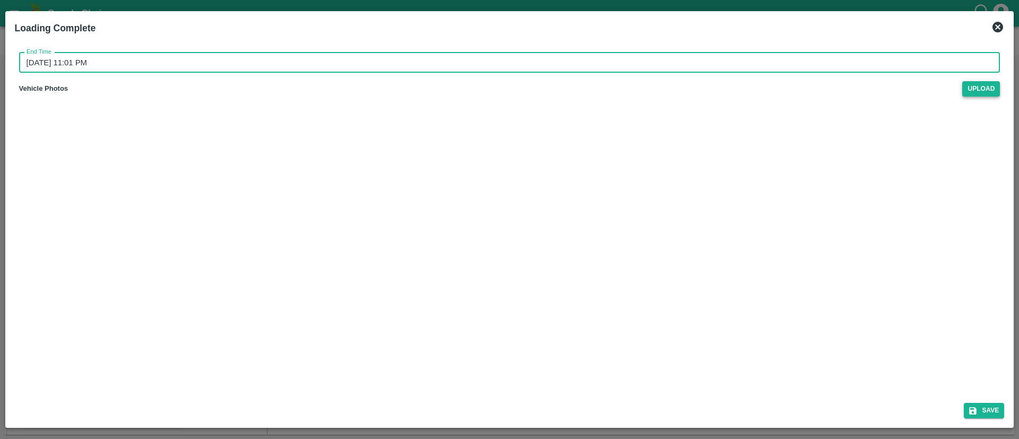
click at [979, 84] on span "Upload" at bounding box center [981, 88] width 38 height 15
click at [0, 0] on input "Upload" at bounding box center [0, 0] width 0 height 0
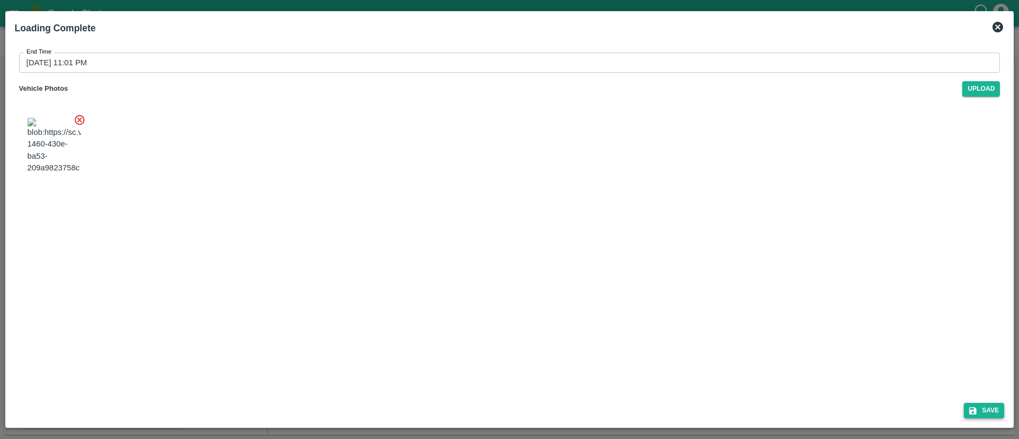
click at [984, 409] on button "Save" at bounding box center [984, 410] width 40 height 15
type input "[DATE] 06:16 PM"
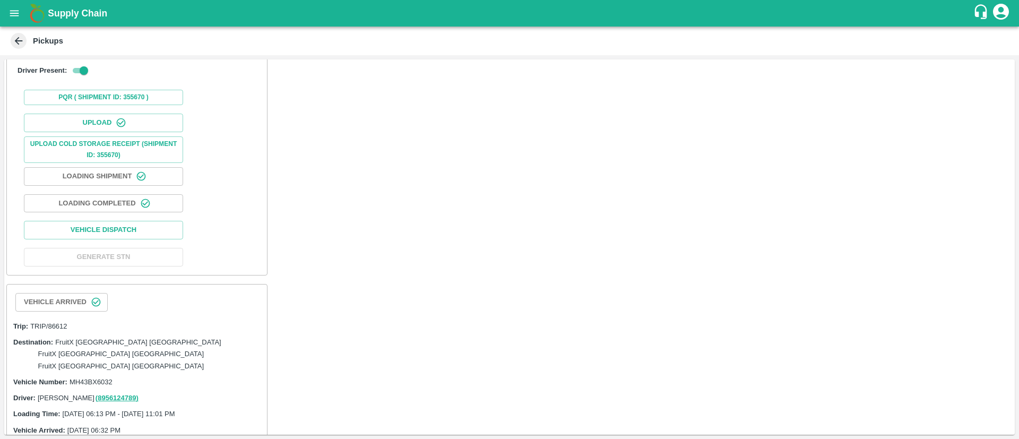
scroll to position [201, 0]
click at [147, 220] on button "Vehicle Dispatch" at bounding box center [103, 229] width 159 height 19
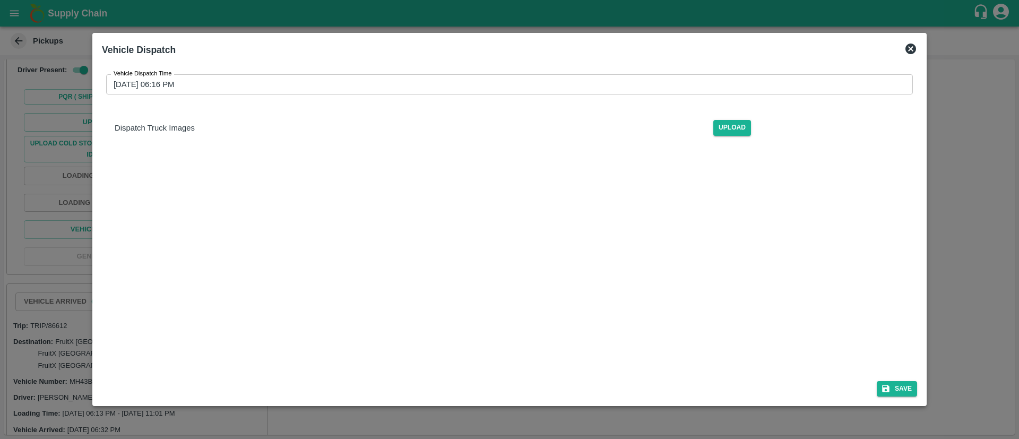
click at [505, 93] on input "[DATE] 06:16 PM" at bounding box center [505, 84] width 799 height 20
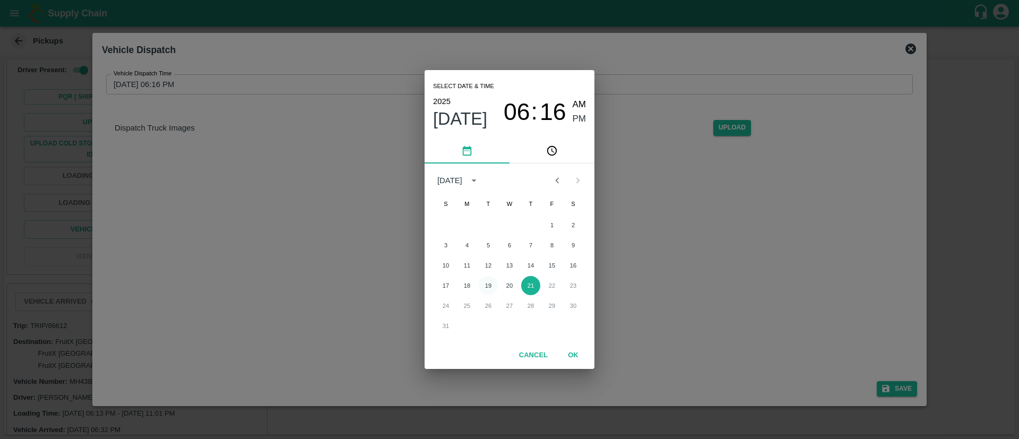
click at [492, 285] on button "19" at bounding box center [488, 285] width 19 height 19
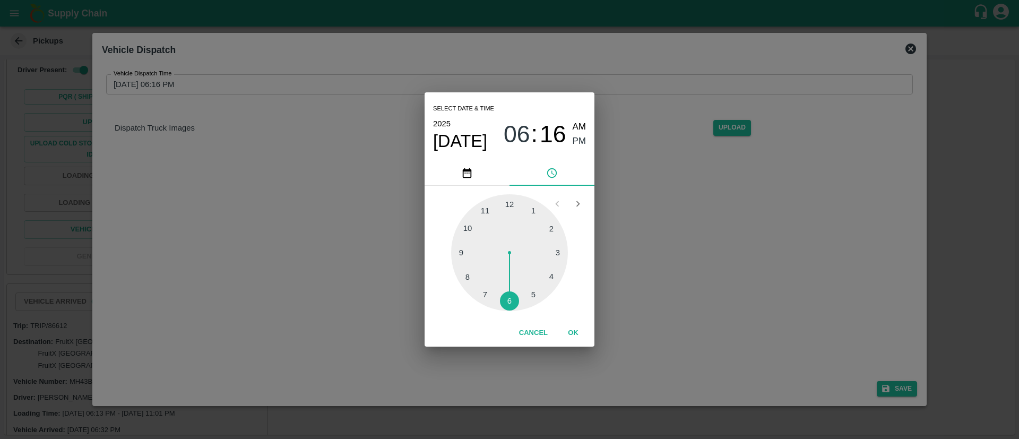
click at [487, 210] on div at bounding box center [509, 252] width 117 height 117
click at [552, 227] on div at bounding box center [509, 252] width 117 height 117
type input "[DATE] 11:10 PM"
click at [581, 141] on span "PM" at bounding box center [580, 141] width 14 height 14
click at [573, 332] on button "OK" at bounding box center [573, 333] width 34 height 19
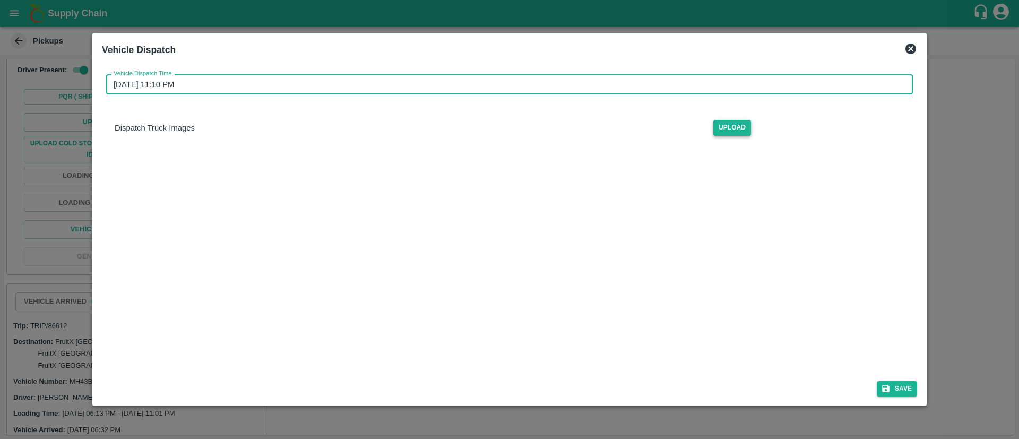
click at [728, 126] on span "Upload" at bounding box center [732, 127] width 38 height 15
click at [0, 0] on input "Upload" at bounding box center [0, 0] width 0 height 0
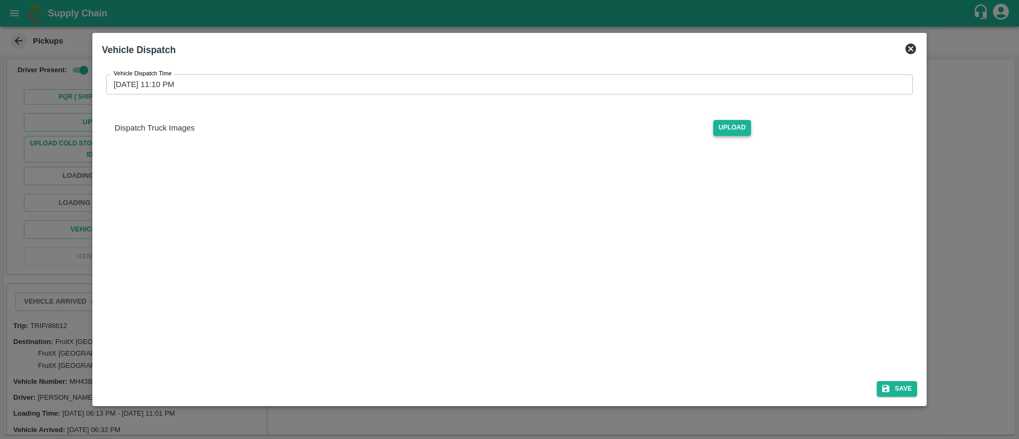
click at [738, 133] on span "Upload" at bounding box center [732, 127] width 38 height 15
click at [0, 0] on input "Upload" at bounding box center [0, 0] width 0 height 0
click at [748, 133] on span "Upload" at bounding box center [732, 127] width 38 height 15
click at [0, 0] on input "Upload" at bounding box center [0, 0] width 0 height 0
click at [913, 385] on button "Save" at bounding box center [897, 388] width 40 height 15
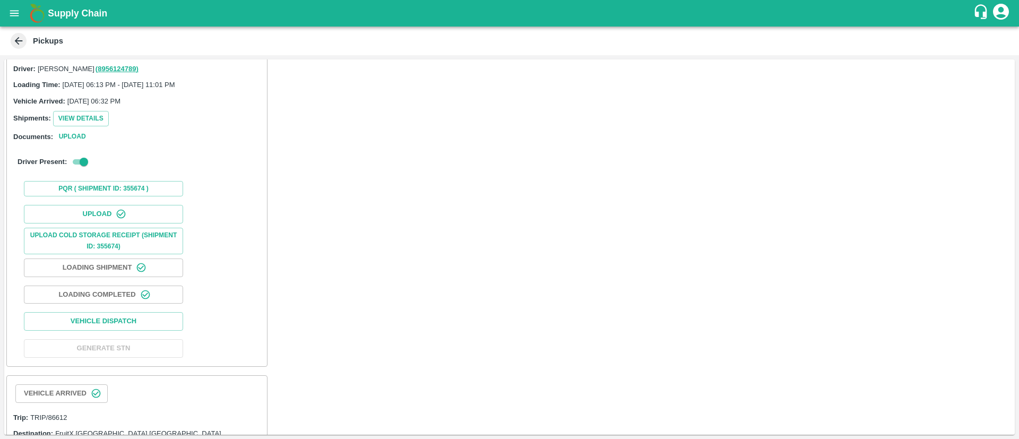
scroll to position [531, 0]
click at [137, 311] on button "Vehicle Dispatch" at bounding box center [103, 320] width 159 height 19
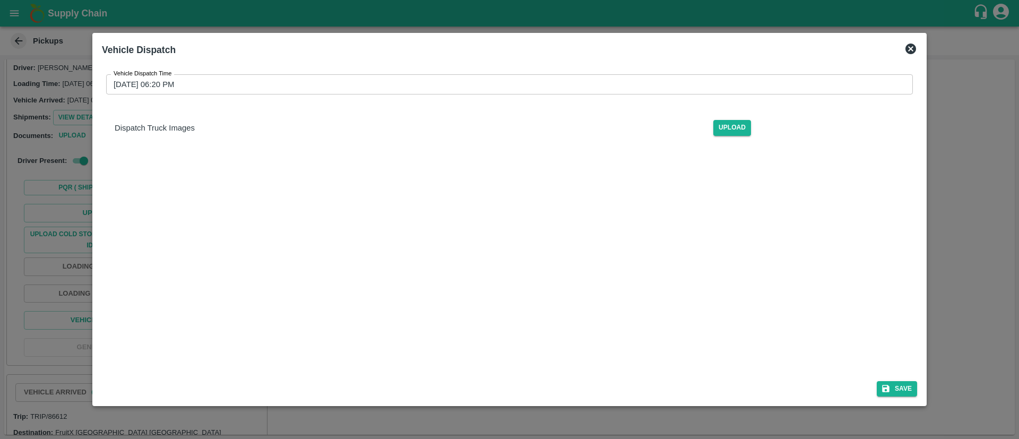
click at [368, 82] on input "[DATE] 06:20 PM" at bounding box center [505, 84] width 799 height 20
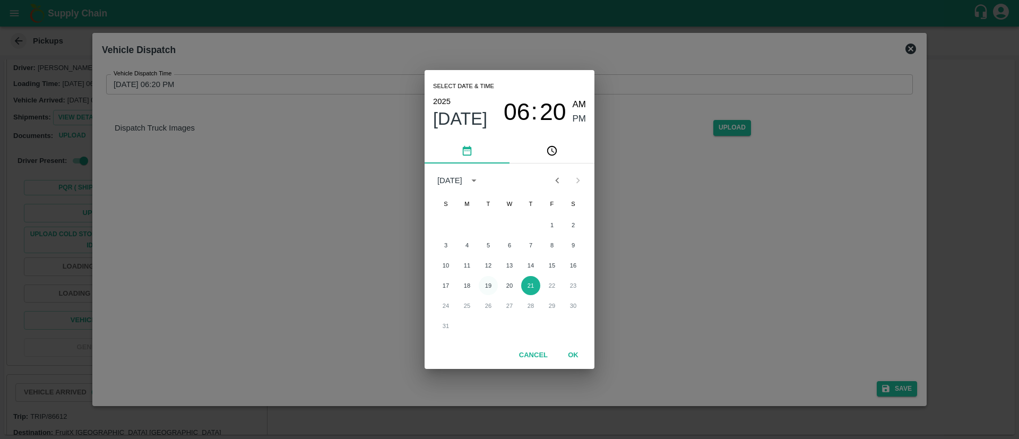
click at [488, 286] on button "19" at bounding box center [488, 285] width 19 height 19
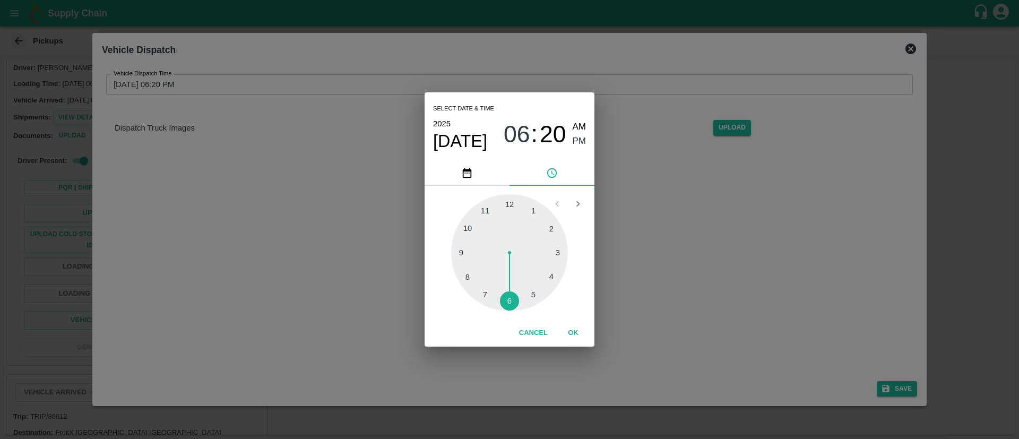
click at [485, 208] on div at bounding box center [509, 252] width 117 height 117
click at [553, 226] on div at bounding box center [509, 252] width 117 height 117
type input "[DATE] 11:10 PM"
click at [581, 139] on span "PM" at bounding box center [580, 141] width 14 height 14
click at [570, 333] on button "OK" at bounding box center [573, 333] width 34 height 19
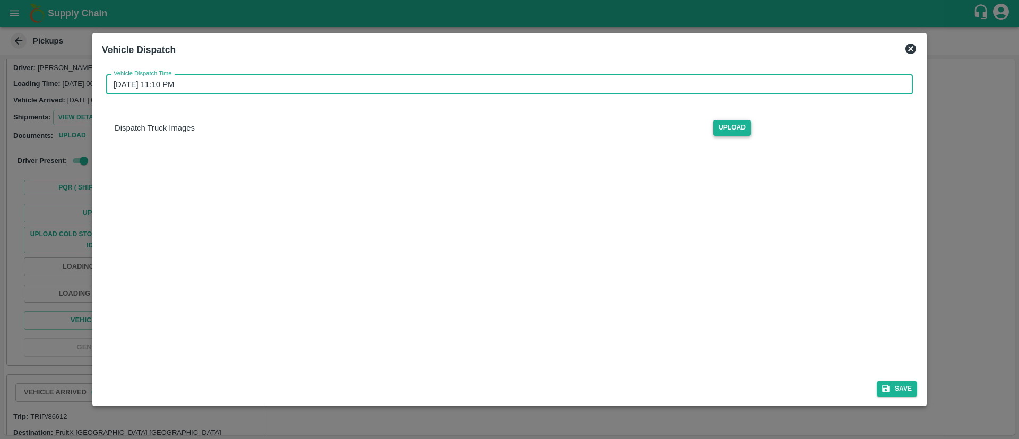
click at [733, 130] on span "Upload" at bounding box center [732, 127] width 38 height 15
click at [0, 0] on input "Upload" at bounding box center [0, 0] width 0 height 0
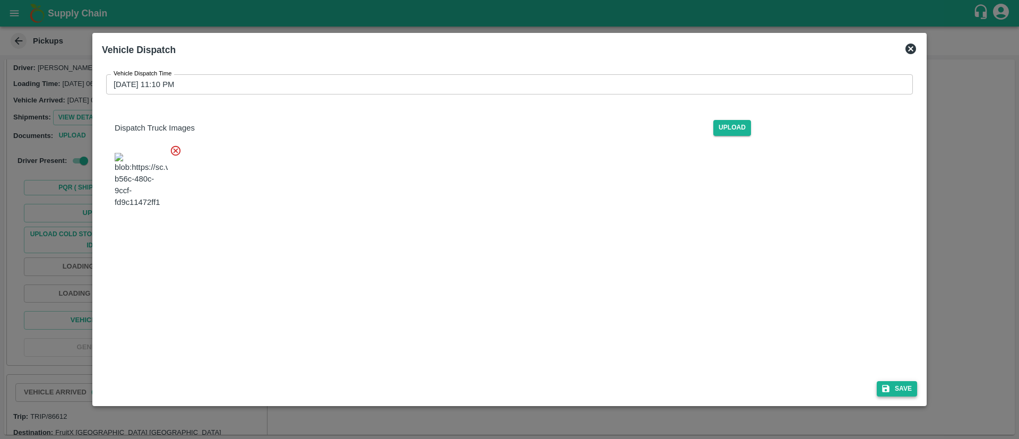
drag, startPoint x: 895, startPoint y: 380, endPoint x: 899, endPoint y: 384, distance: 6.0
click at [896, 380] on div "Save" at bounding box center [510, 387] width 824 height 28
click at [899, 384] on button "Save" at bounding box center [897, 388] width 40 height 15
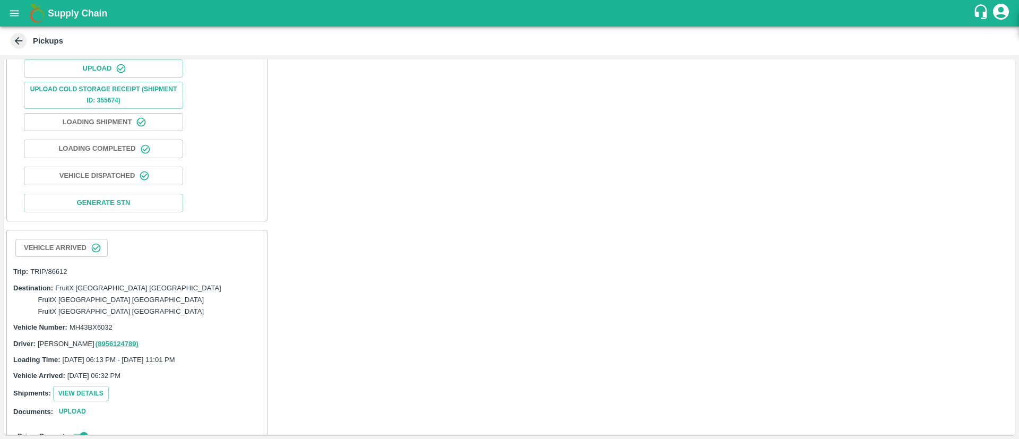
scroll to position [853, 0]
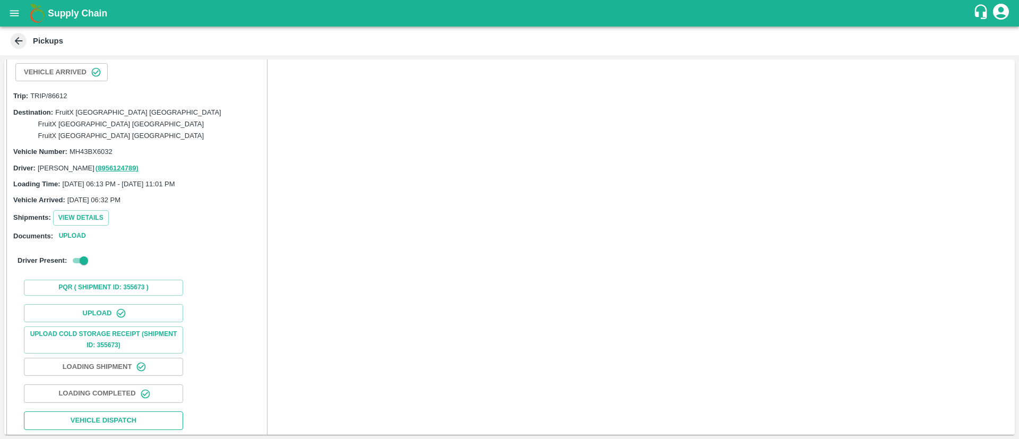
click at [126, 411] on button "Vehicle Dispatch" at bounding box center [103, 420] width 159 height 19
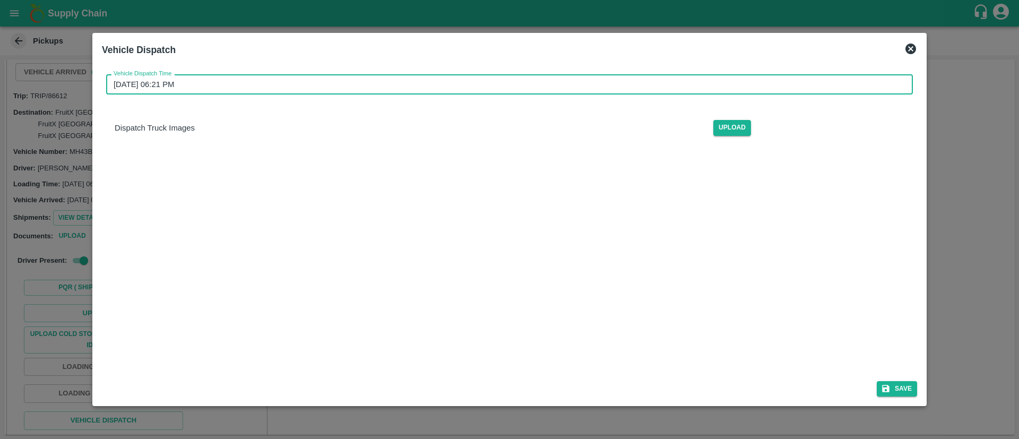
click at [643, 79] on input "[DATE] 06:21 PM" at bounding box center [505, 84] width 799 height 20
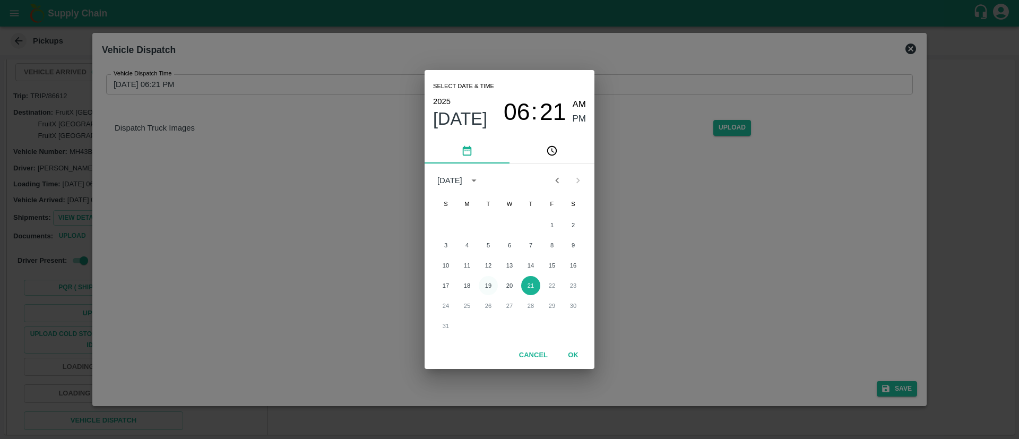
click at [492, 285] on button "19" at bounding box center [488, 285] width 19 height 19
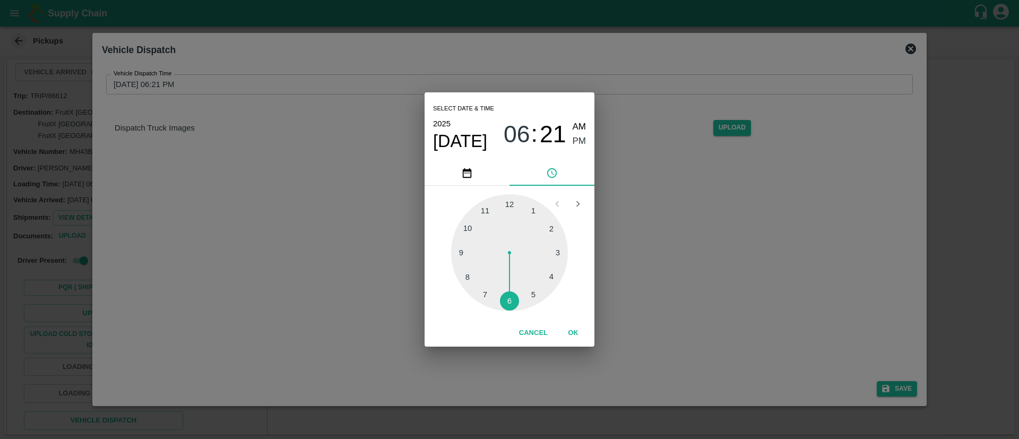
click at [486, 210] on div at bounding box center [509, 252] width 117 height 117
click at [551, 228] on div at bounding box center [509, 252] width 117 height 117
type input "[DATE] 11:10 PM"
click at [579, 144] on span "PM" at bounding box center [580, 141] width 14 height 14
click at [571, 334] on button "OK" at bounding box center [573, 333] width 34 height 19
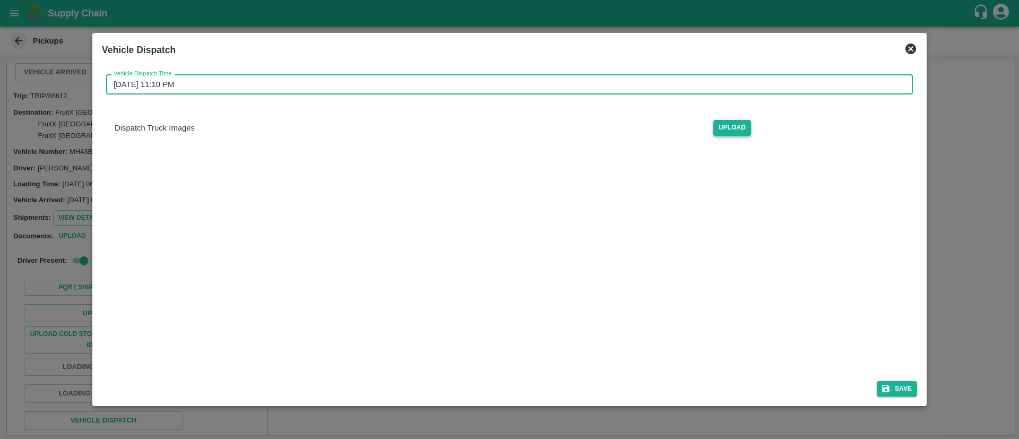
click at [731, 131] on span "Upload" at bounding box center [732, 127] width 38 height 15
click at [0, 0] on input "Upload" at bounding box center [0, 0] width 0 height 0
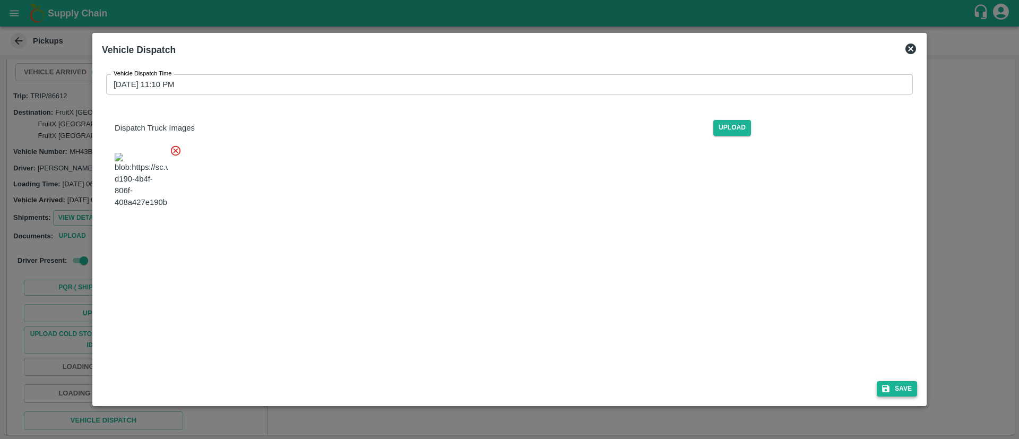
drag, startPoint x: 905, startPoint y: 380, endPoint x: 898, endPoint y: 385, distance: 8.7
click at [905, 380] on div "Save" at bounding box center [510, 387] width 824 height 28
click at [897, 390] on button "Save" at bounding box center [897, 388] width 40 height 15
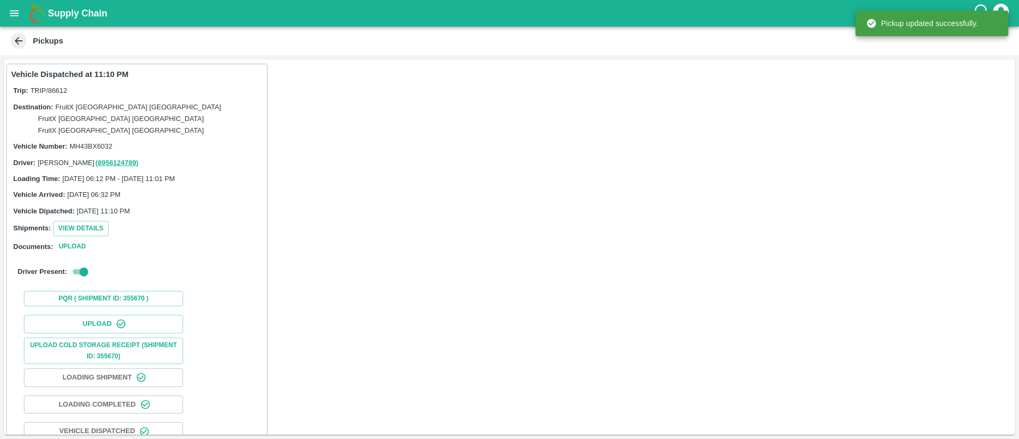
click at [62, 88] on span "TRIP/86612" at bounding box center [48, 91] width 37 height 8
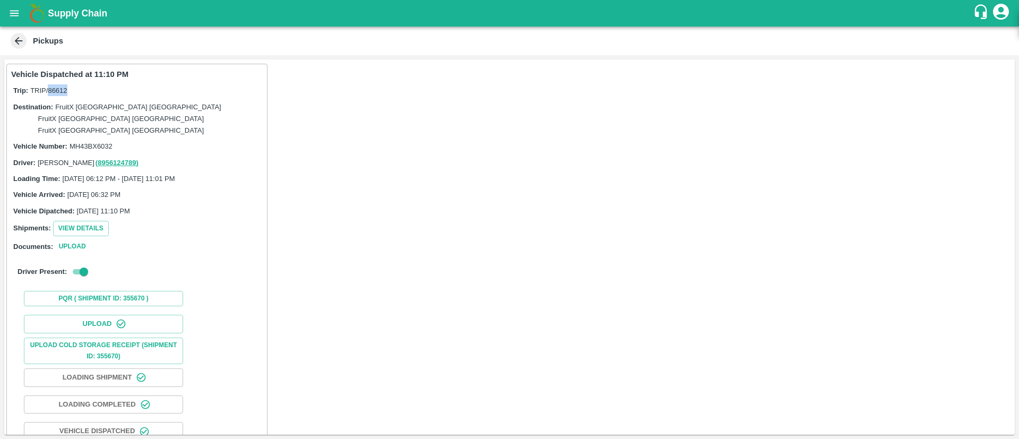
click at [62, 88] on span "TRIP/86612" at bounding box center [48, 91] width 37 height 8
copy span "86612"
click at [14, 10] on icon "open drawer" at bounding box center [14, 13] width 12 height 12
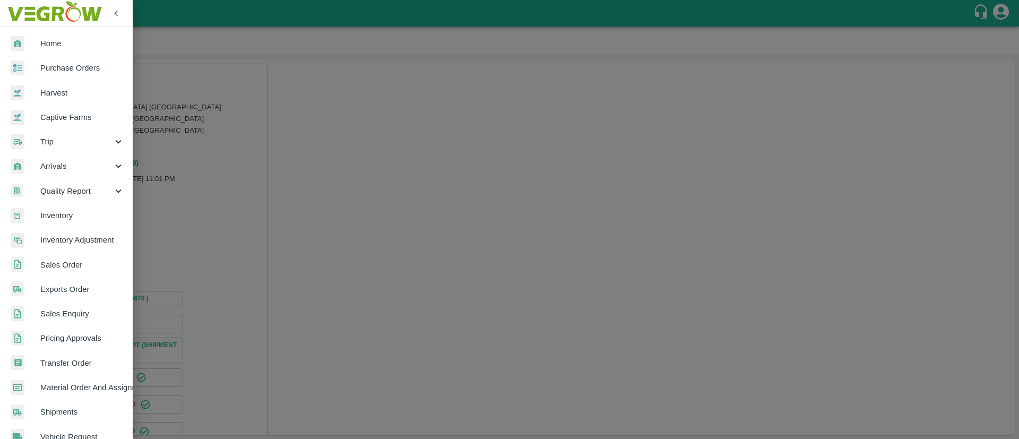
click at [64, 137] on span "Trip" at bounding box center [76, 142] width 72 height 12
click at [82, 164] on span "Fruit Movement" at bounding box center [86, 166] width 75 height 12
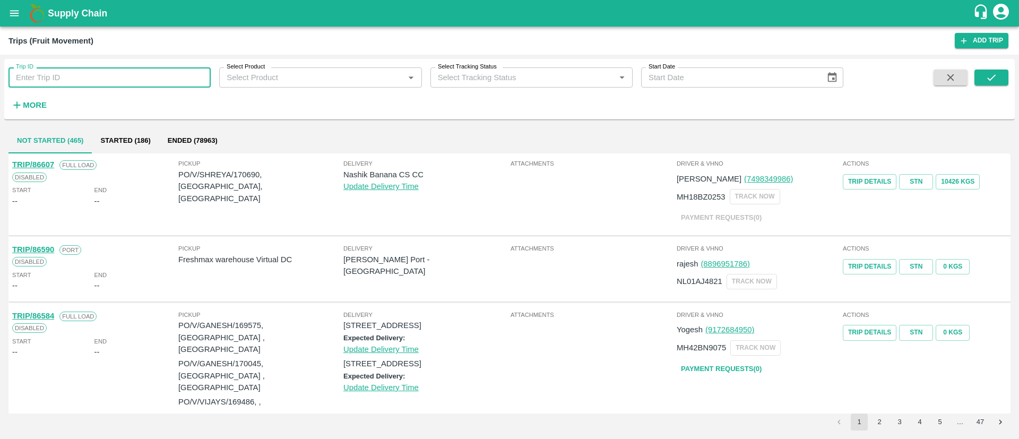
click at [144, 84] on input "Trip ID" at bounding box center [109, 77] width 202 height 20
paste input "86612"
type input "86612"
click at [1000, 75] on button "submit" at bounding box center [992, 78] width 34 height 16
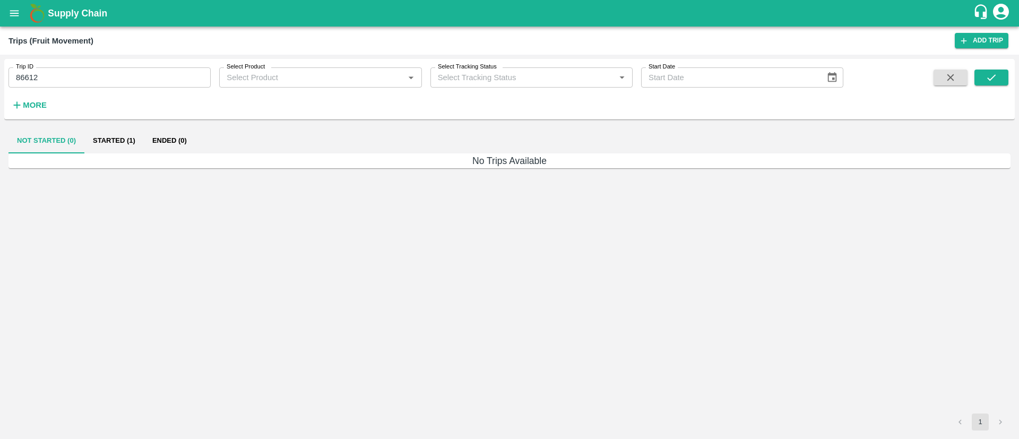
click at [106, 134] on button "Started (1)" at bounding box center [113, 140] width 59 height 25
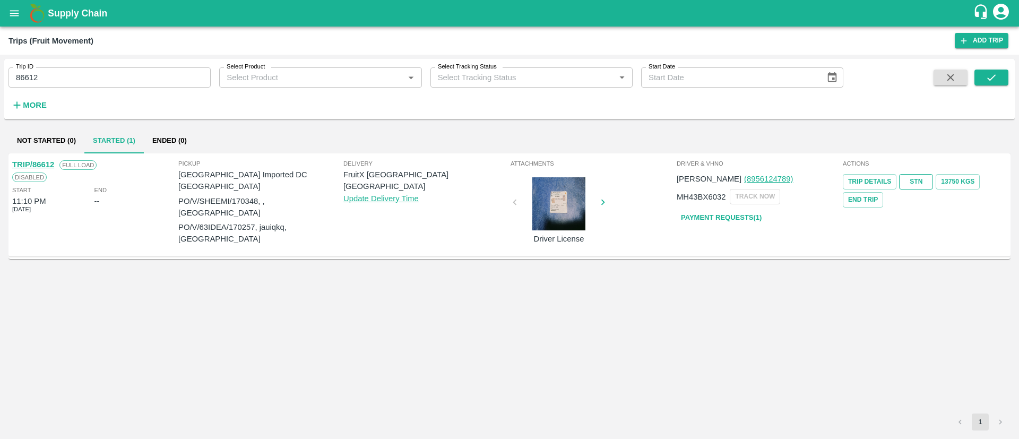
click at [917, 179] on link "STN" at bounding box center [916, 181] width 34 height 15
